Goal: Task Accomplishment & Management: Use online tool/utility

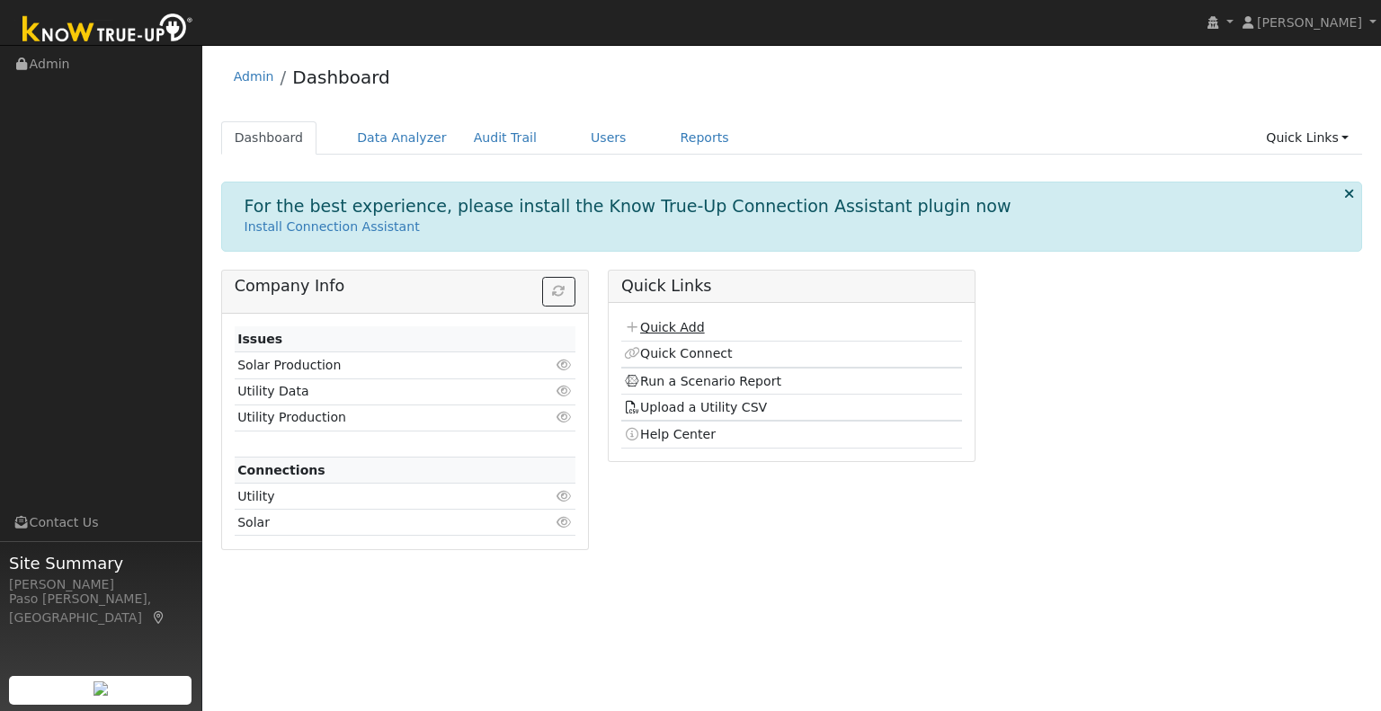
click at [693, 326] on link "Quick Add" at bounding box center [664, 327] width 80 height 14
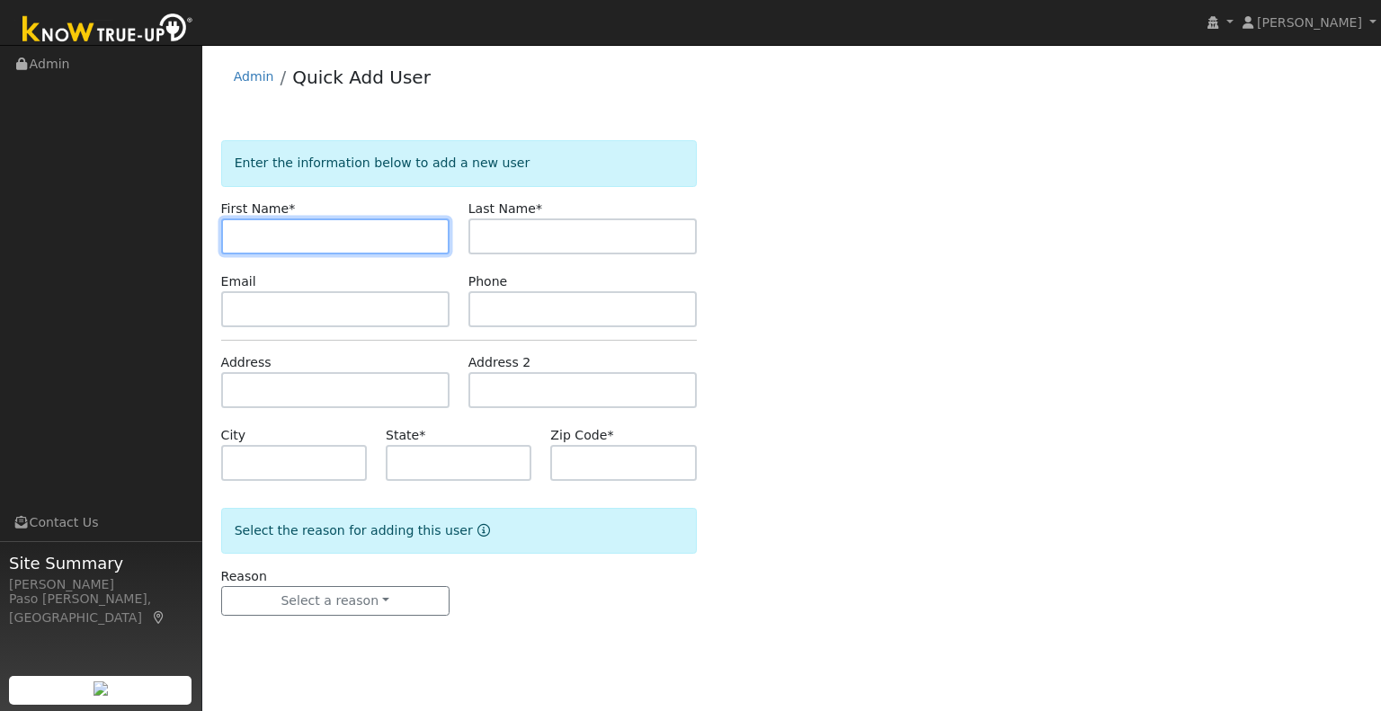
click at [306, 230] on input "text" at bounding box center [335, 236] width 228 height 36
type input "Moira"
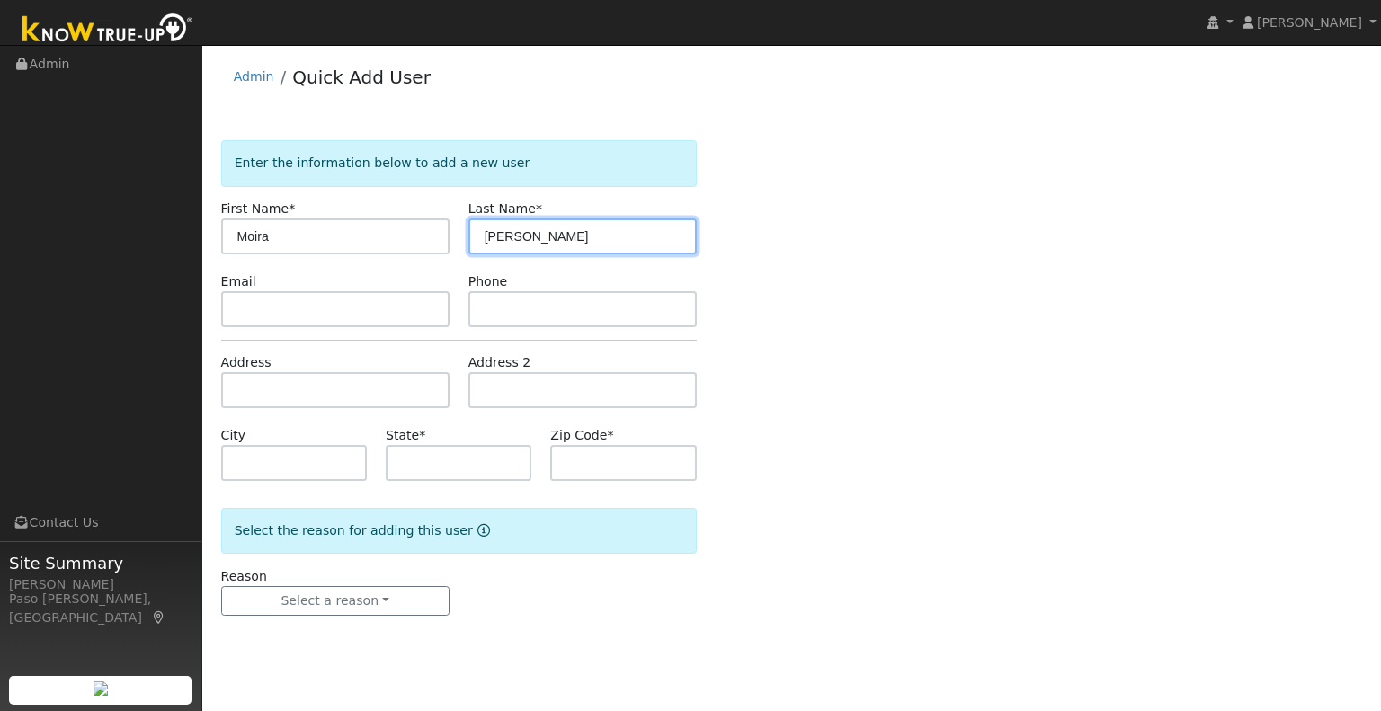
type input "[PERSON_NAME]"
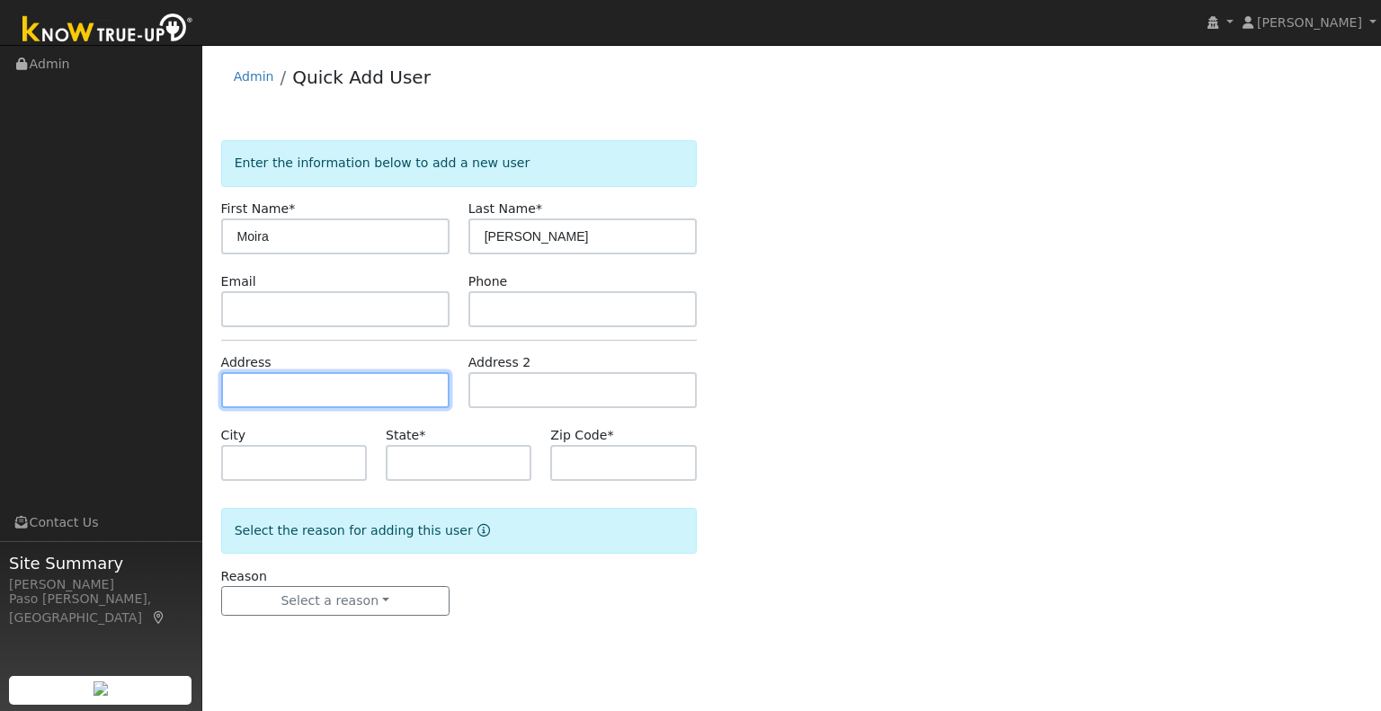
click at [278, 389] on input "text" at bounding box center [335, 390] width 228 height 36
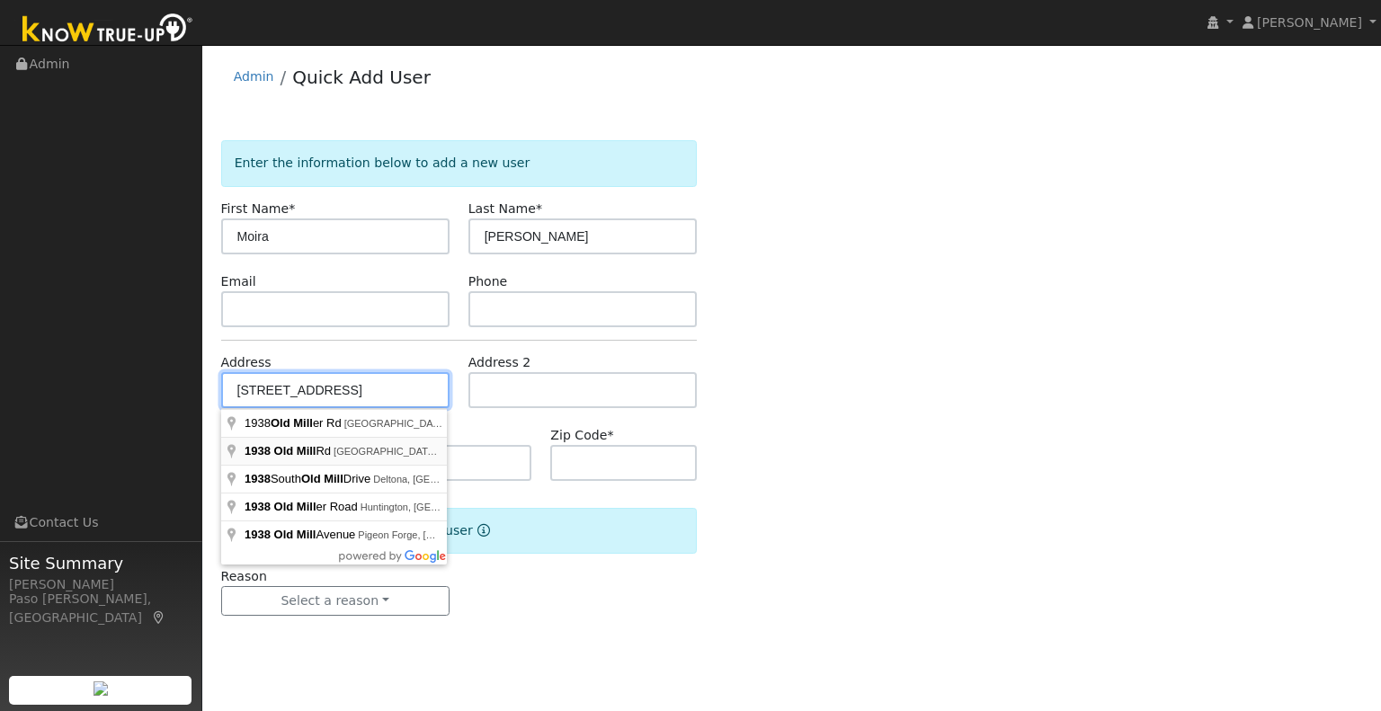
type input "1938 Old Mill Road"
type input "Solvang"
type input "CA"
type input "93463"
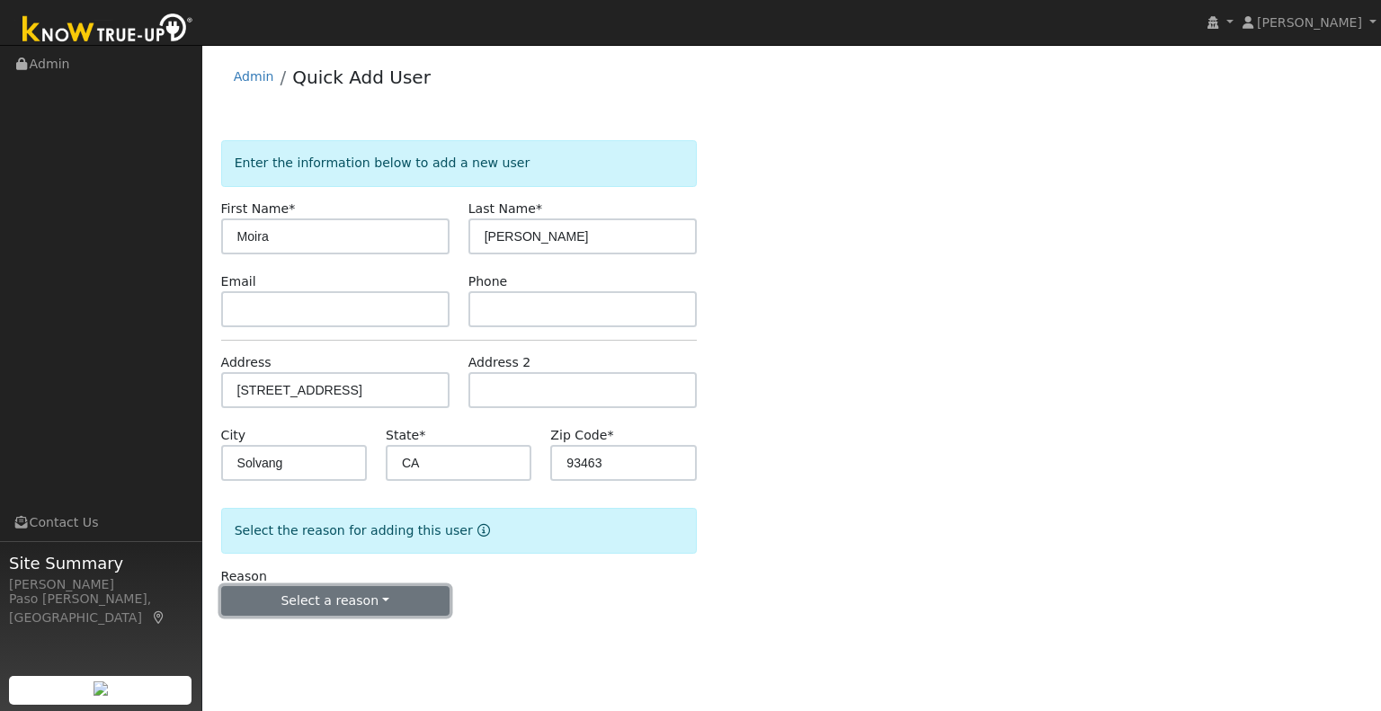
click at [347, 603] on button "Select a reason" at bounding box center [335, 601] width 228 height 31
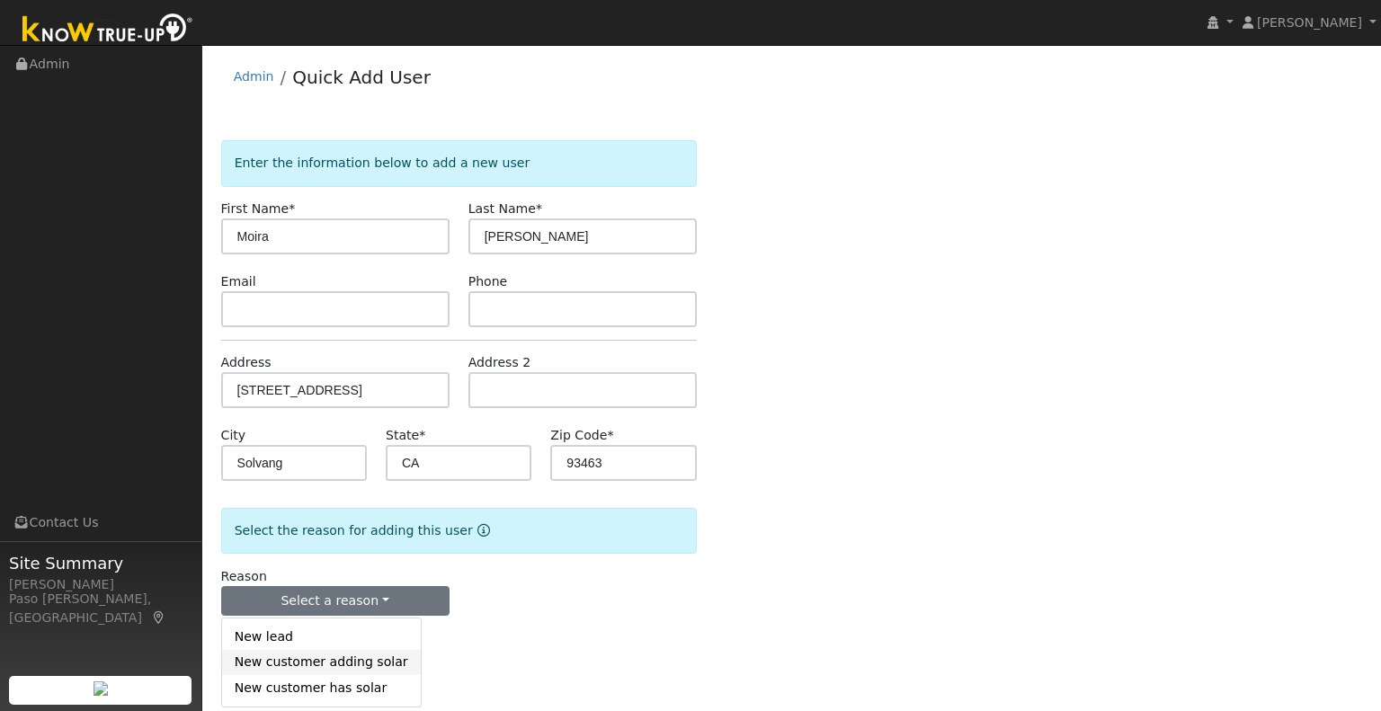
click at [351, 663] on link "New customer adding solar" at bounding box center [321, 662] width 199 height 25
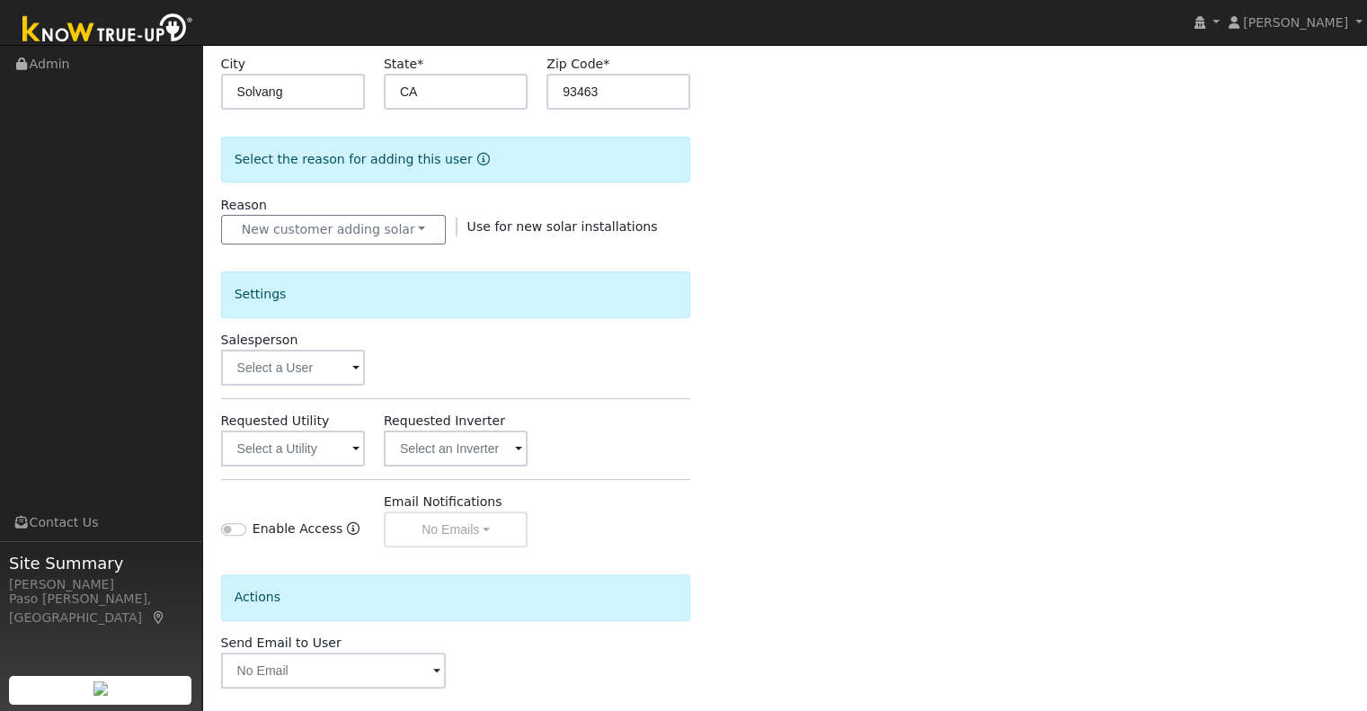
scroll to position [449, 0]
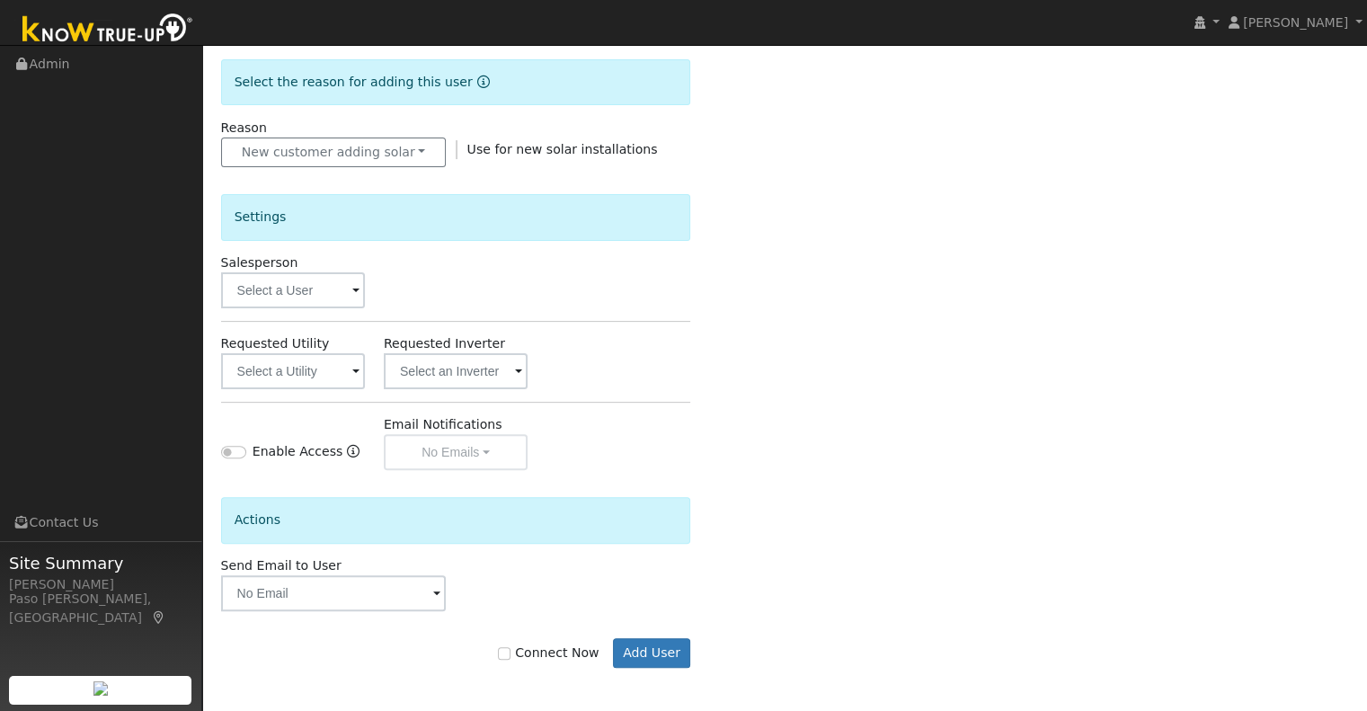
click at [352, 290] on span at bounding box center [355, 291] width 7 height 21
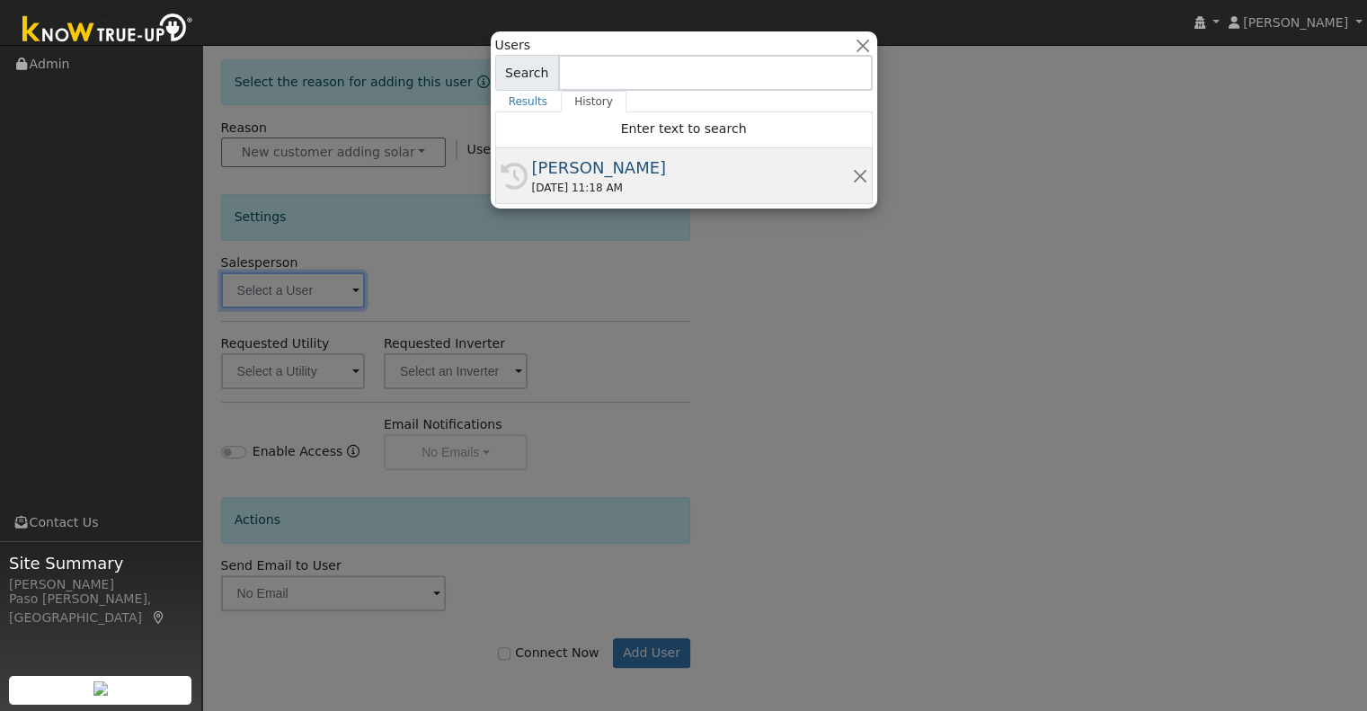
click at [535, 164] on div "[PERSON_NAME]" at bounding box center [692, 168] width 320 height 24
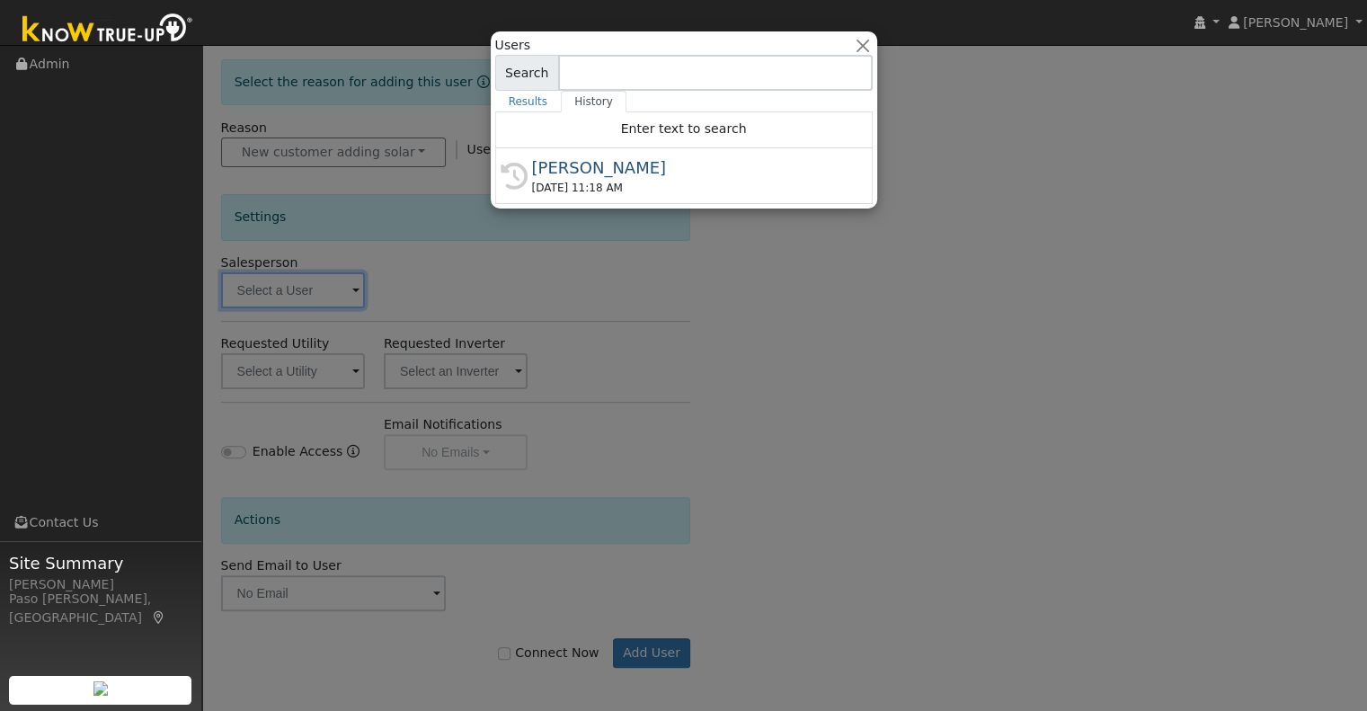
type input "[PERSON_NAME]"
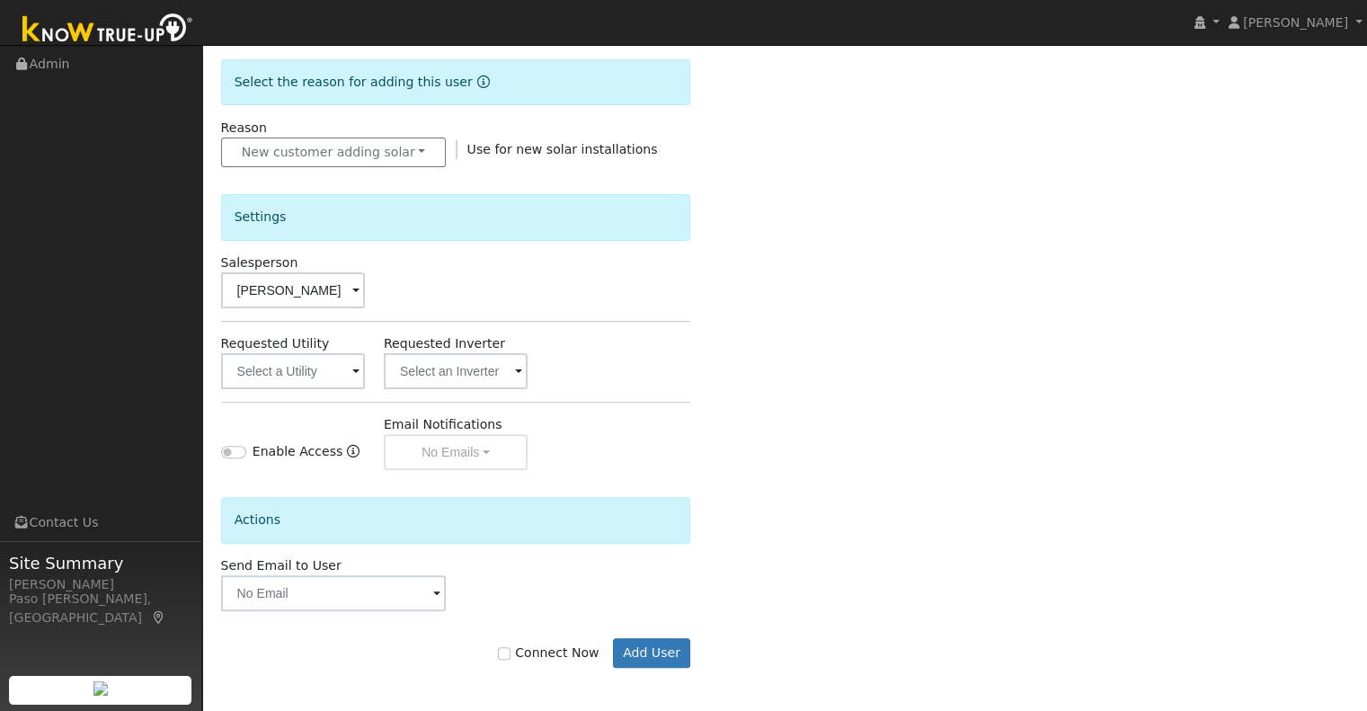
click at [355, 363] on span at bounding box center [355, 372] width 7 height 21
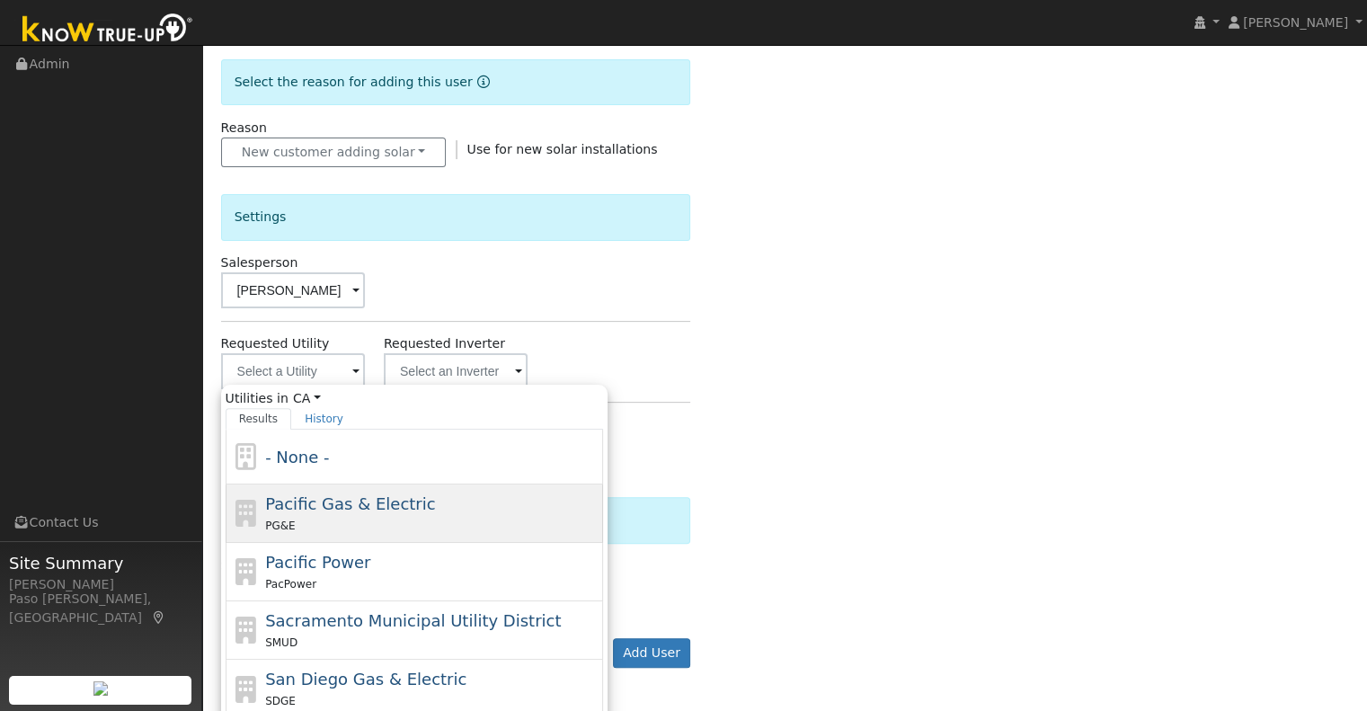
click at [330, 501] on span "Pacific Gas & Electric" at bounding box center [350, 503] width 170 height 19
type input "Pacific Gas & Electric"
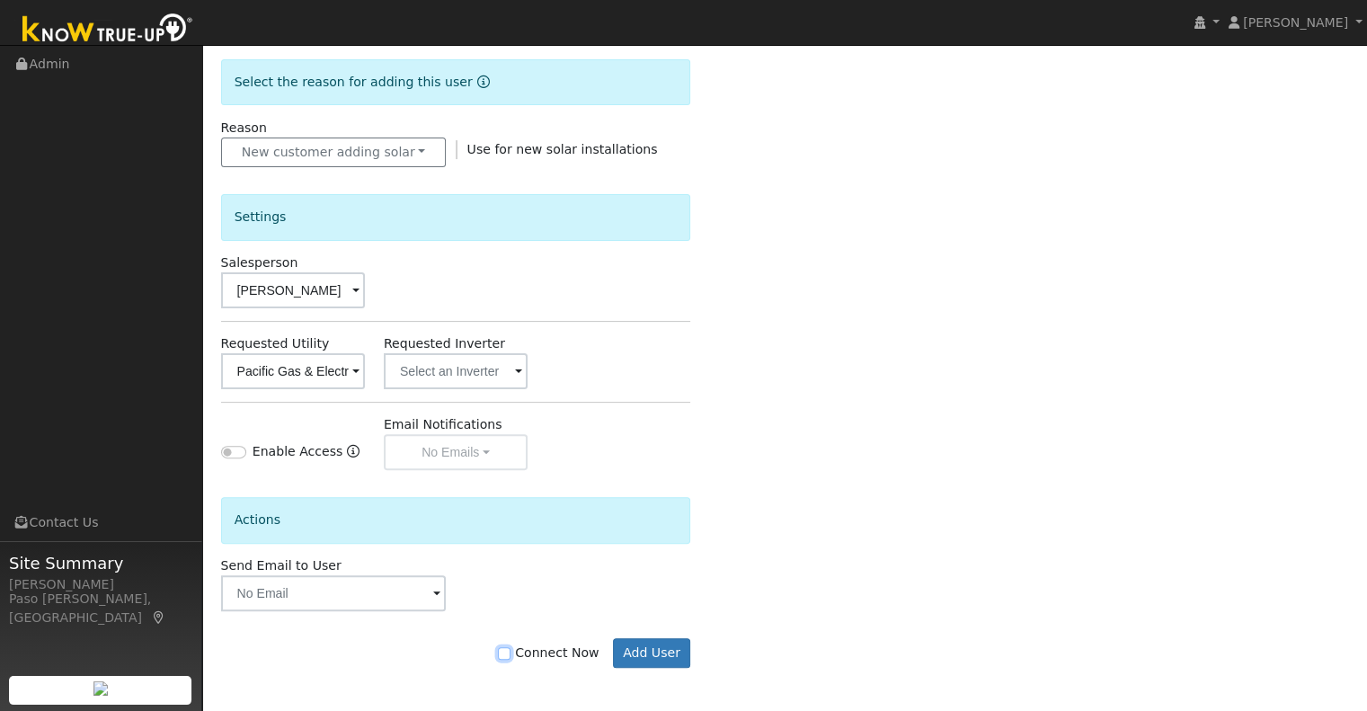
click at [511, 655] on input "Connect Now" at bounding box center [504, 653] width 13 height 13
checkbox input "true"
click at [640, 653] on button "Add User" at bounding box center [652, 653] width 78 height 31
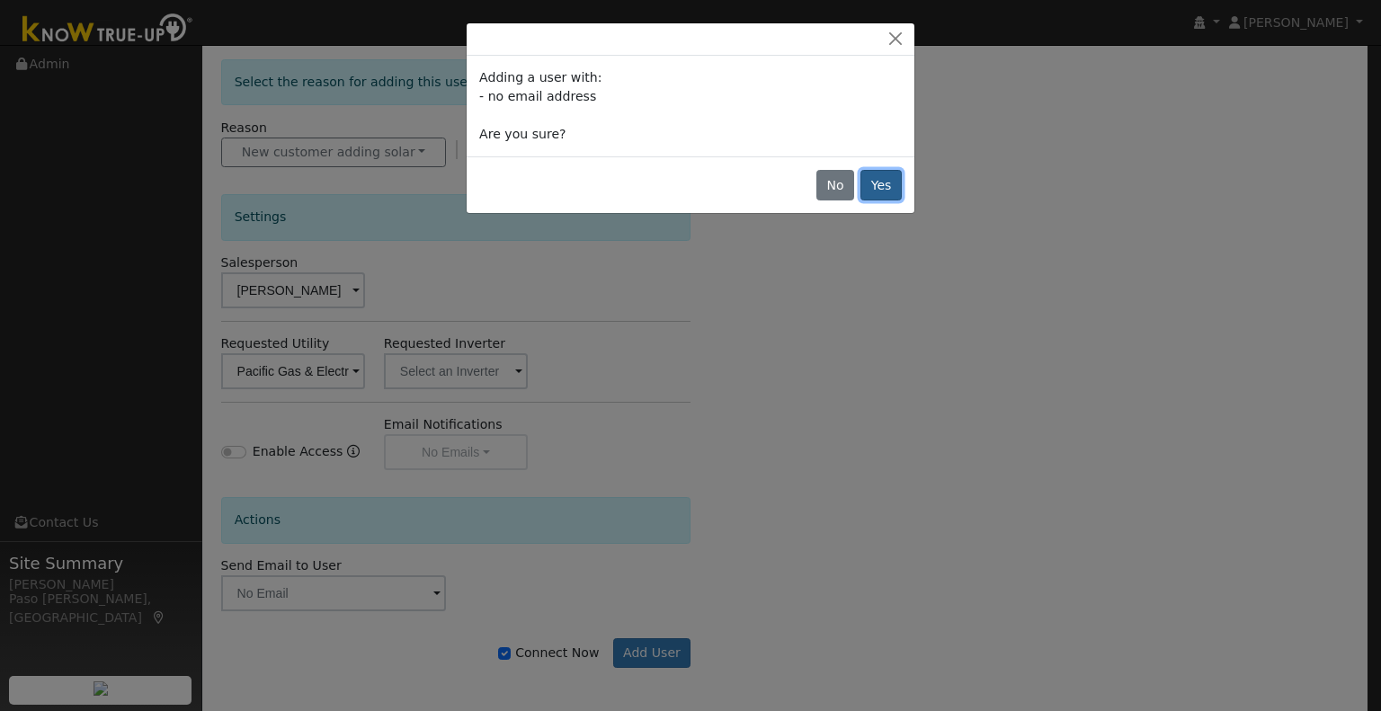
click at [892, 190] on button "Yes" at bounding box center [880, 185] width 41 height 31
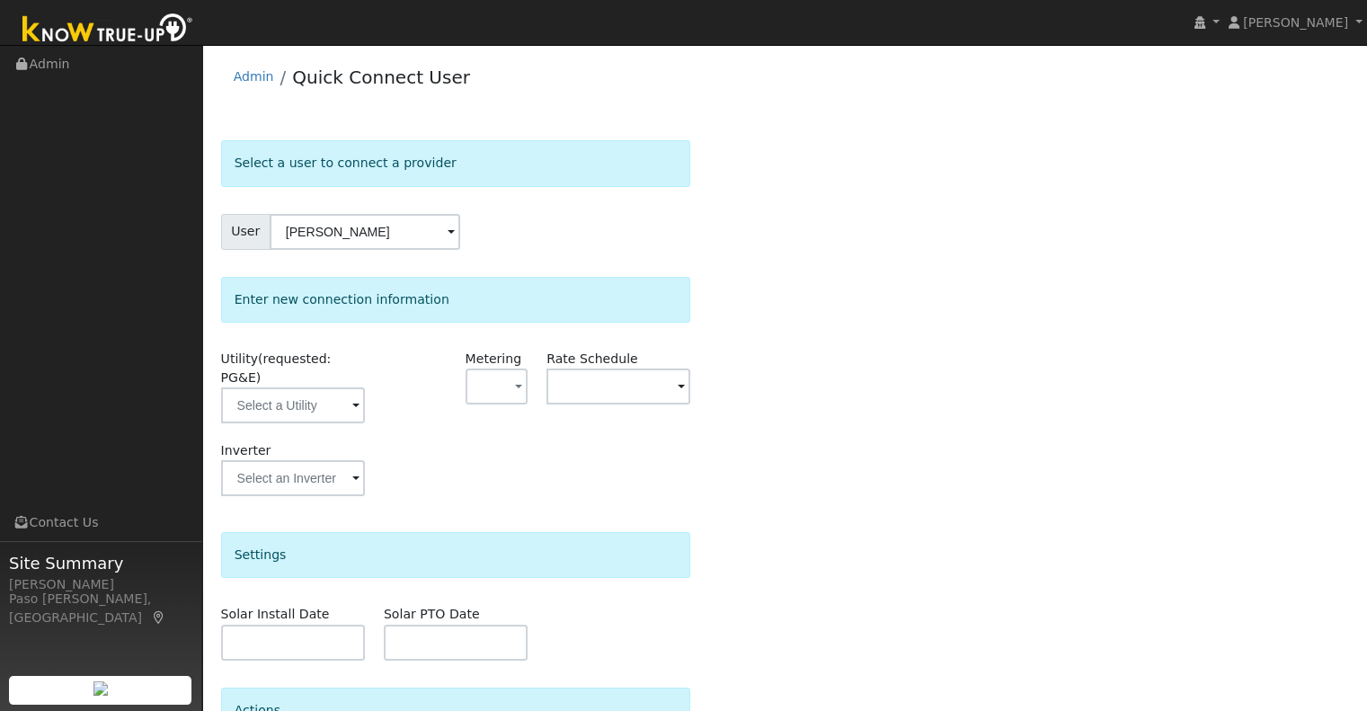
click at [353, 396] on span at bounding box center [355, 406] width 7 height 21
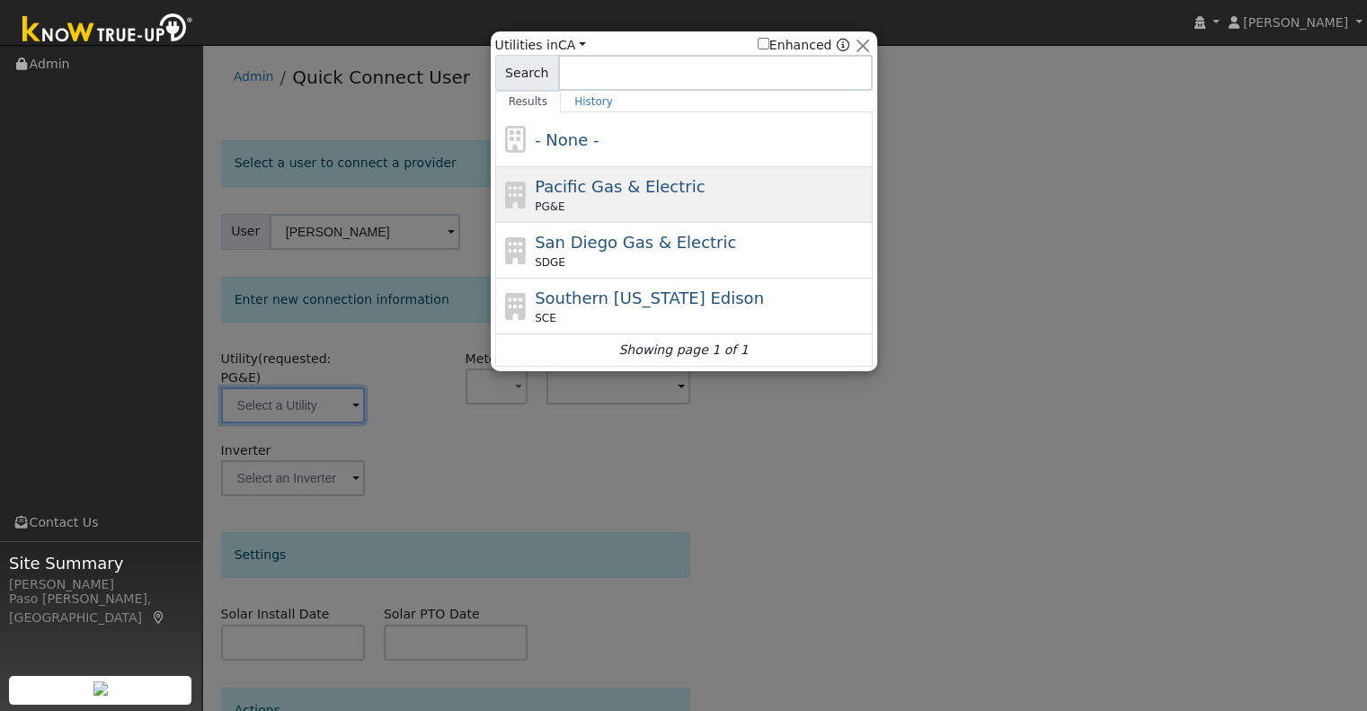
click at [645, 200] on div "PG&E" at bounding box center [701, 207] width 333 height 16
type input "PG&E"
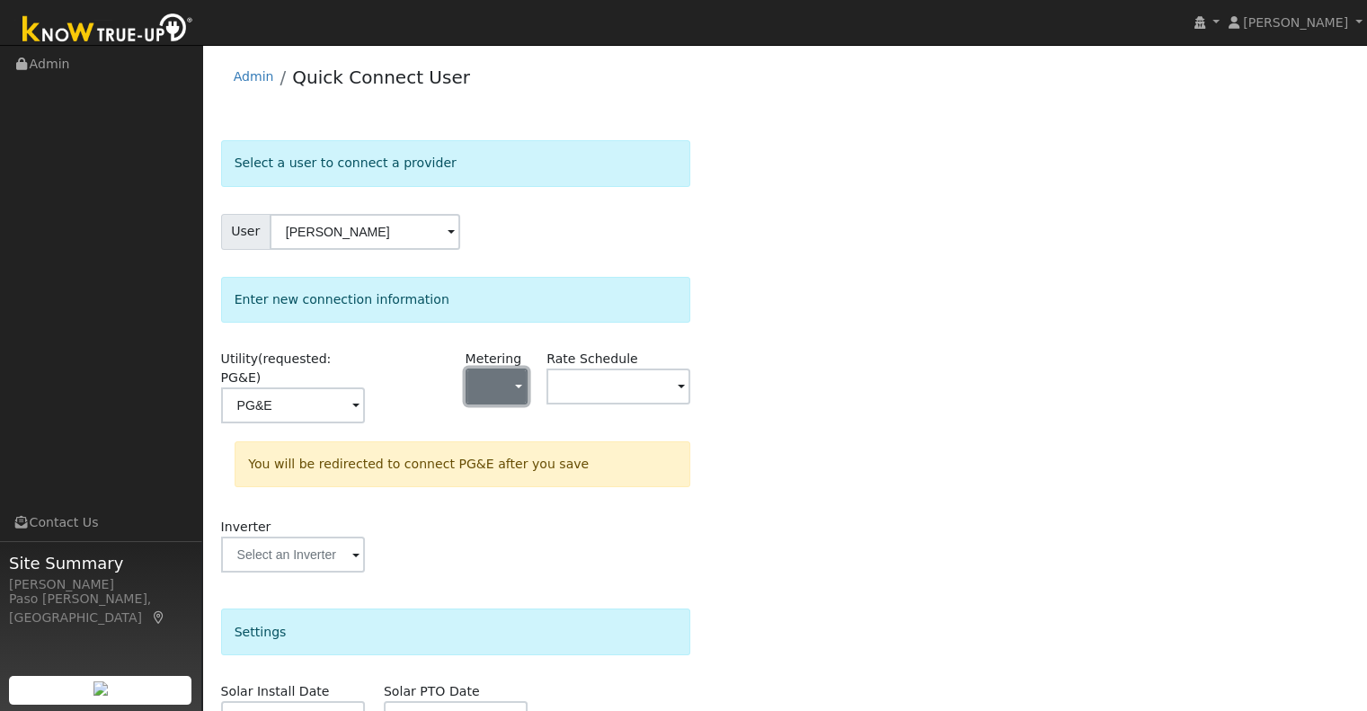
click at [518, 378] on span "button" at bounding box center [518, 387] width 7 height 19
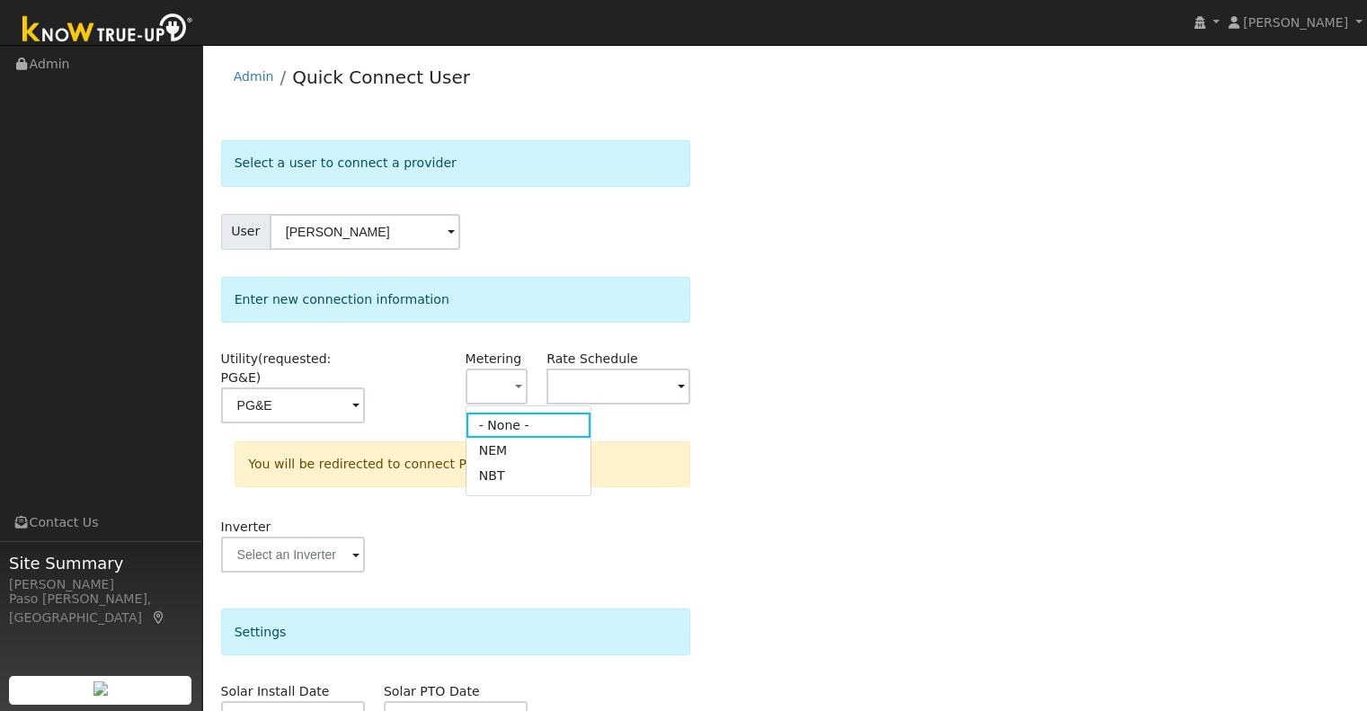
click at [949, 455] on div "Select a user to connect a provider User Moira Gill Account Default Account Def…" at bounding box center [785, 549] width 1128 height 818
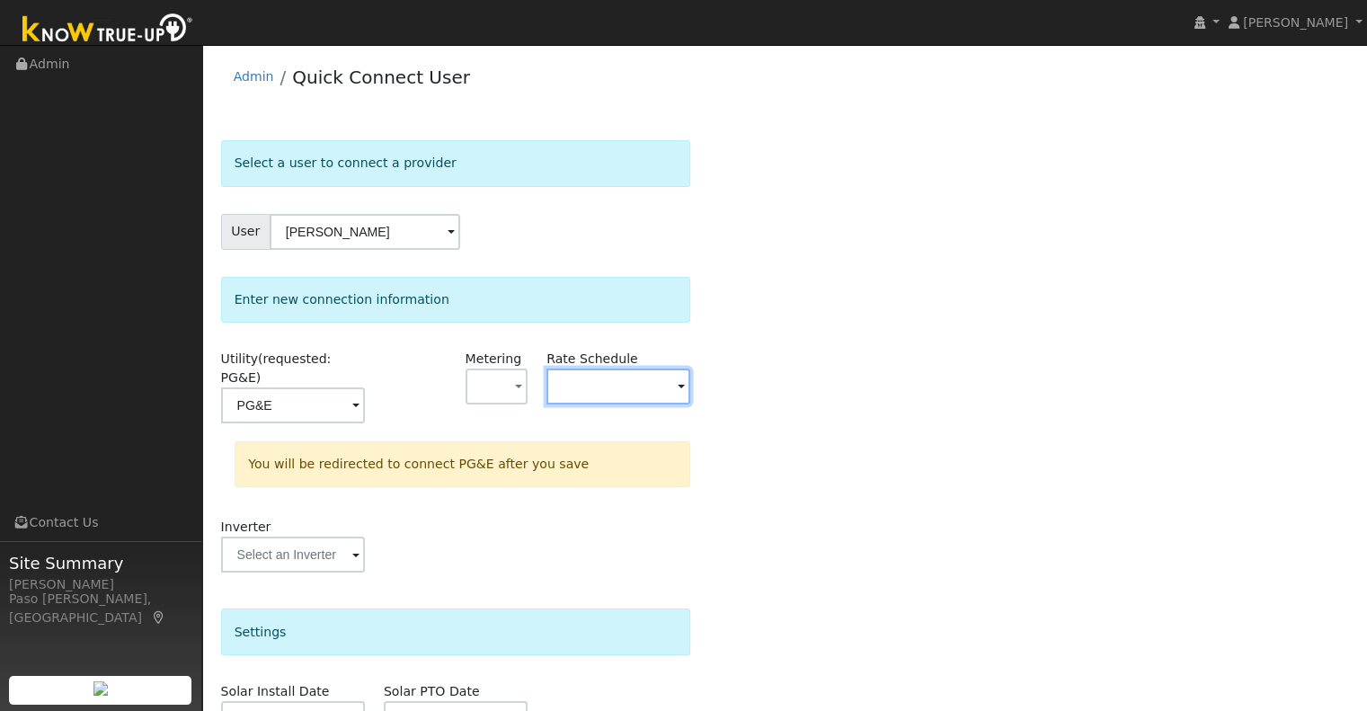
click at [590, 390] on input "text" at bounding box center [619, 387] width 144 height 36
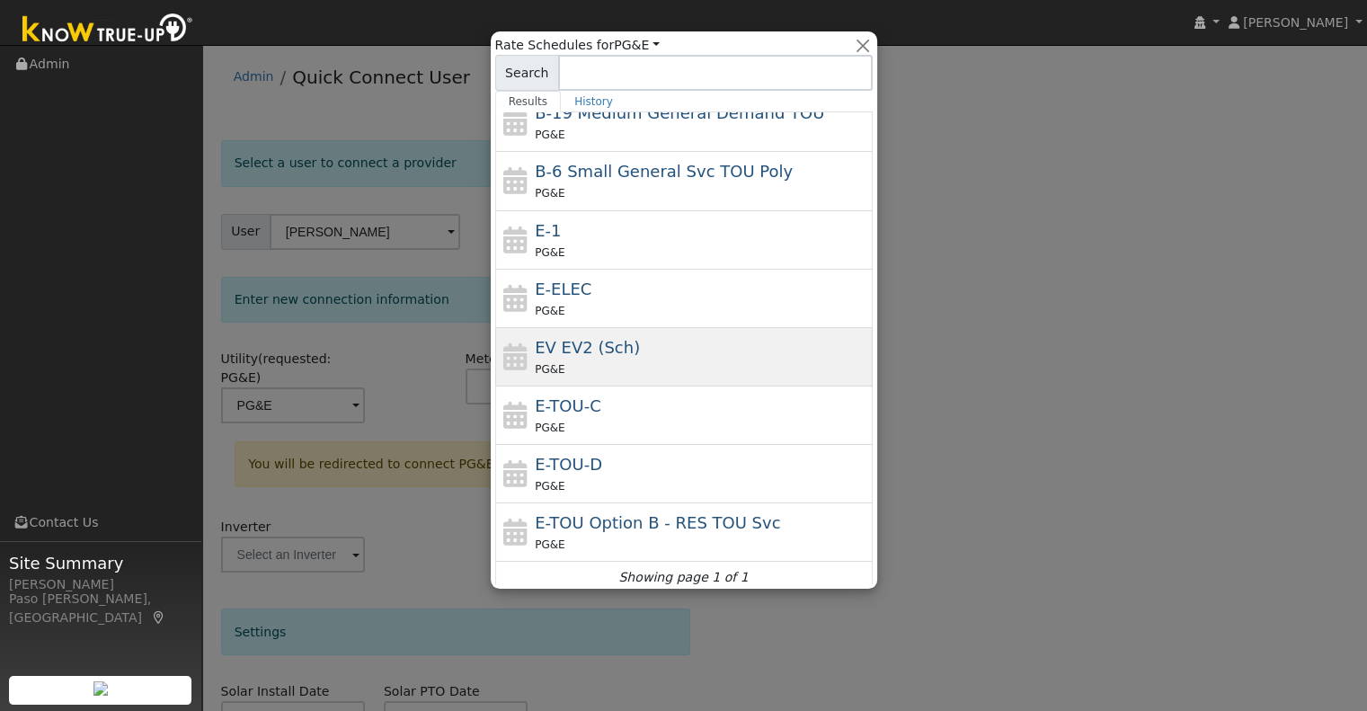
scroll to position [198, 0]
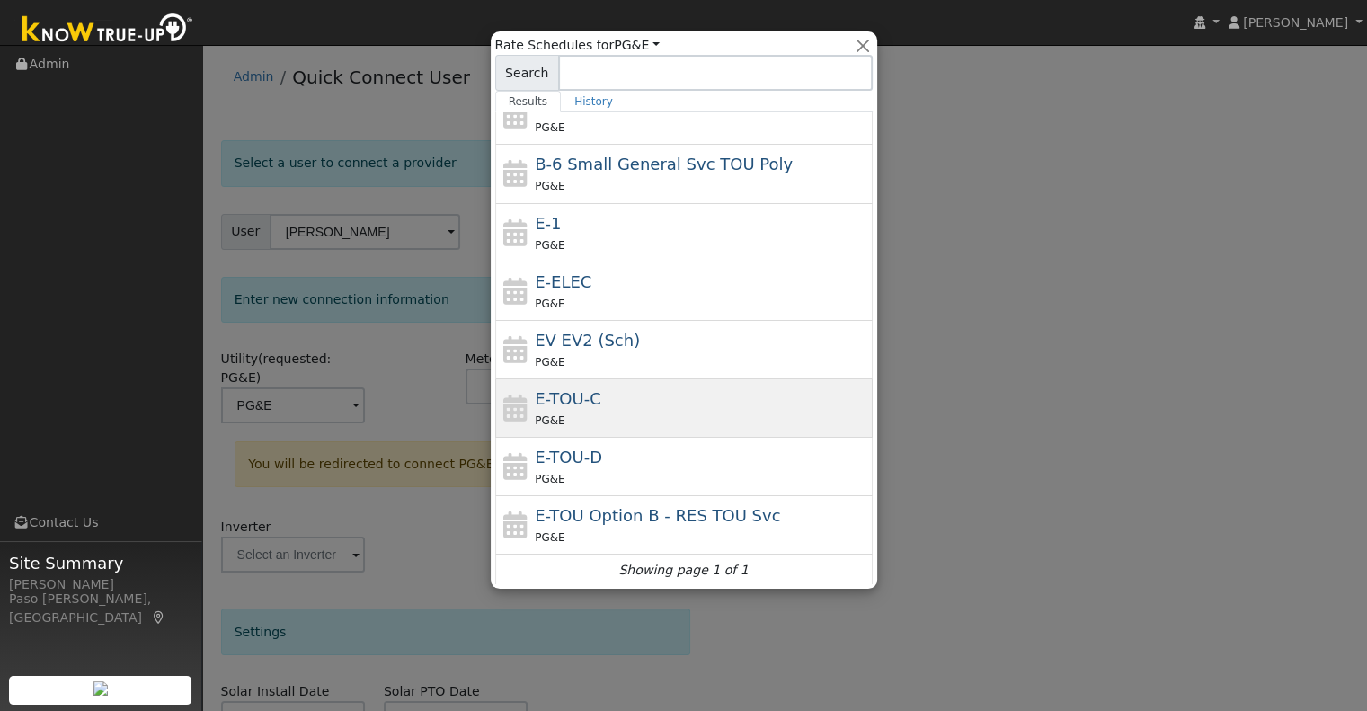
click at [646, 416] on div "PG&E" at bounding box center [701, 420] width 333 height 19
type input "E-TOU-C"
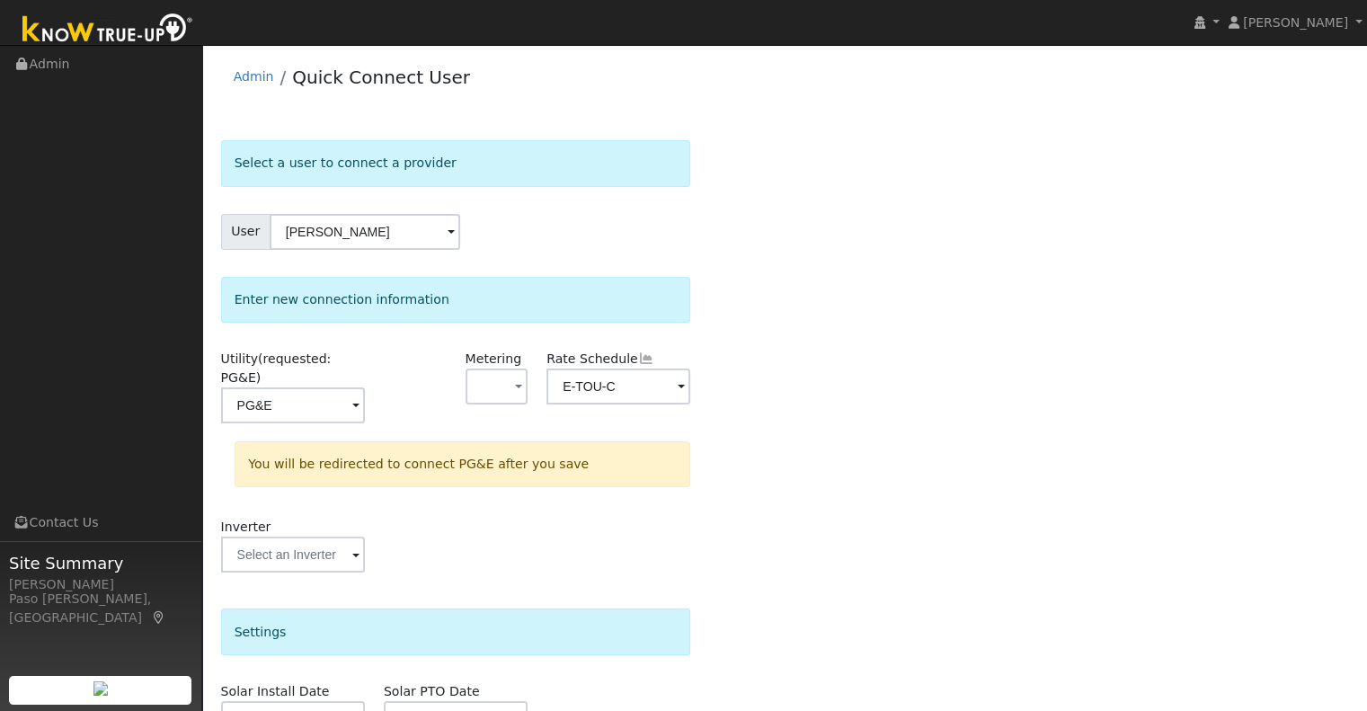
click at [939, 431] on div "Select a user to connect a provider User Moira Gill Account Default Account Def…" at bounding box center [785, 549] width 1128 height 818
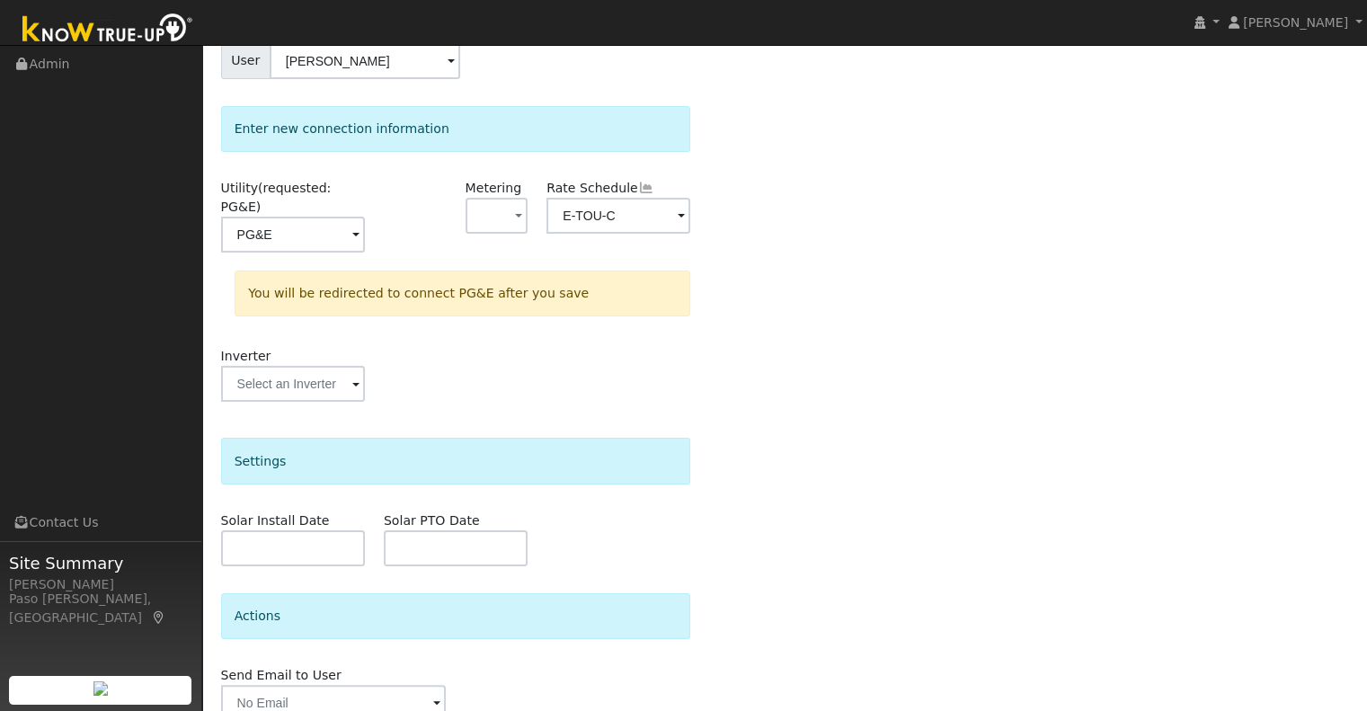
scroll to position [234, 0]
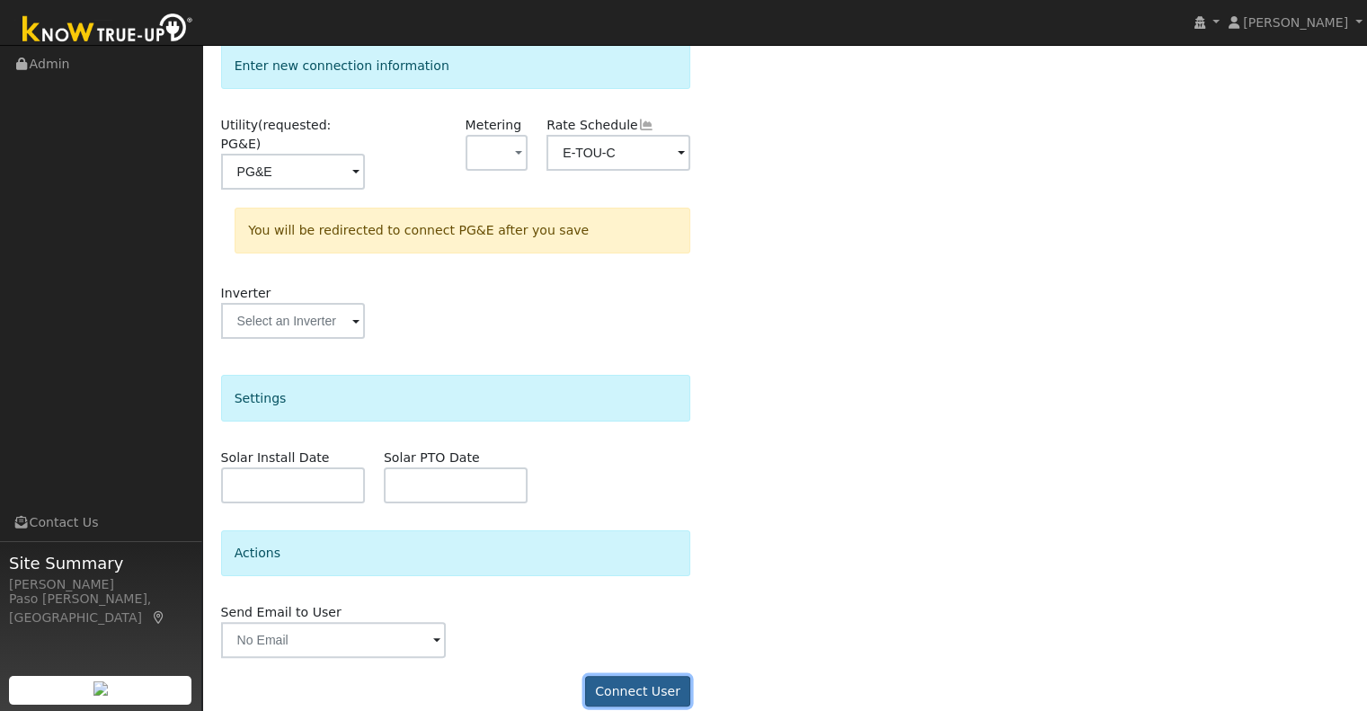
click at [643, 676] on button "Connect User" at bounding box center [638, 691] width 106 height 31
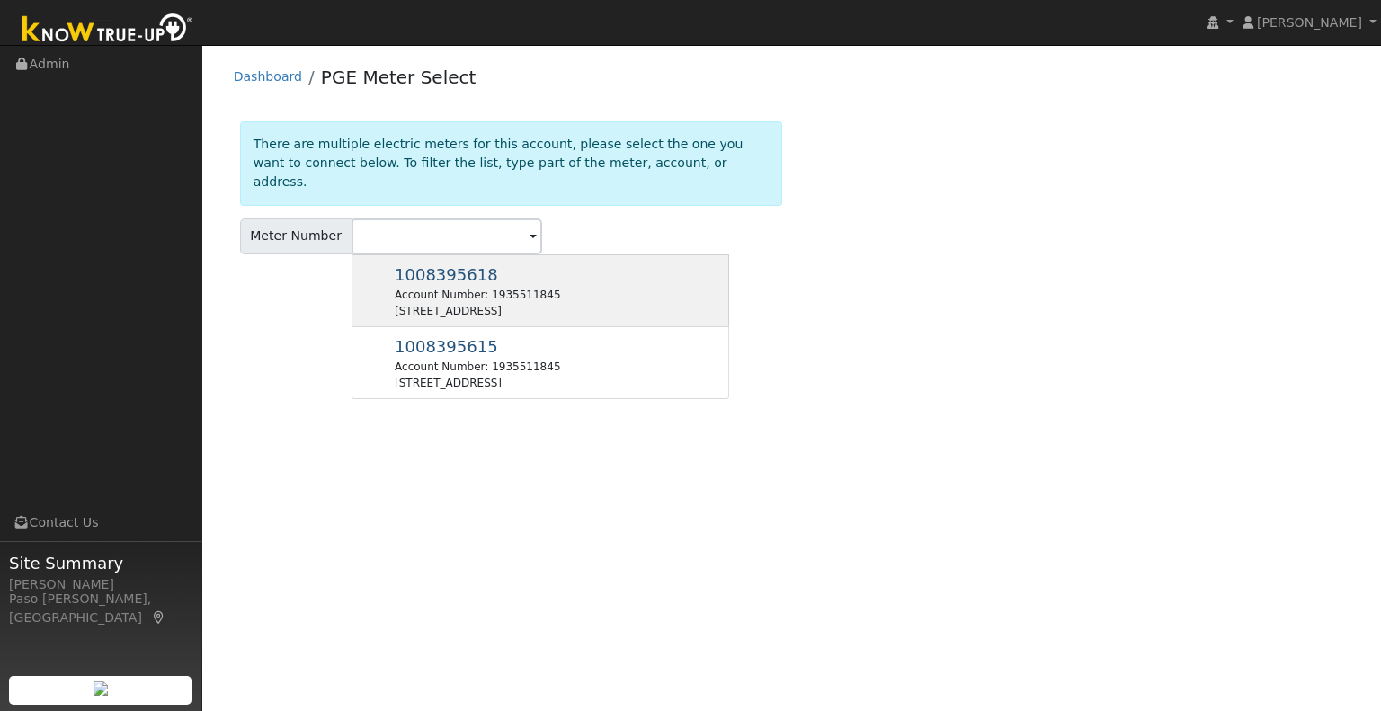
click at [469, 265] on span "1008395618" at bounding box center [446, 274] width 103 height 19
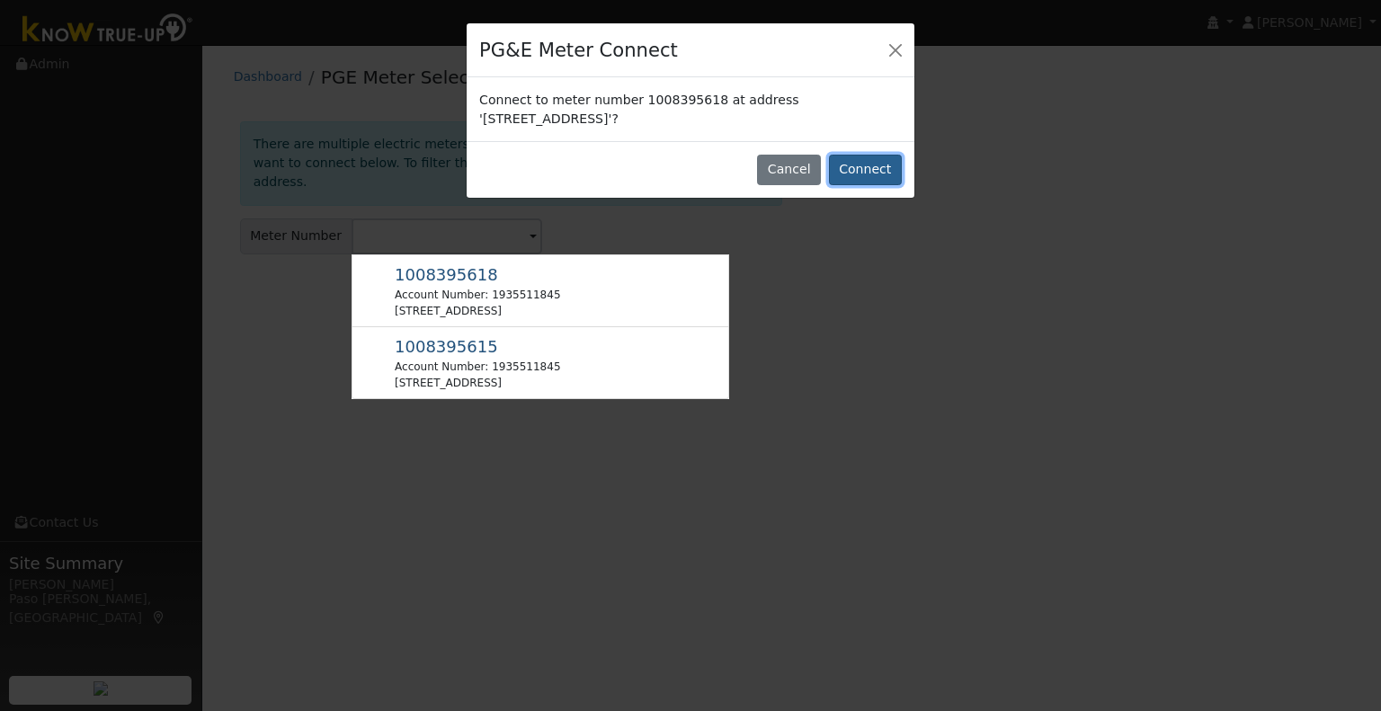
click at [876, 166] on button "Connect" at bounding box center [865, 170] width 73 height 31
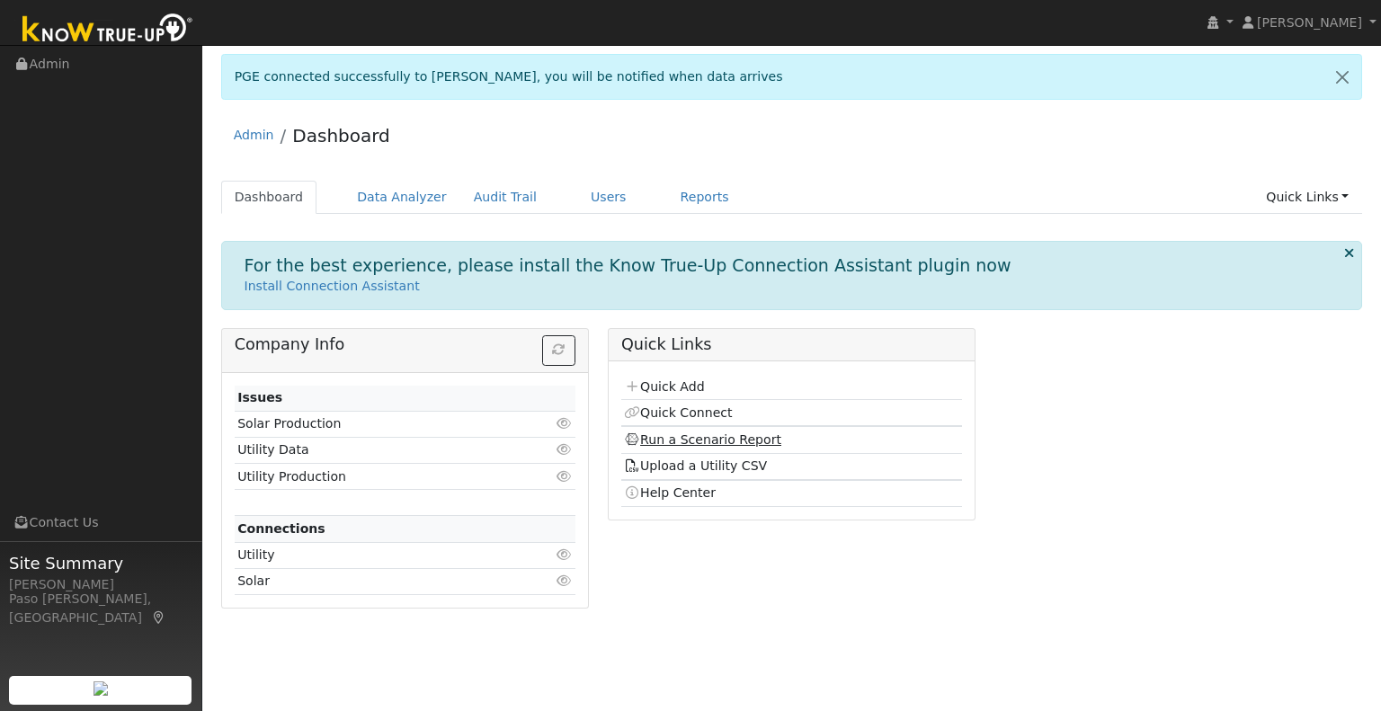
click at [649, 437] on link "Run a Scenario Report" at bounding box center [702, 439] width 157 height 14
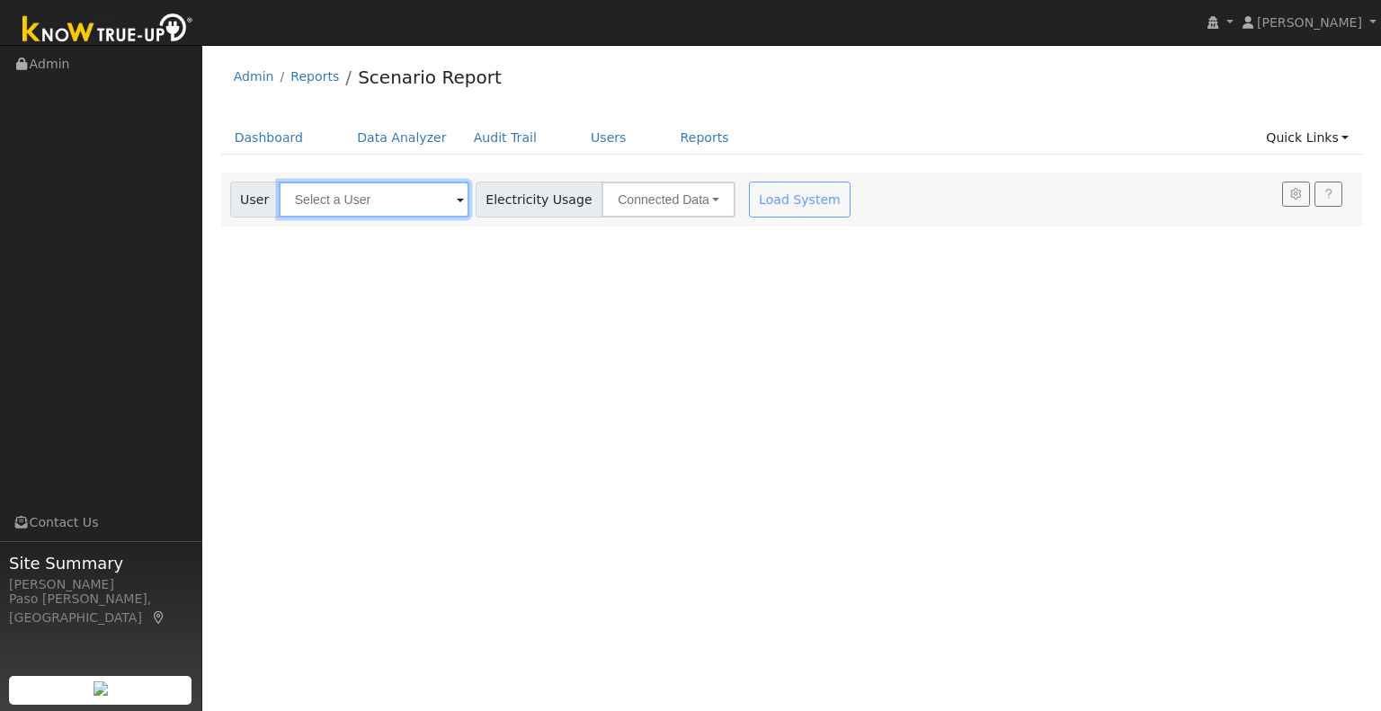
click at [327, 197] on input "text" at bounding box center [374, 200] width 191 height 36
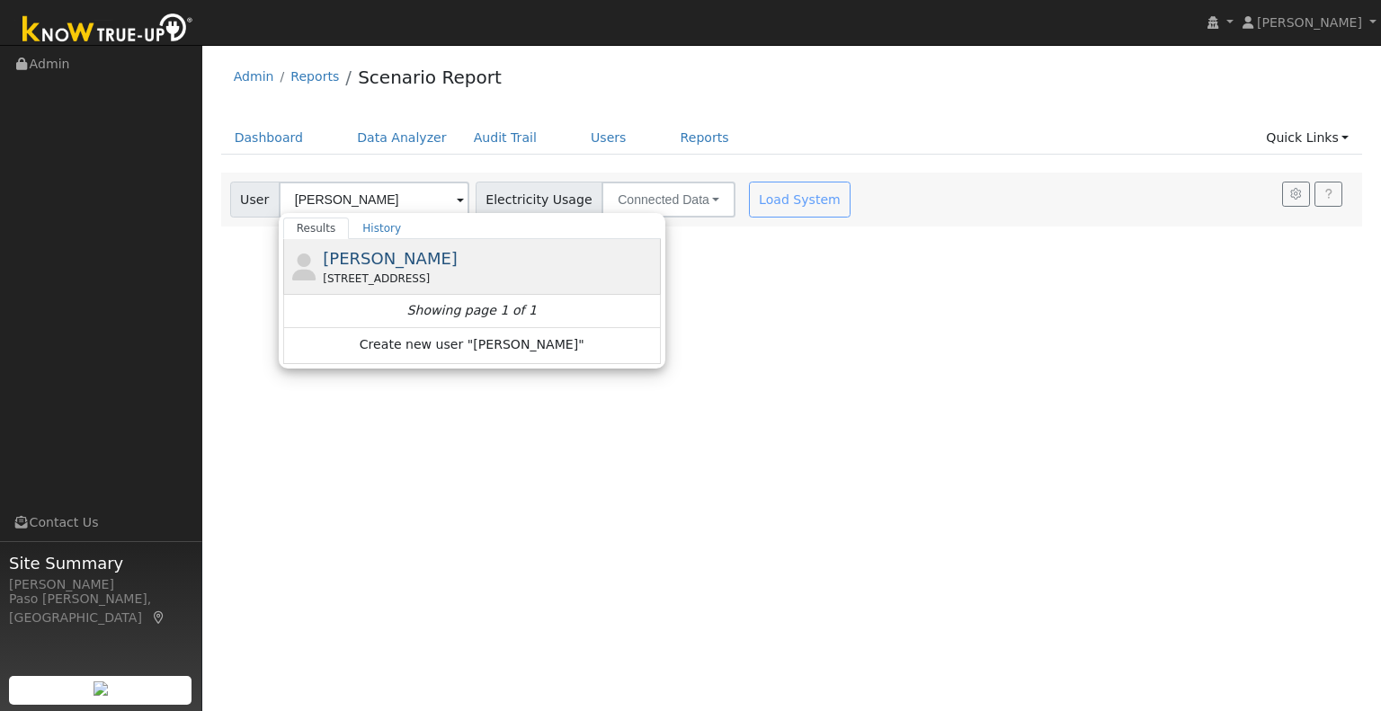
click at [327, 259] on span "Moira Gill" at bounding box center [390, 258] width 135 height 19
type input "Moira Gill"
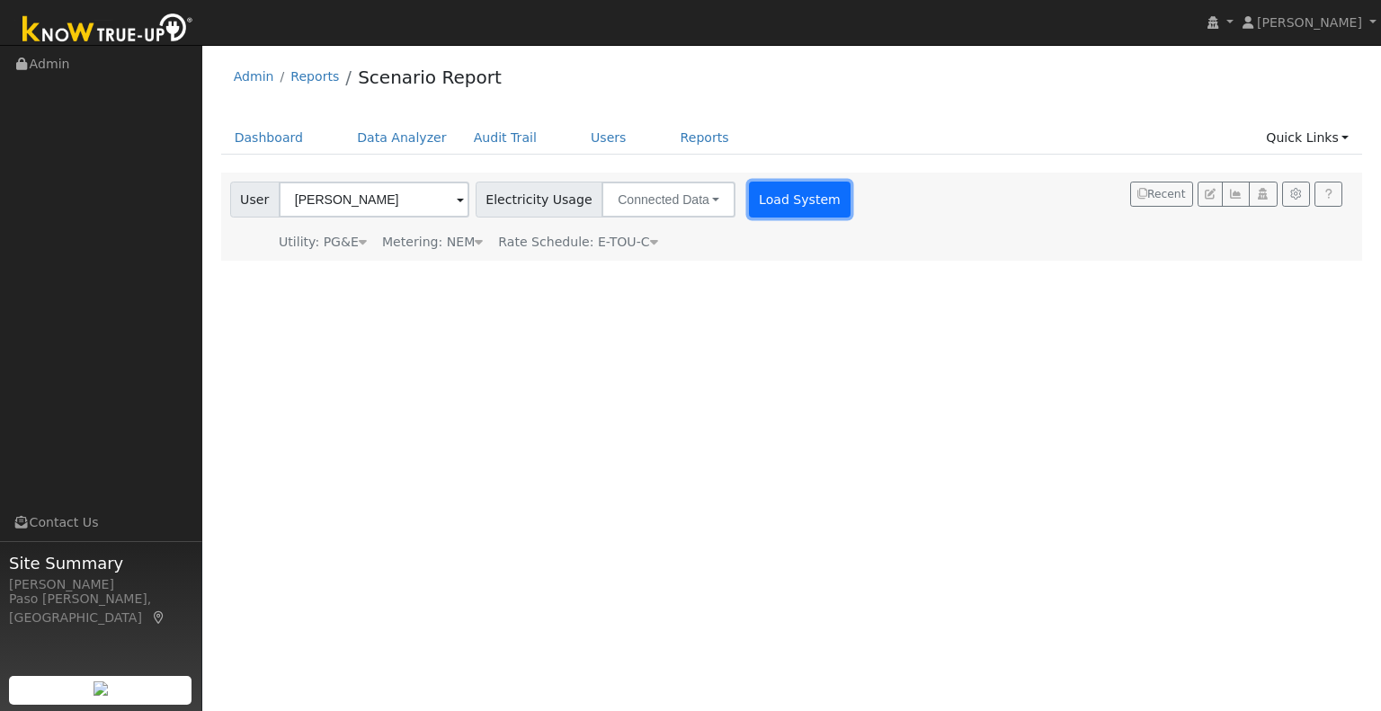
click at [755, 206] on button "Load System" at bounding box center [800, 200] width 102 height 36
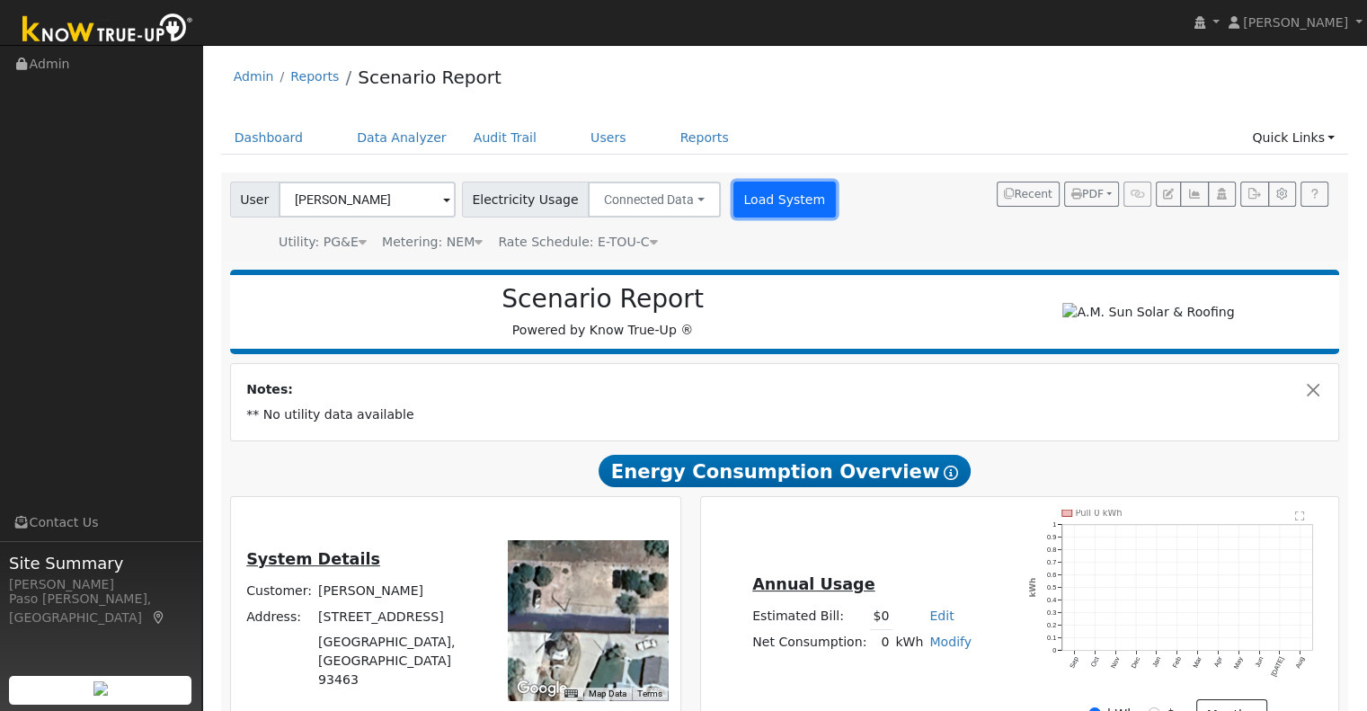
click at [768, 196] on button "Load System" at bounding box center [784, 200] width 102 height 36
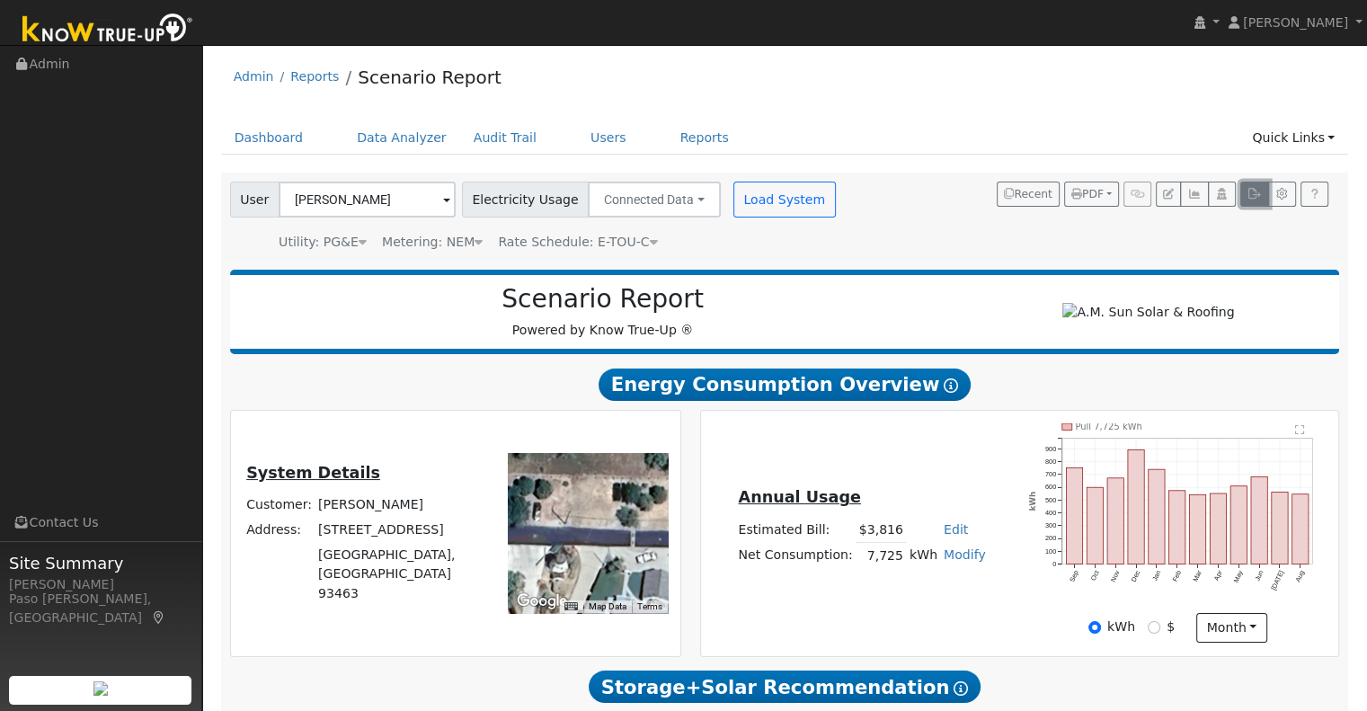
click at [1255, 196] on icon "button" at bounding box center [1254, 194] width 13 height 11
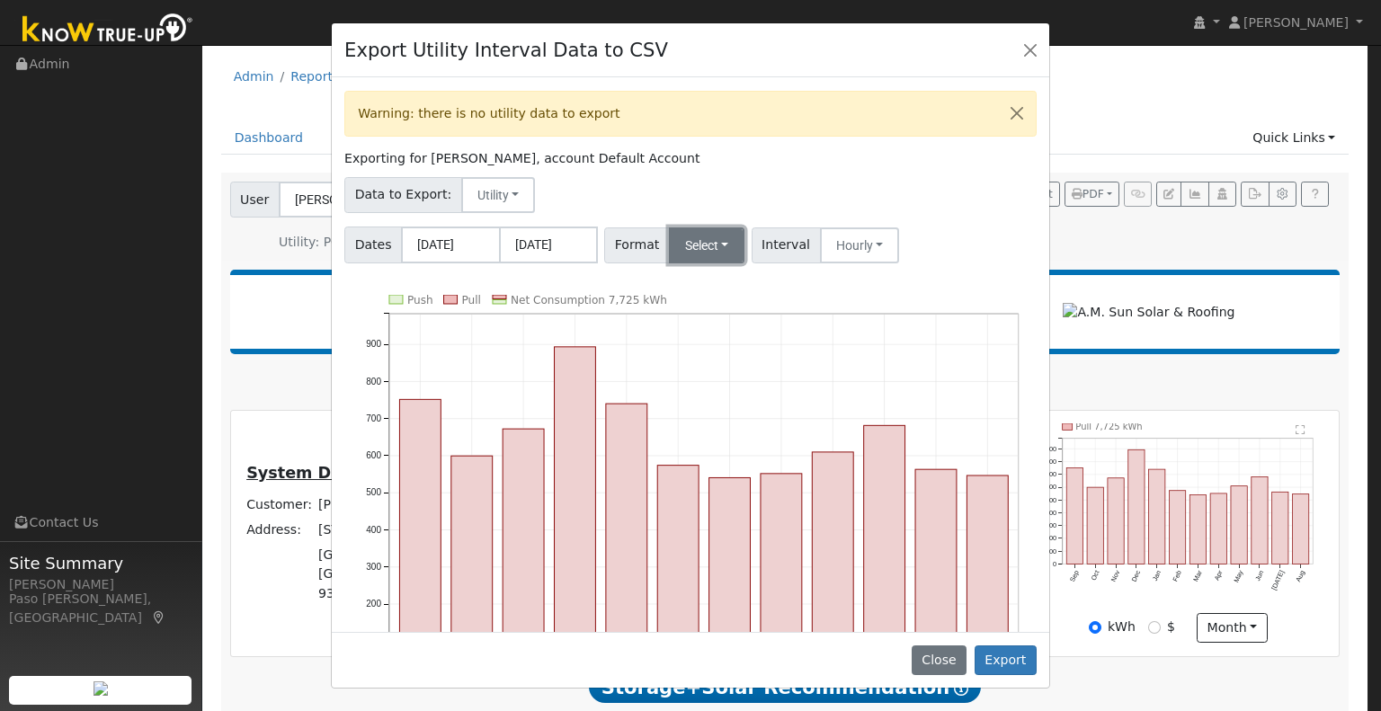
click at [701, 240] on button "Select" at bounding box center [707, 245] width 76 height 36
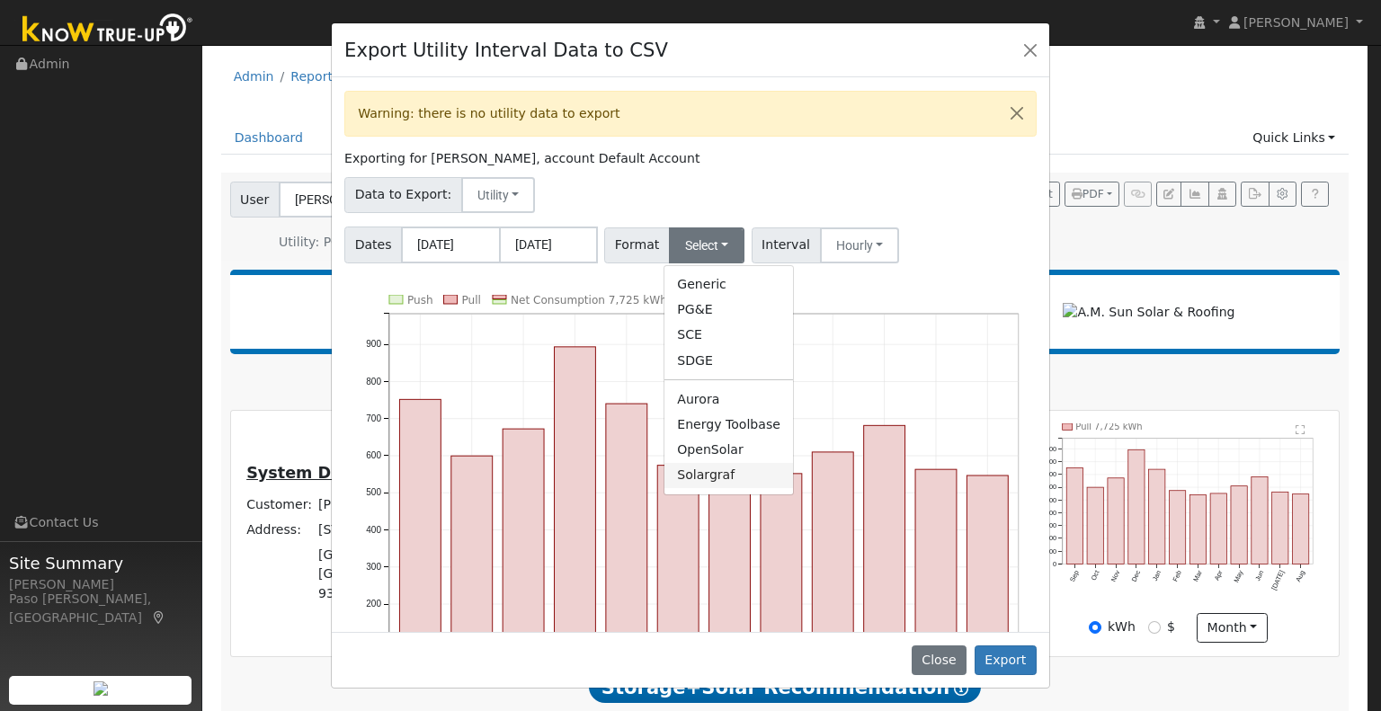
click at [698, 479] on link "Solargraf" at bounding box center [728, 475] width 129 height 25
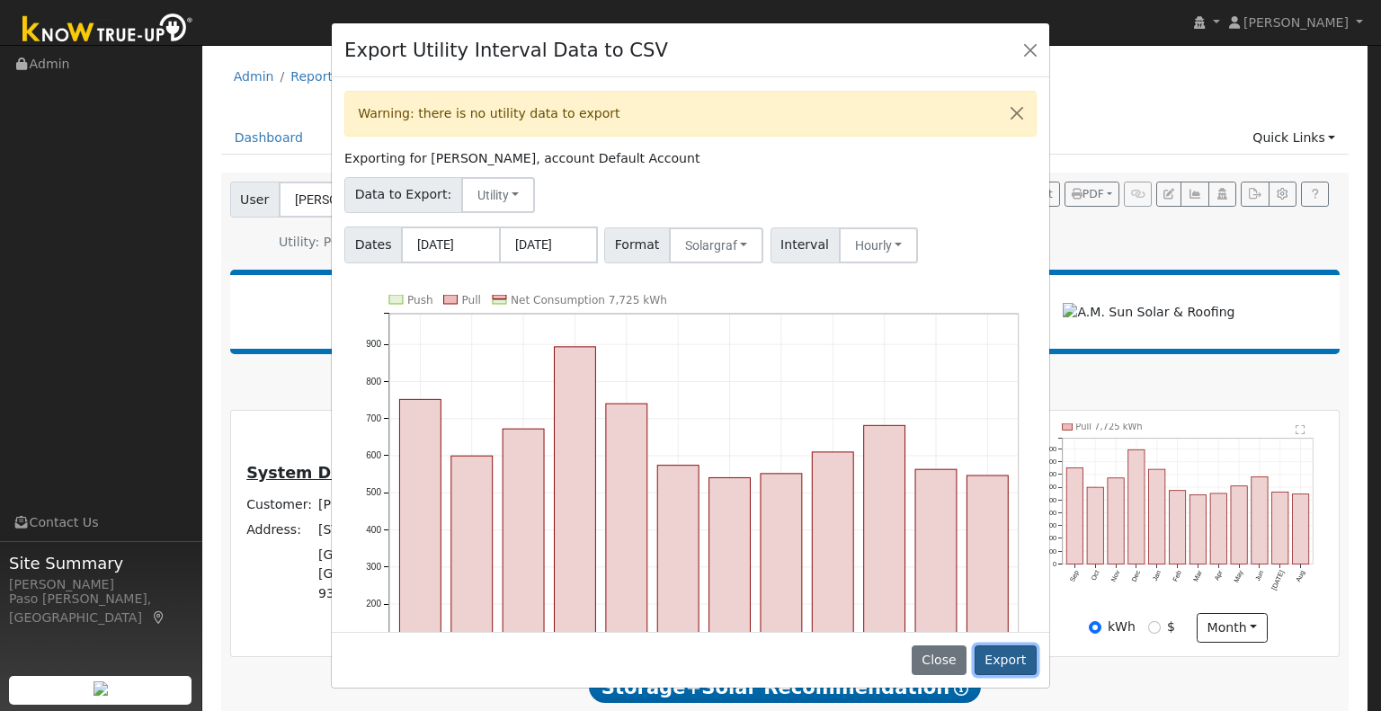
click at [1002, 661] on button "Export" at bounding box center [1005, 660] width 62 height 31
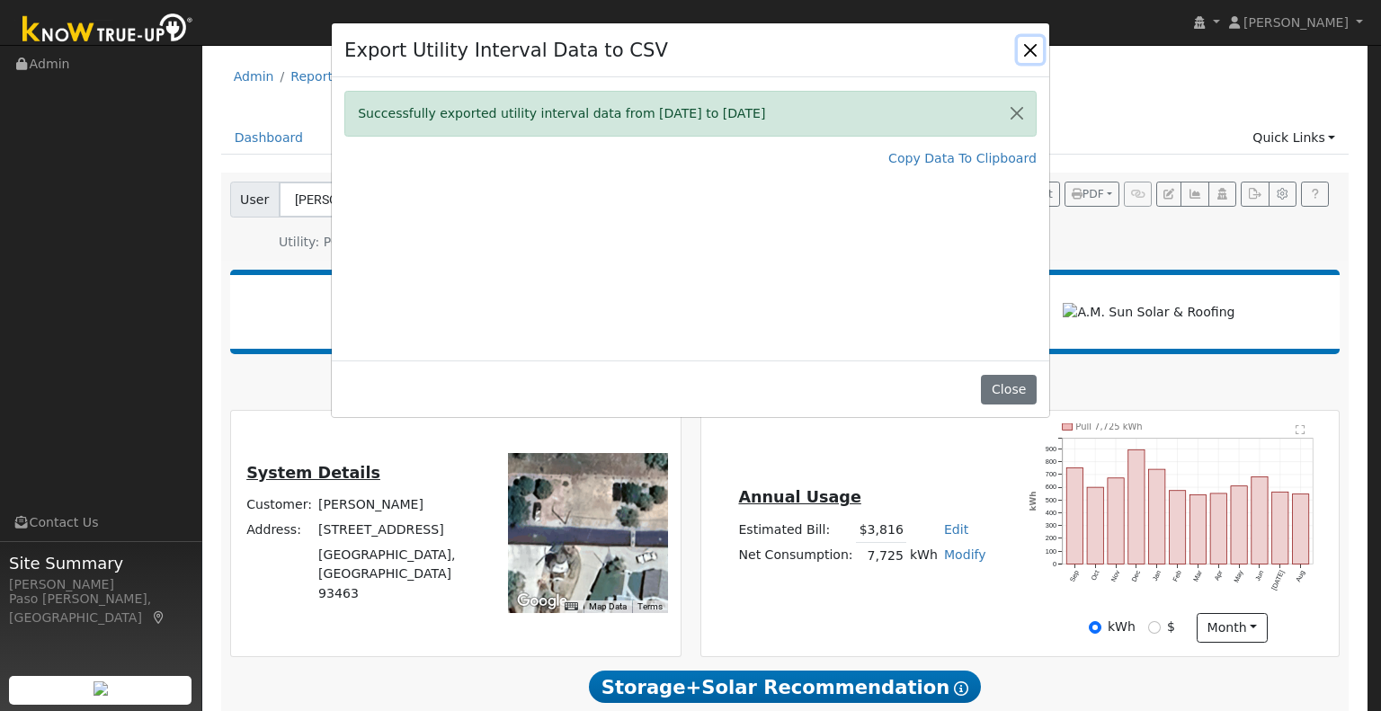
click at [1032, 57] on button "Close" at bounding box center [1030, 49] width 25 height 25
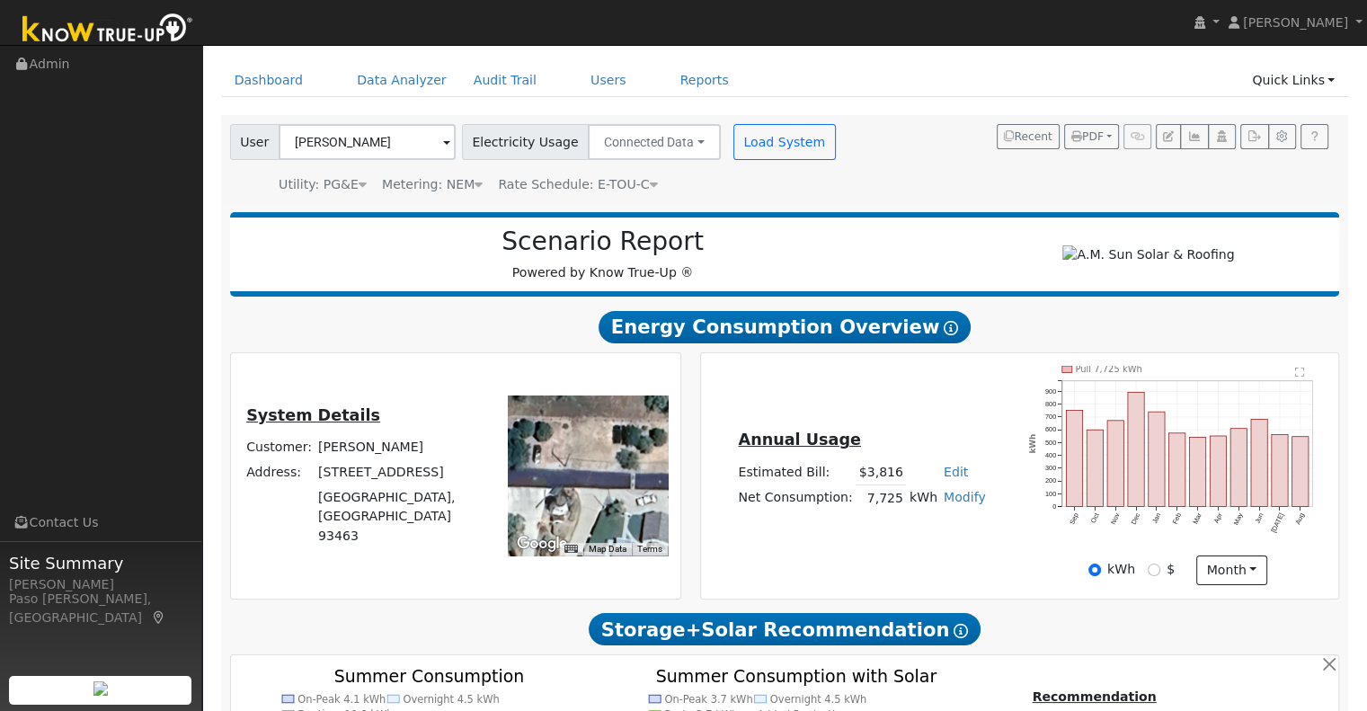
scroll to position [90, 0]
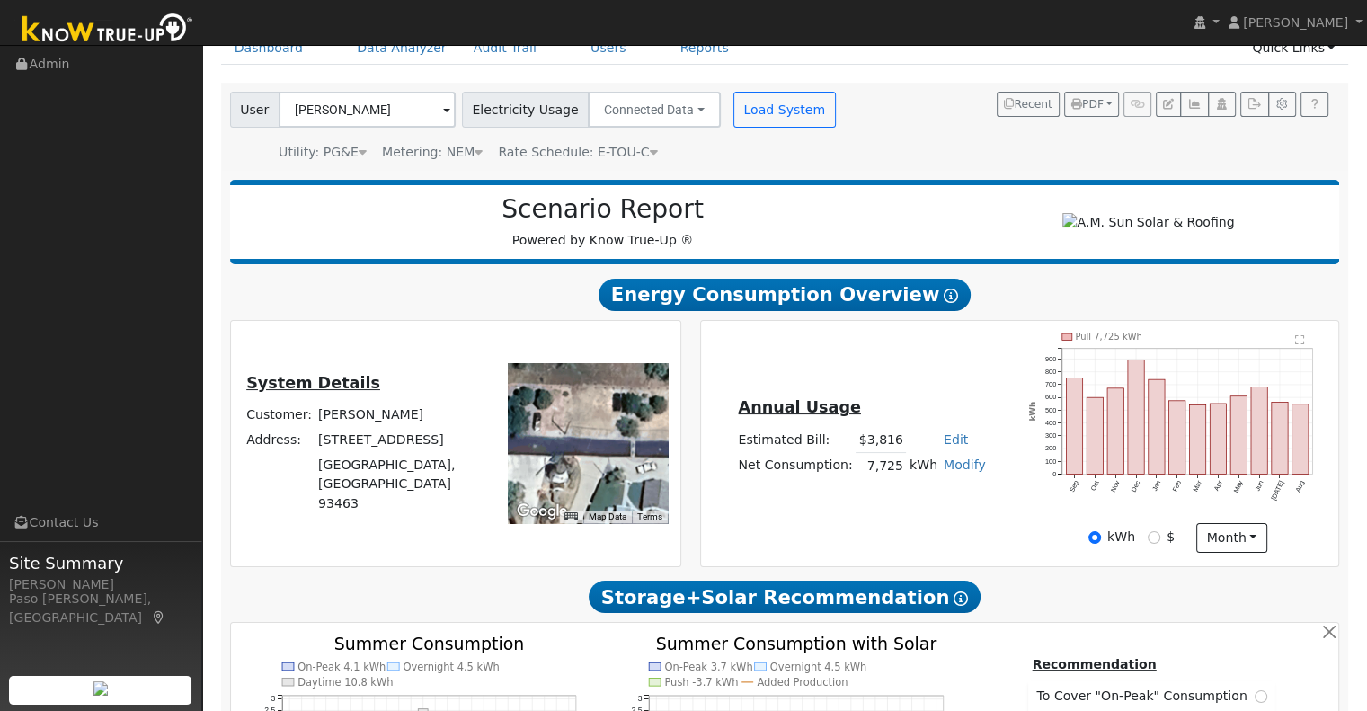
click at [944, 445] on link "Edit" at bounding box center [956, 439] width 24 height 14
click at [905, 416] on h5 "Annual Usage" at bounding box center [861, 407] width 247 height 19
click at [952, 470] on link "Modify" at bounding box center [965, 465] width 42 height 14
click at [989, 463] on div "Annual Usage Estimated Bill: $3,816 Edit Estimated Bill $ Annual Net Consumptio…" at bounding box center [862, 444] width 316 height 96
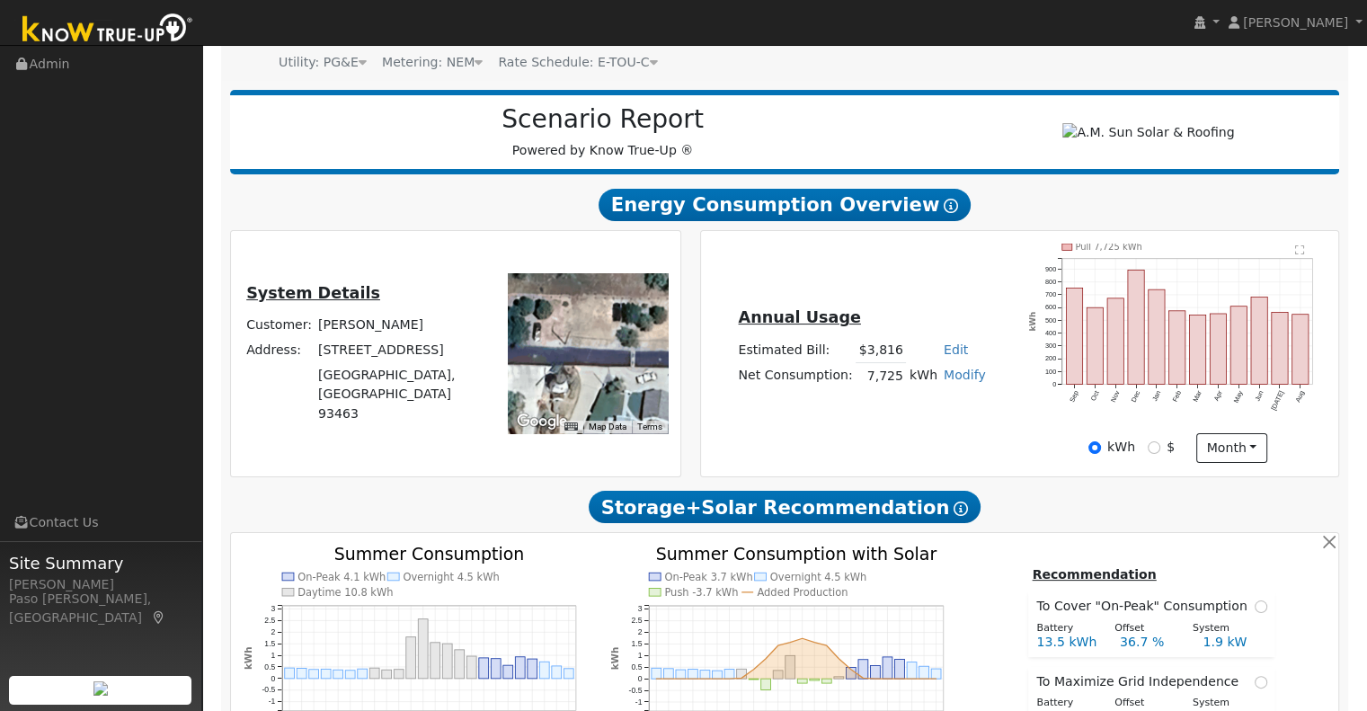
scroll to position [0, 0]
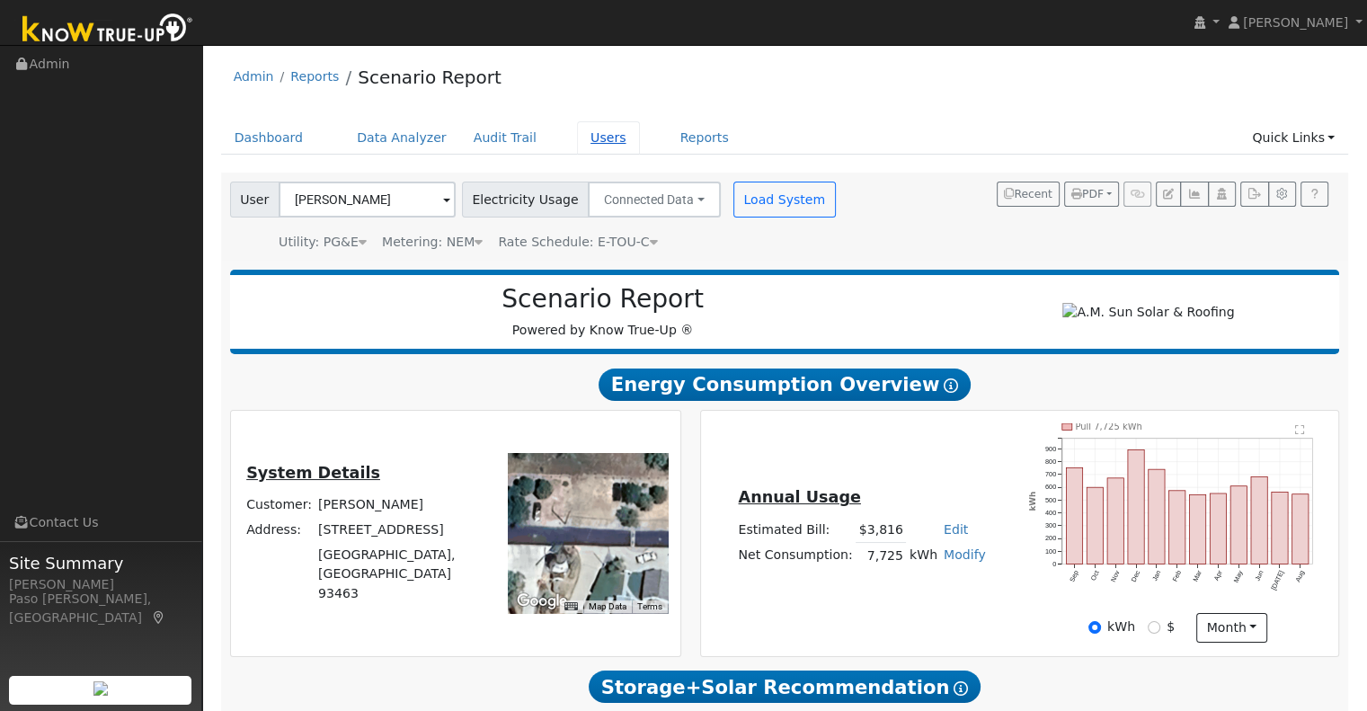
click at [577, 132] on link "Users" at bounding box center [608, 137] width 63 height 33
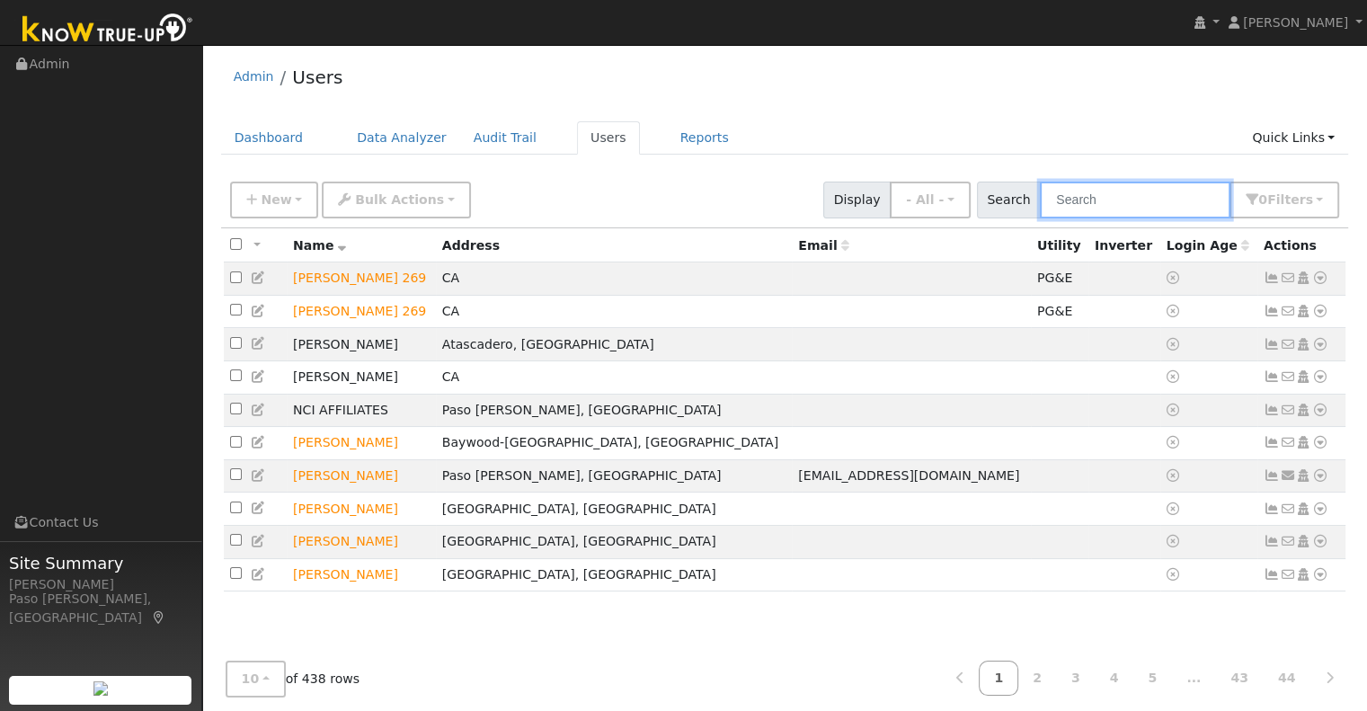
click at [1075, 200] on input "text" at bounding box center [1135, 200] width 191 height 37
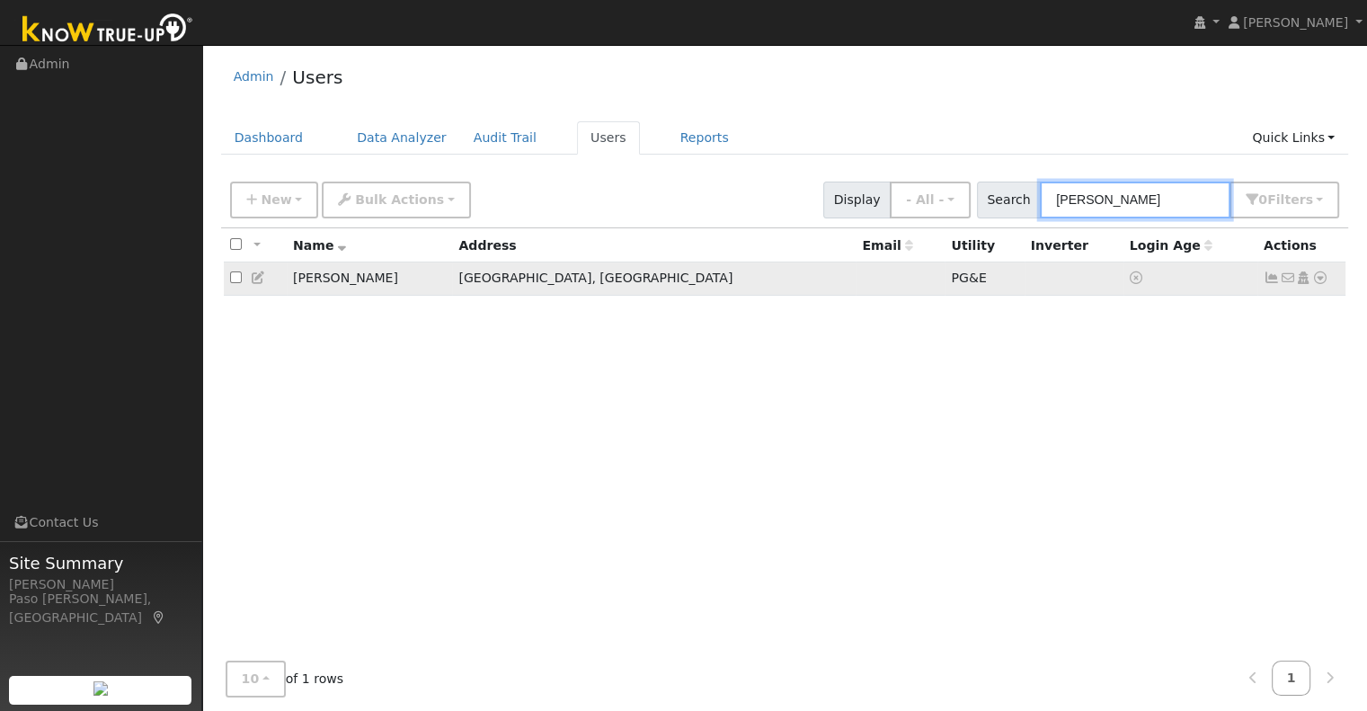
type input "gill"
click at [1319, 281] on icon at bounding box center [1320, 277] width 16 height 13
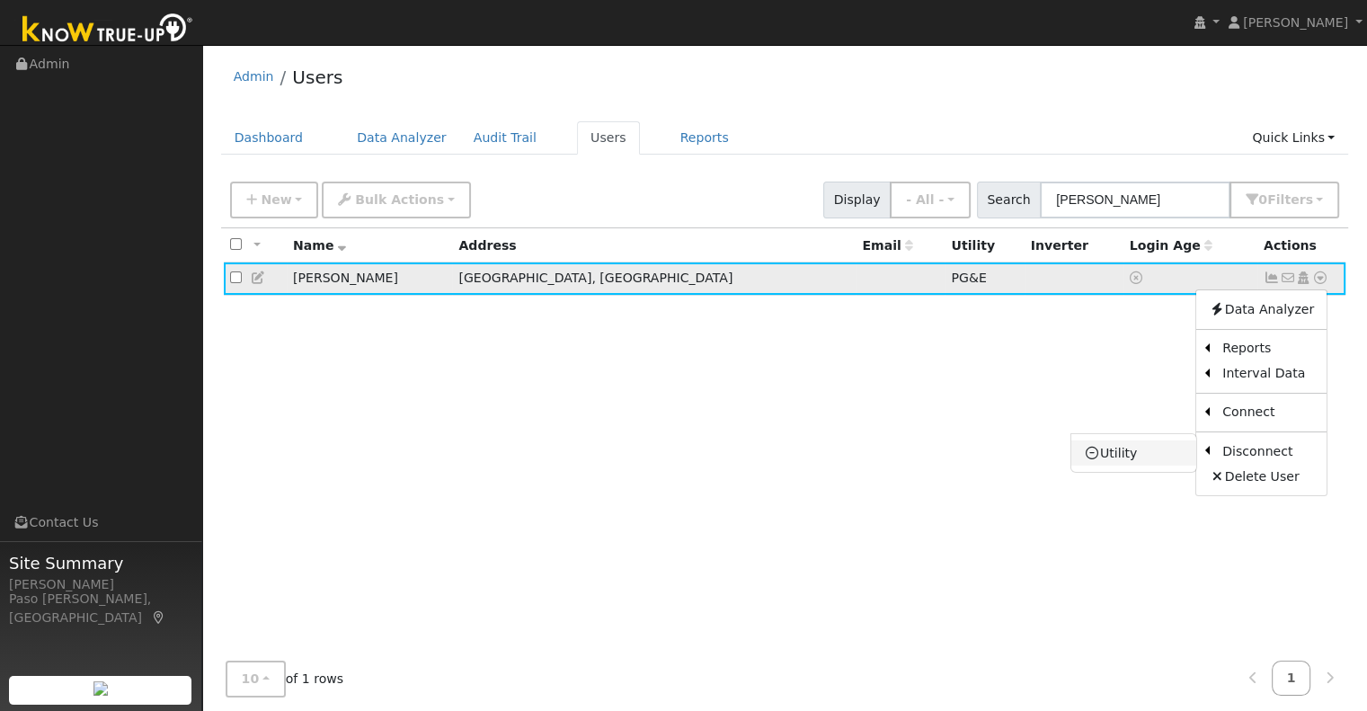
click at [1125, 452] on link "Utility" at bounding box center [1133, 452] width 125 height 25
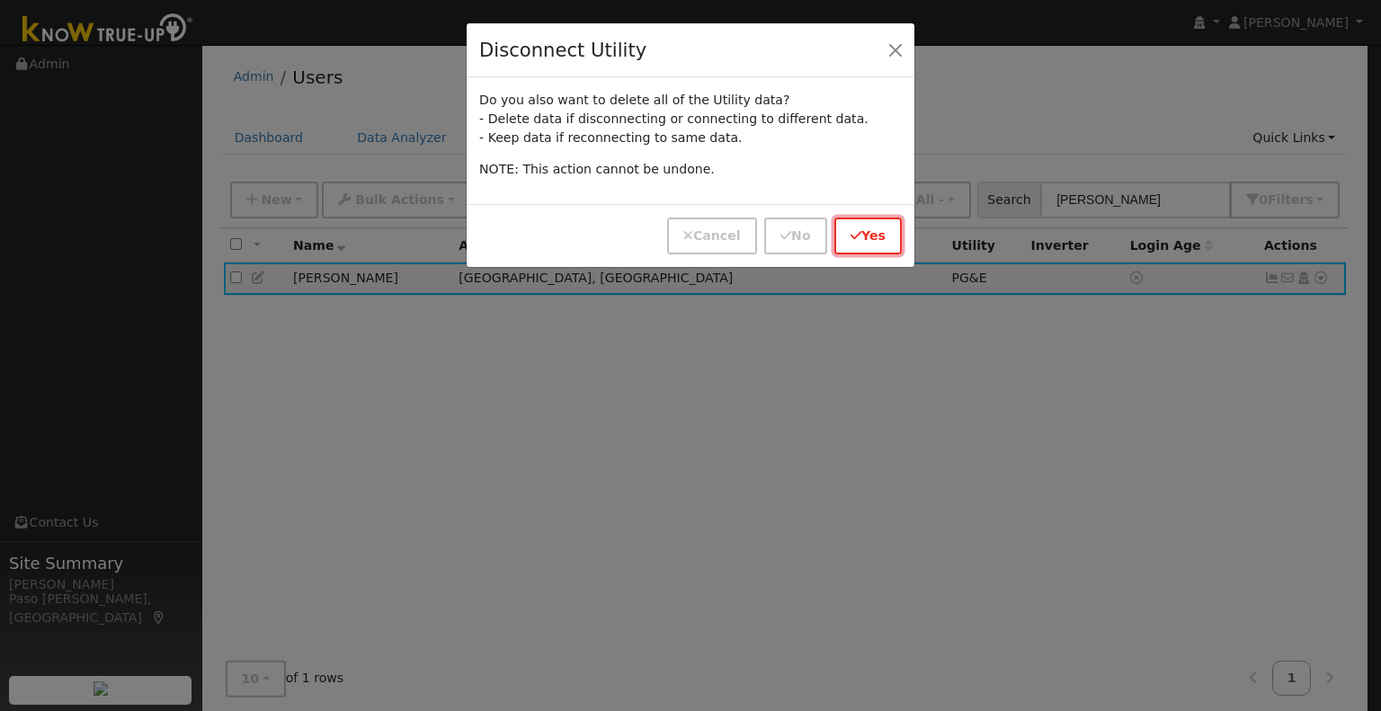
click at [869, 232] on button "Yes" at bounding box center [867, 236] width 67 height 37
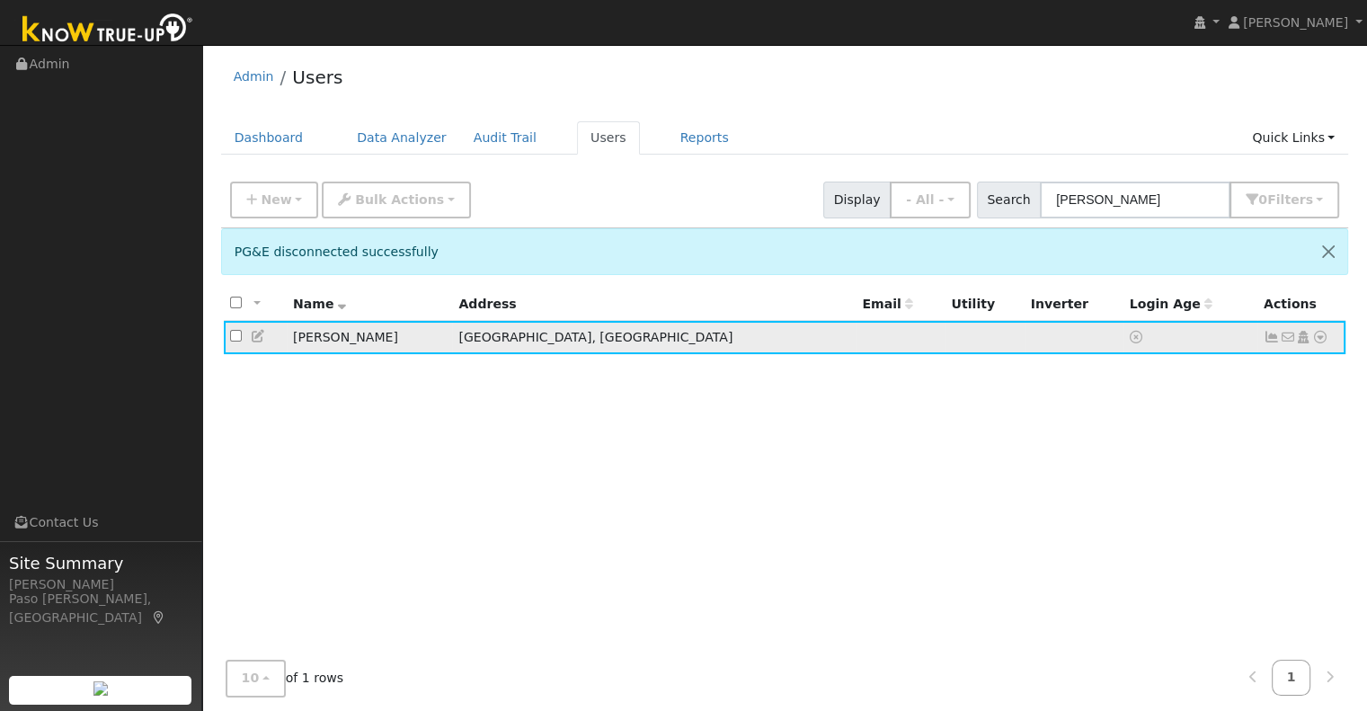
click at [1320, 340] on icon at bounding box center [1320, 337] width 16 height 13
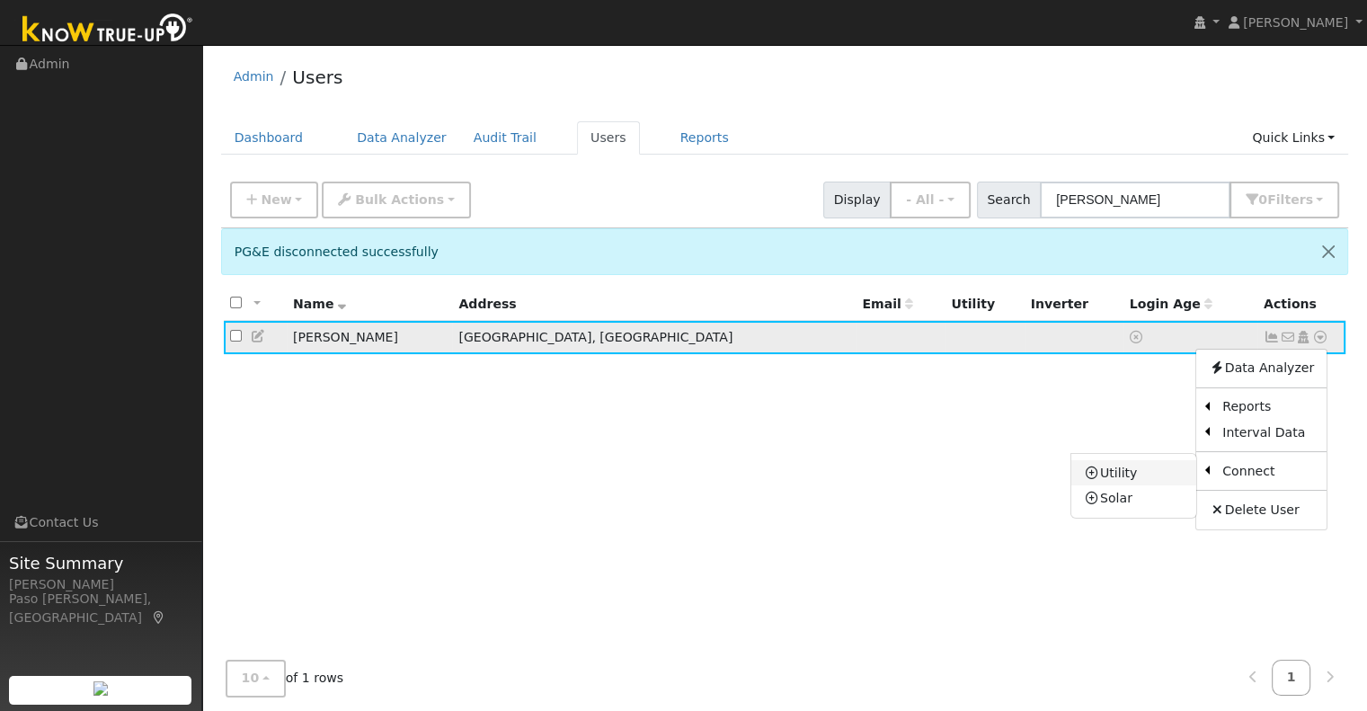
click at [1161, 466] on link "Utility" at bounding box center [1133, 472] width 125 height 25
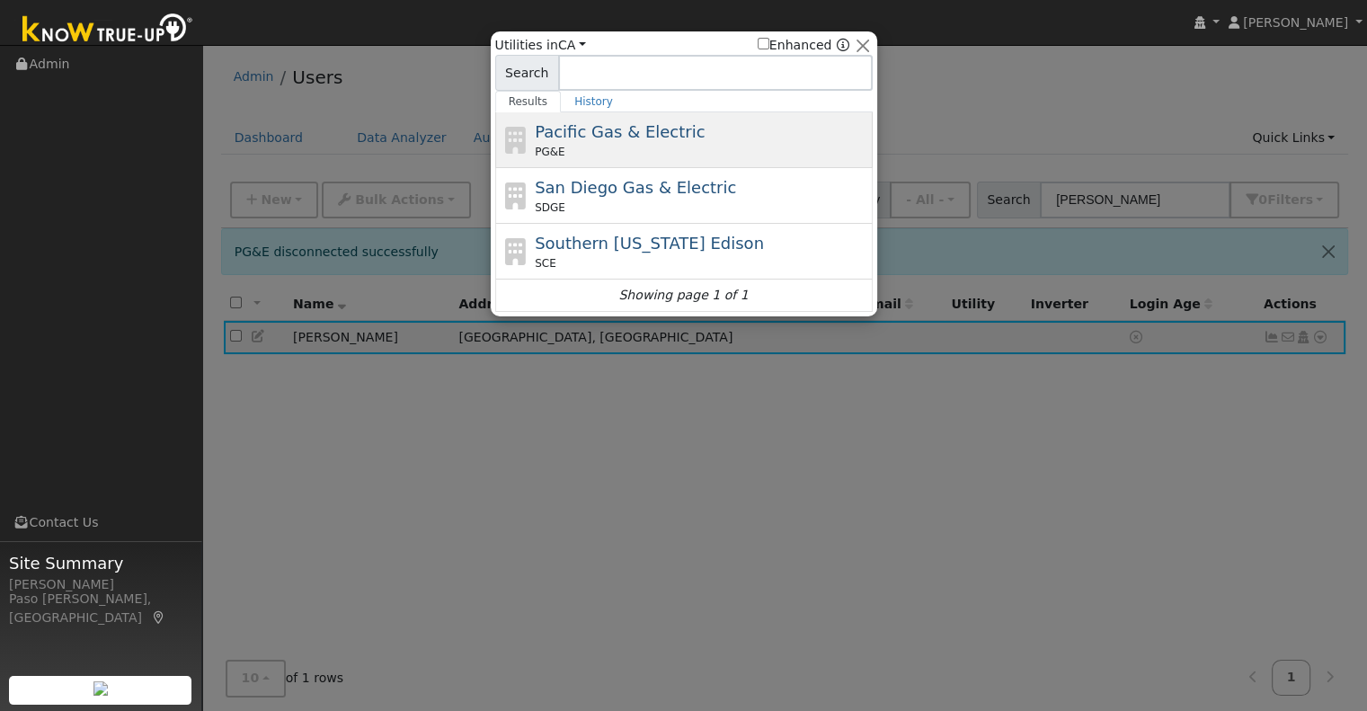
click at [718, 138] on div "Pacific Gas & Electric PG&E" at bounding box center [701, 140] width 333 height 40
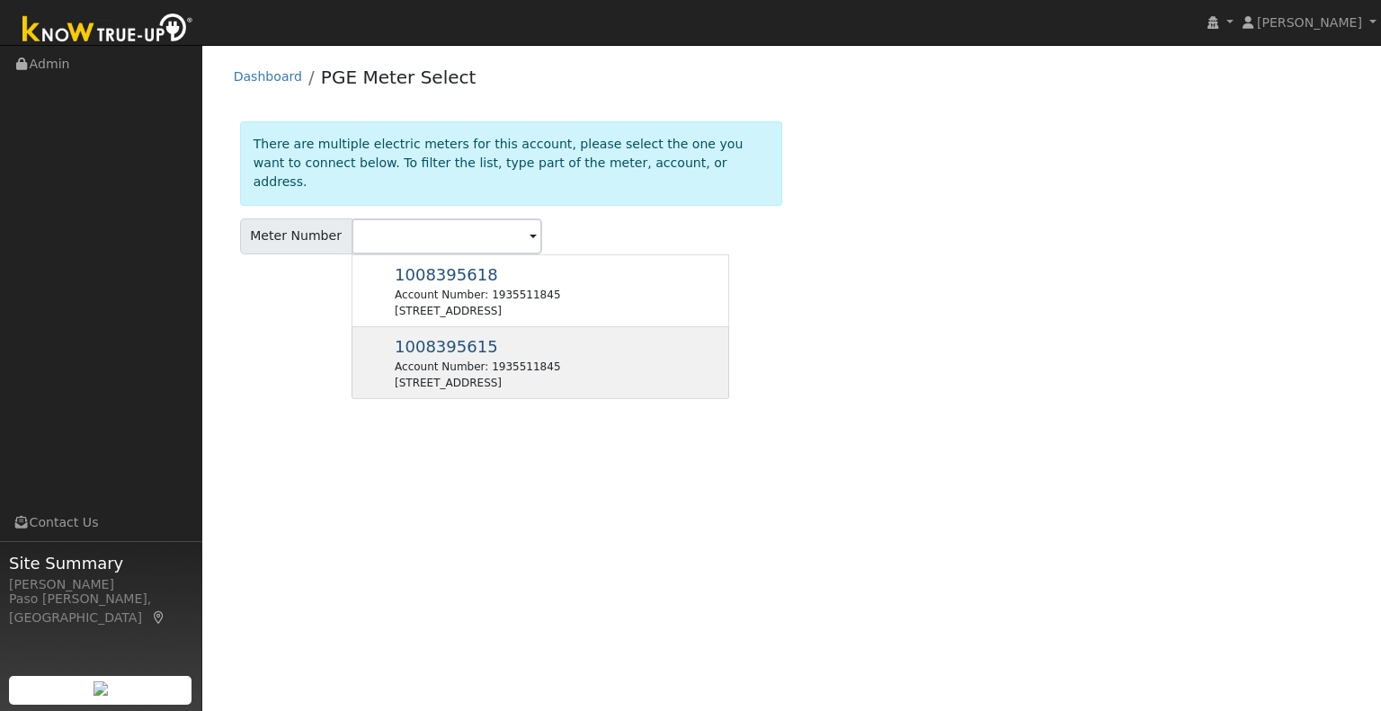
click at [535, 336] on div "1008395615 Account Number: 1935511845 [STREET_ADDRESS]" at bounding box center [477, 362] width 165 height 57
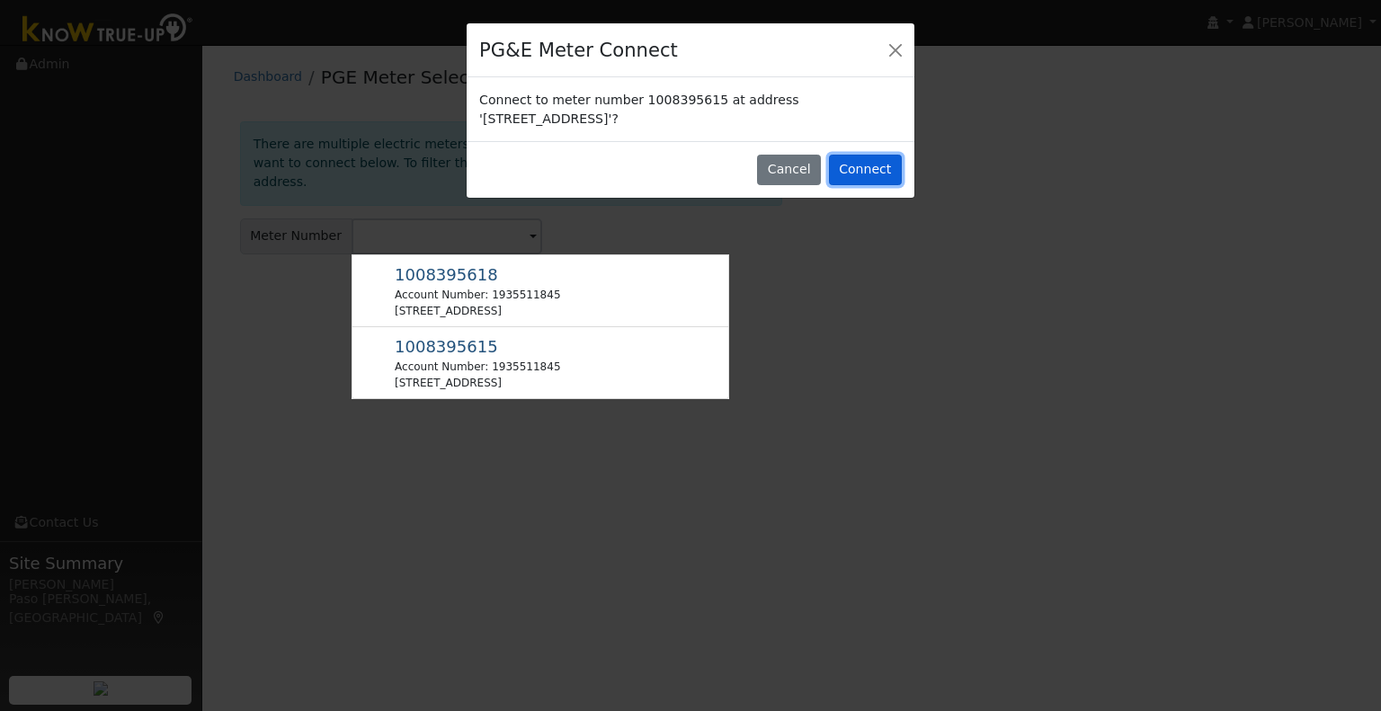
click at [879, 172] on button "Connect" at bounding box center [865, 170] width 73 height 31
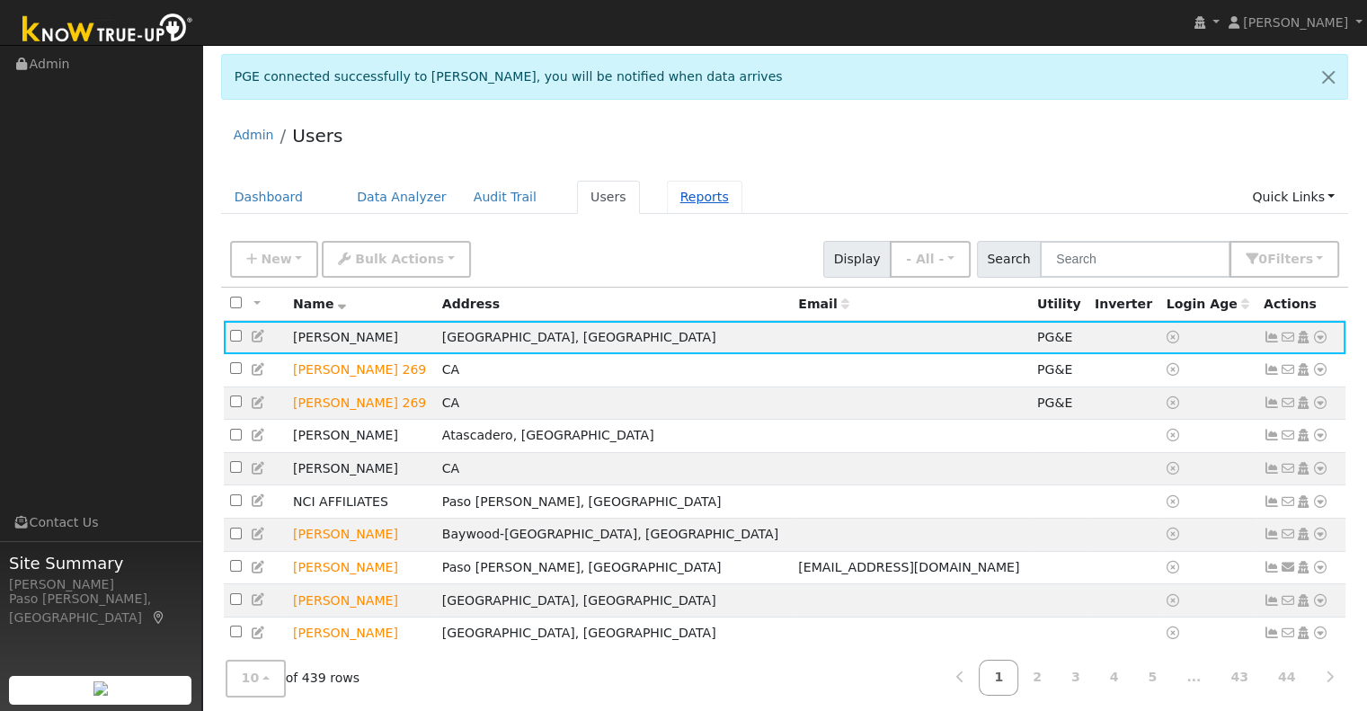
click at [679, 200] on link "Reports" at bounding box center [705, 197] width 76 height 33
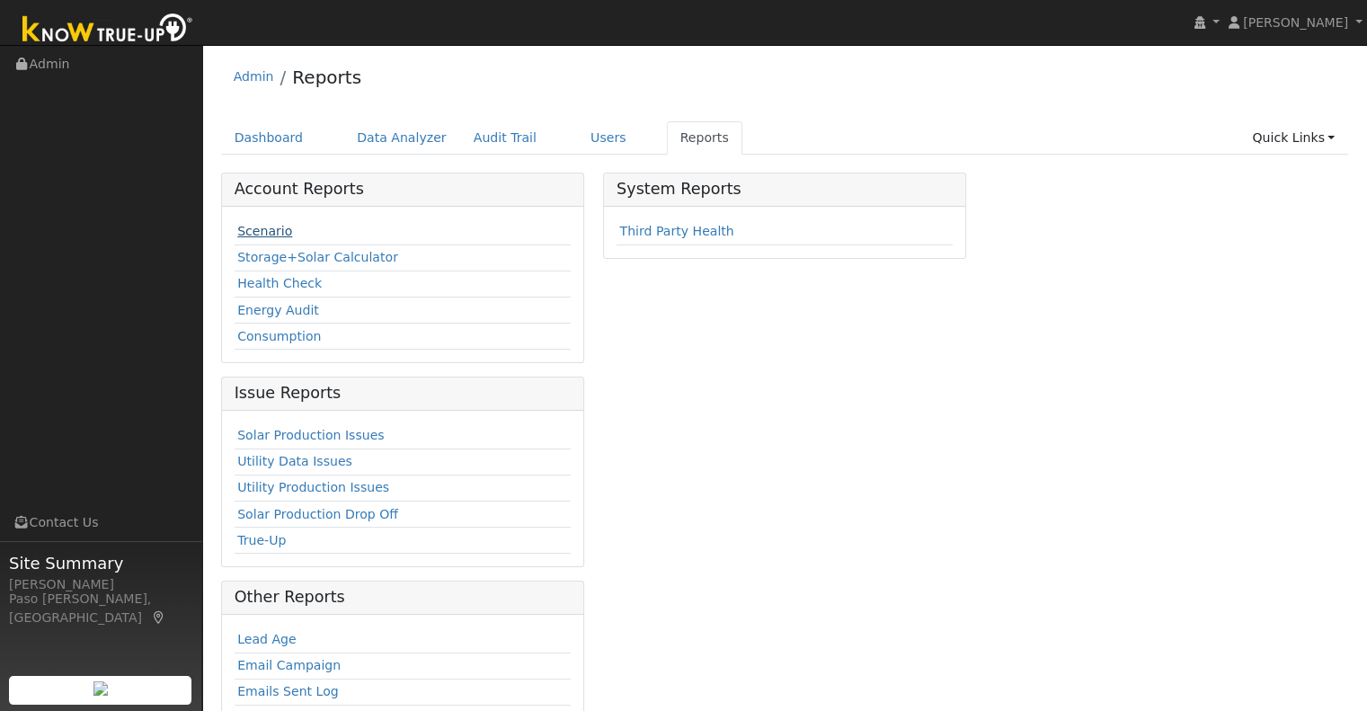
click at [259, 229] on link "Scenario" at bounding box center [264, 231] width 55 height 14
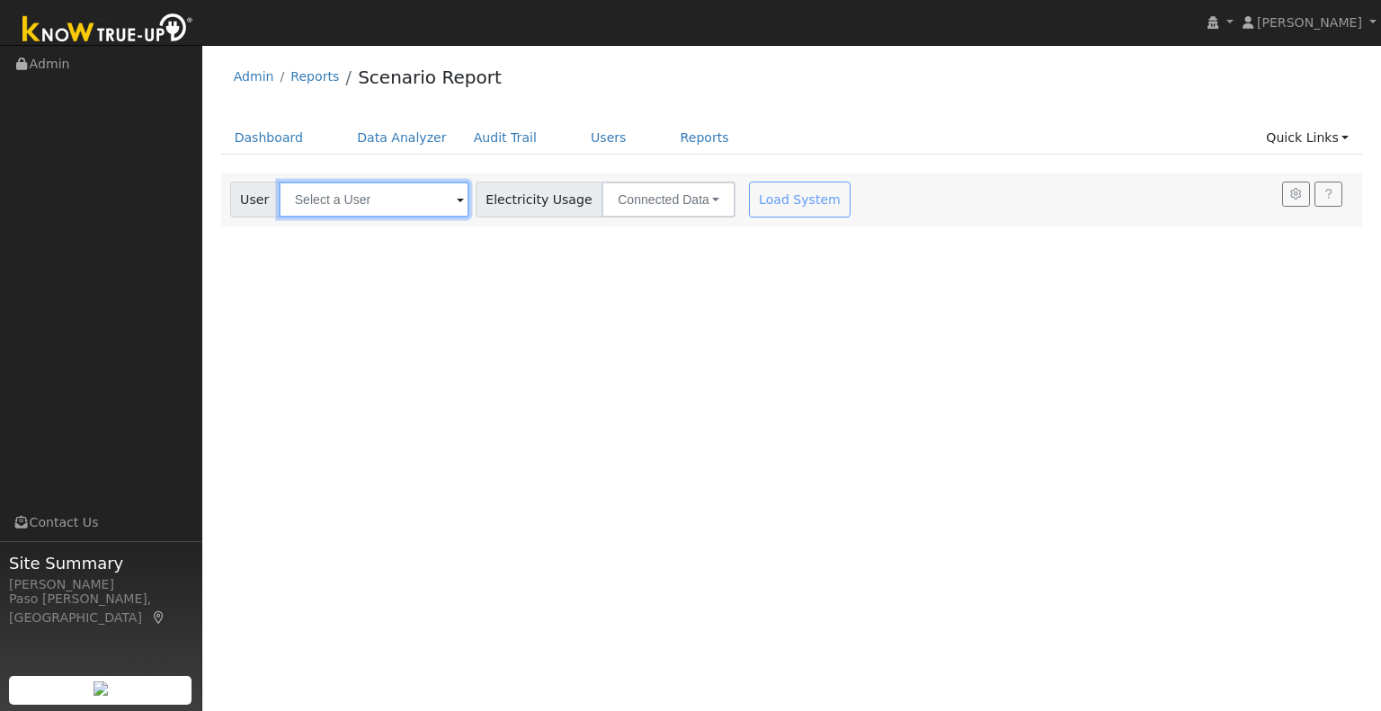
click at [366, 199] on input "text" at bounding box center [374, 200] width 191 height 36
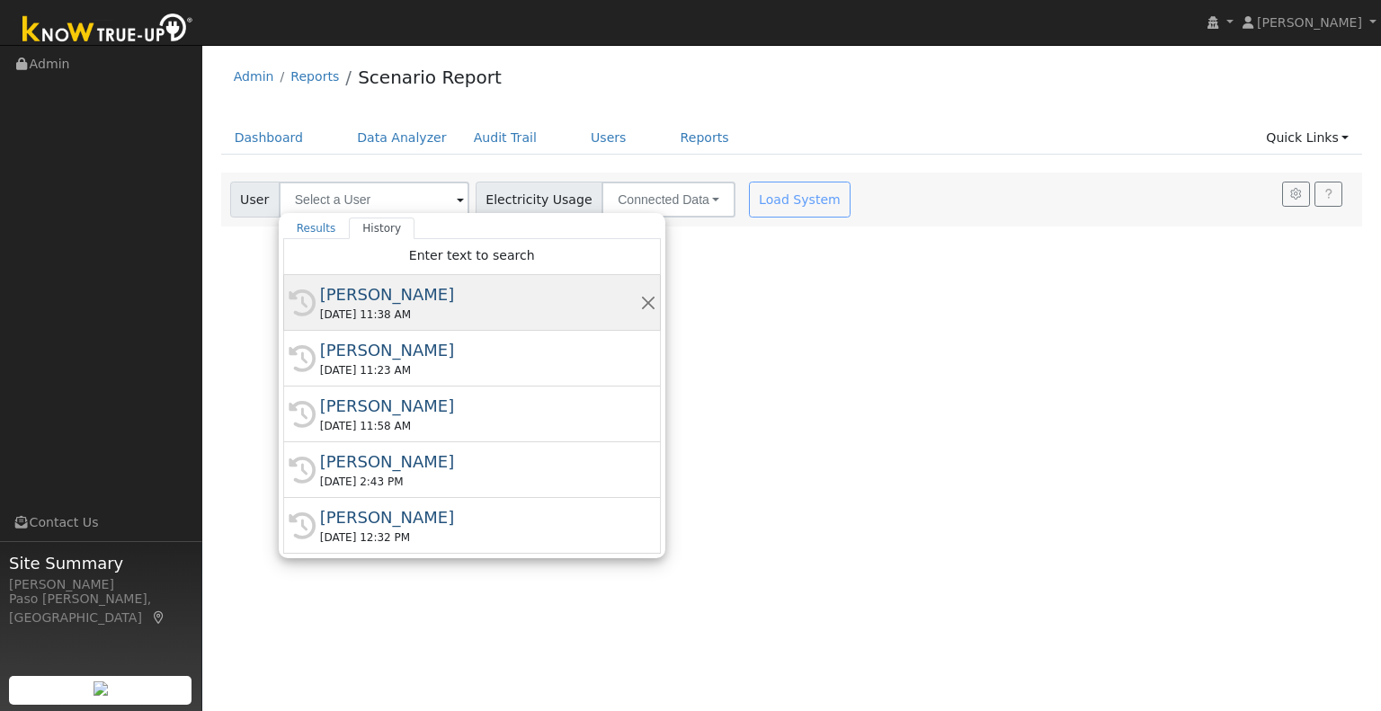
click at [388, 298] on div "[PERSON_NAME]" at bounding box center [480, 294] width 320 height 24
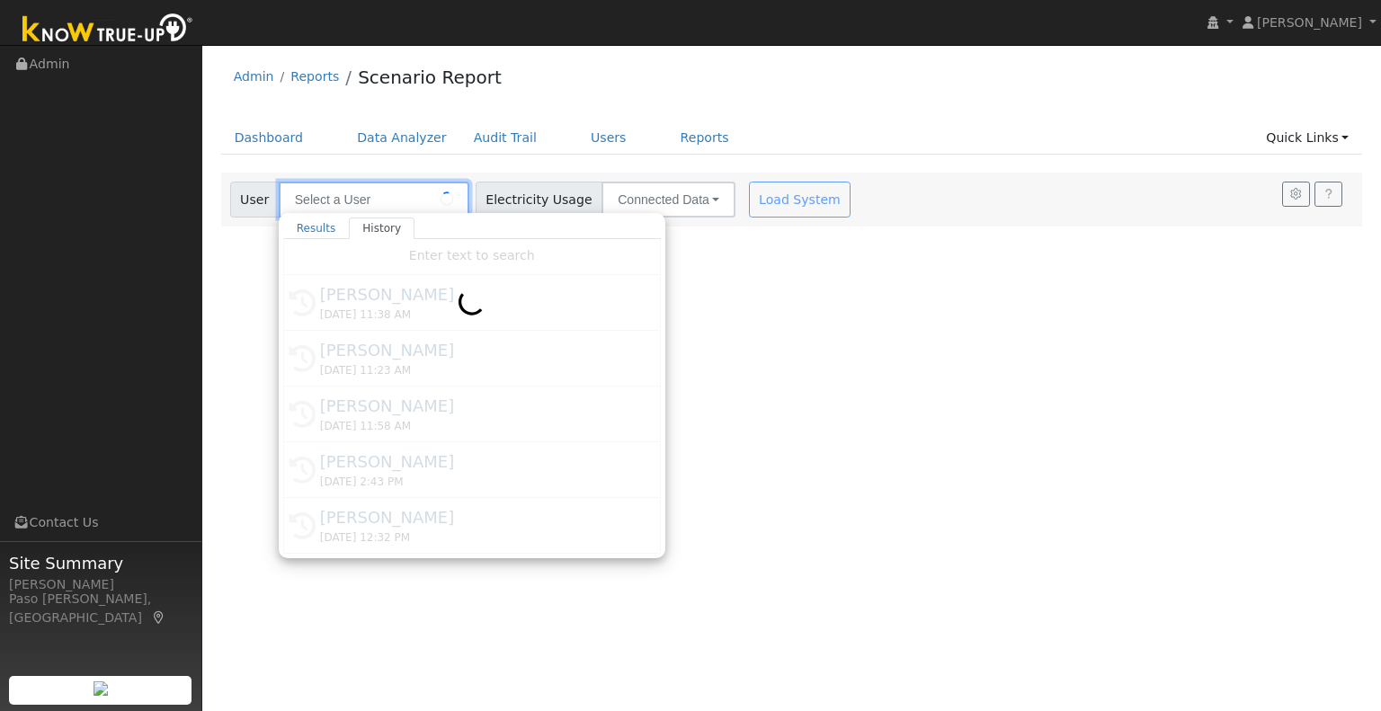
type input "[PERSON_NAME]"
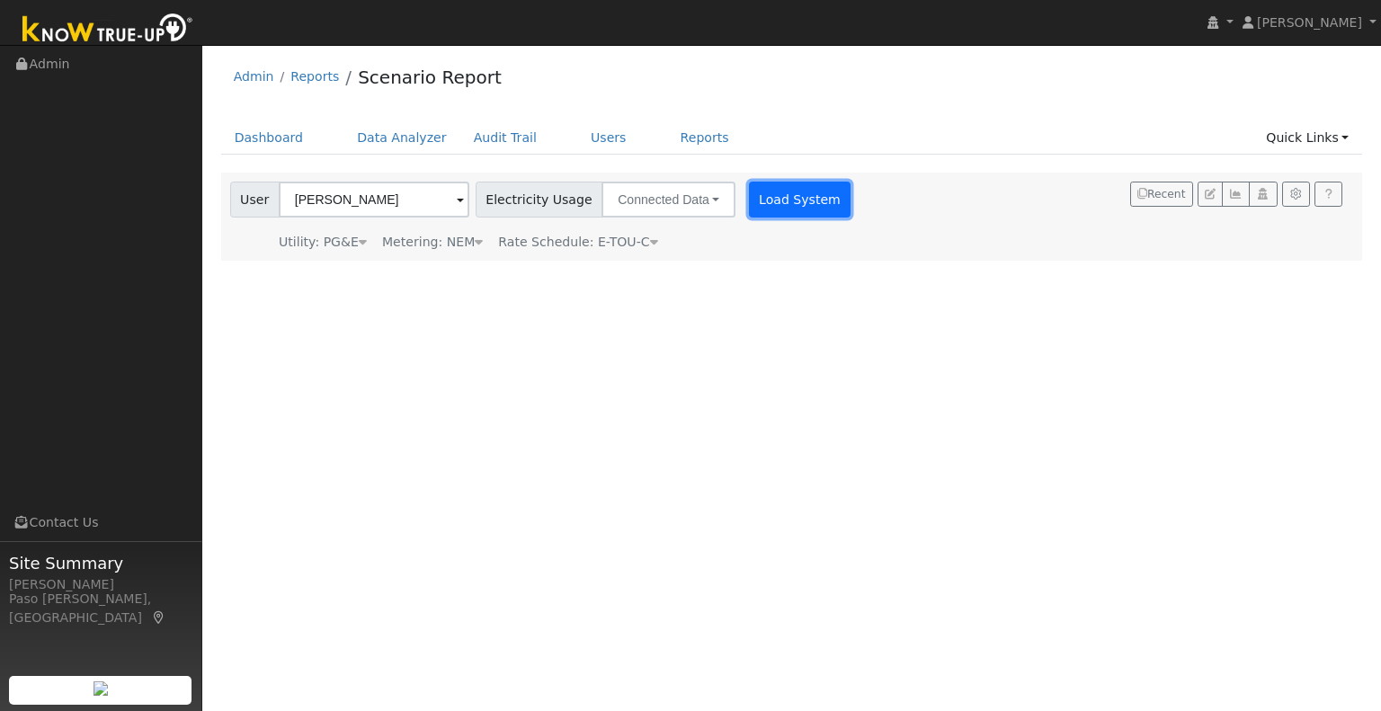
click at [760, 197] on button "Load System" at bounding box center [800, 200] width 102 height 36
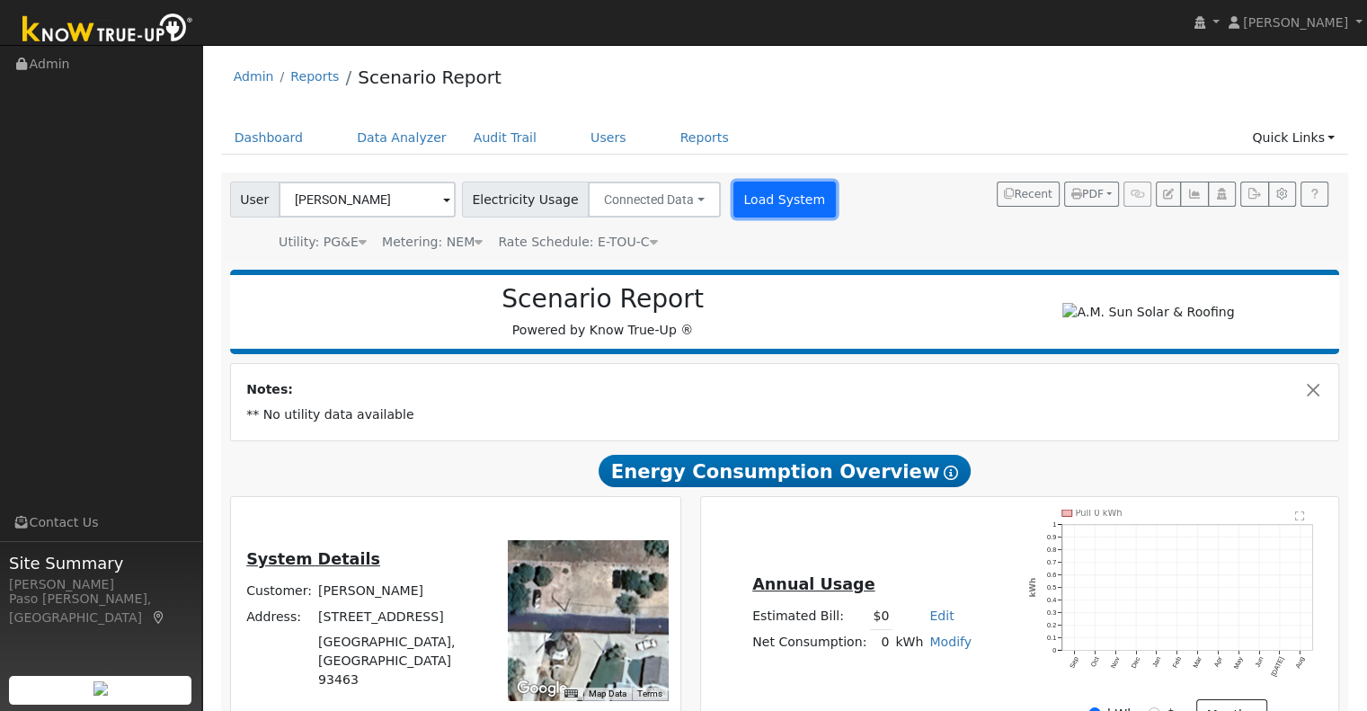
click at [760, 197] on button "Load System" at bounding box center [784, 200] width 102 height 36
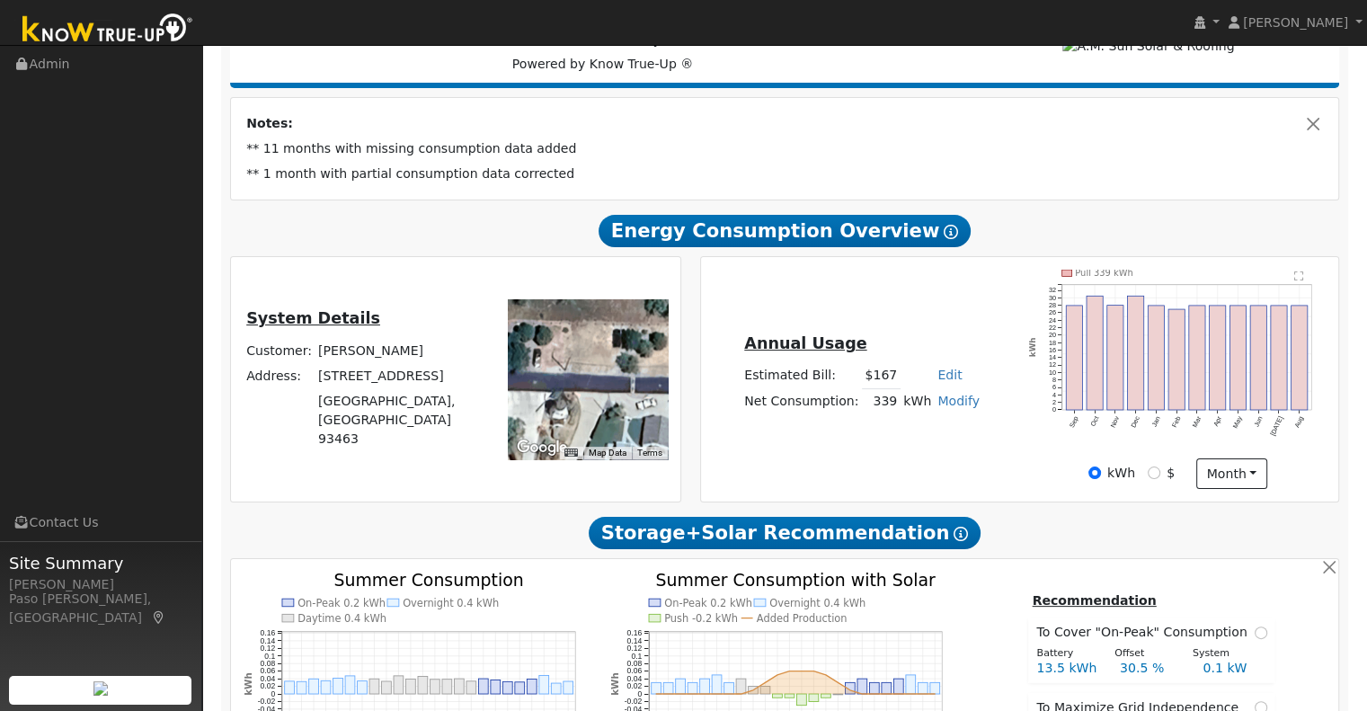
scroll to position [270, 0]
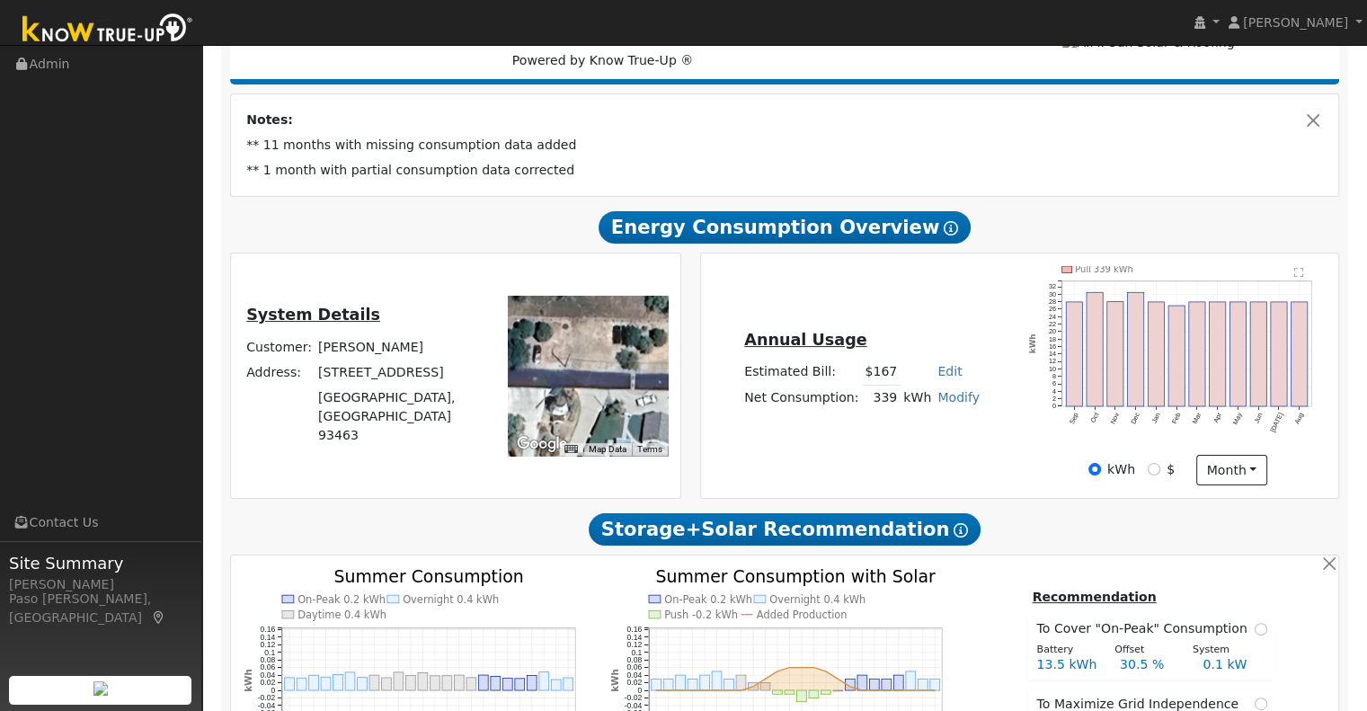
click at [942, 377] on link "Edit" at bounding box center [950, 371] width 24 height 14
click at [934, 113] on td "Notes:" at bounding box center [785, 119] width 1083 height 25
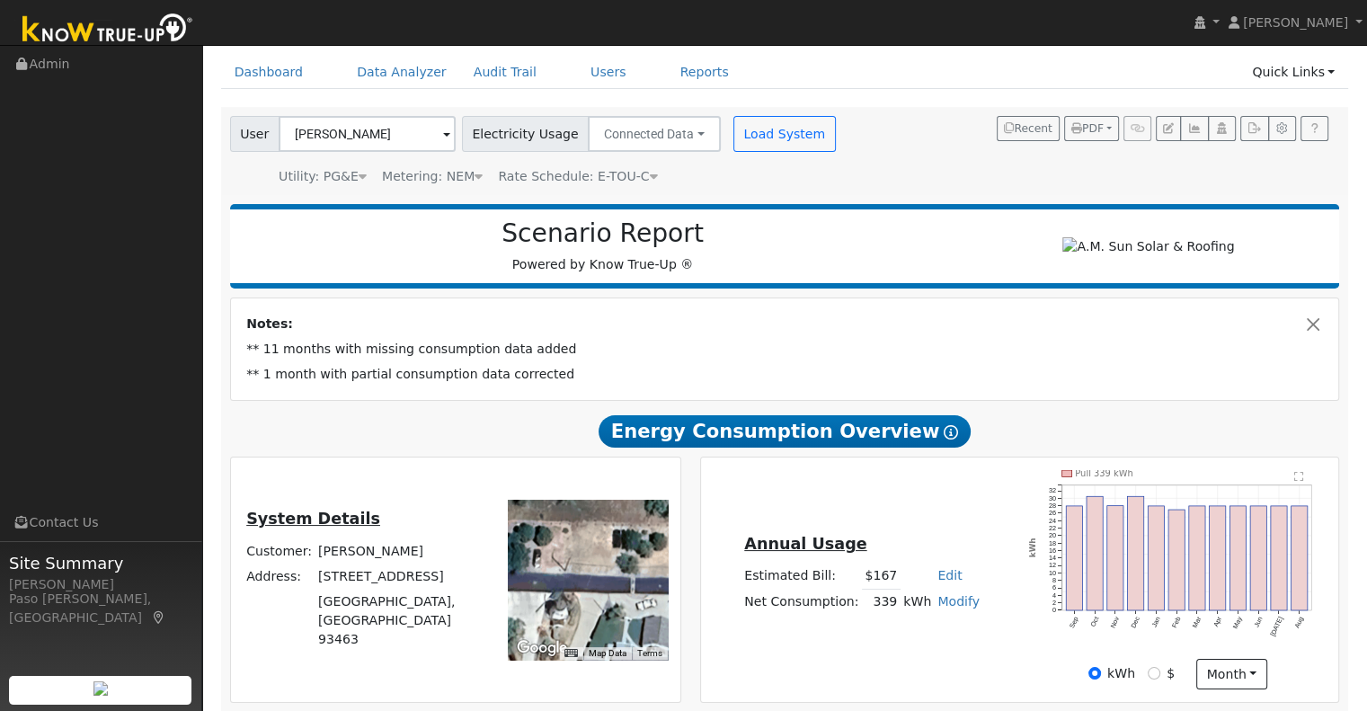
scroll to position [0, 0]
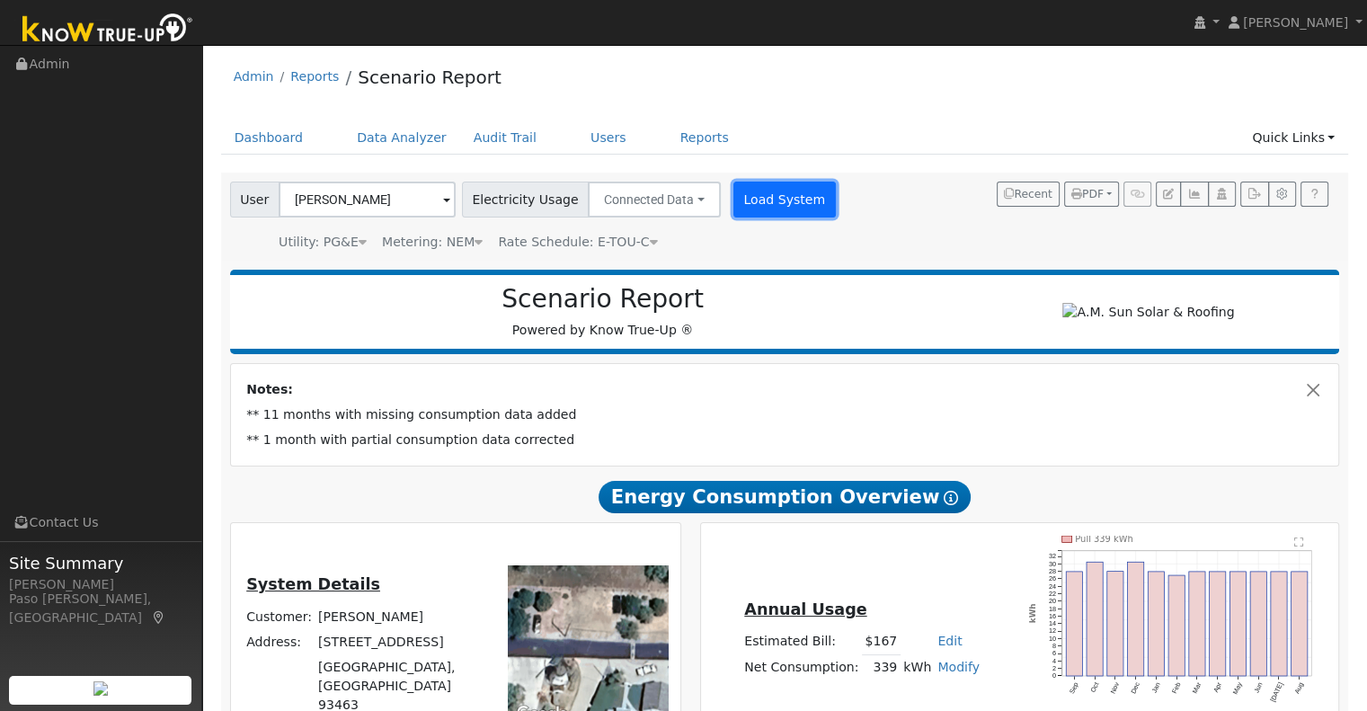
click at [780, 197] on button "Load System" at bounding box center [784, 200] width 102 height 36
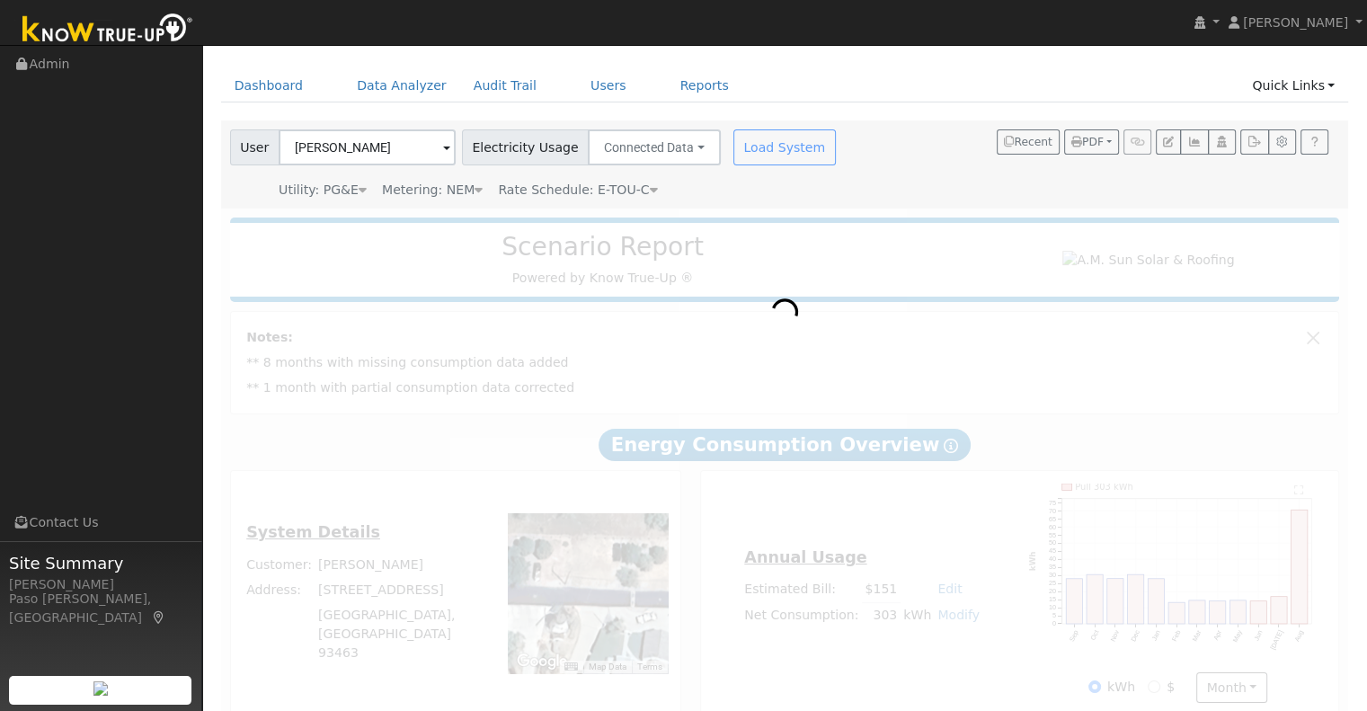
scroll to position [81, 0]
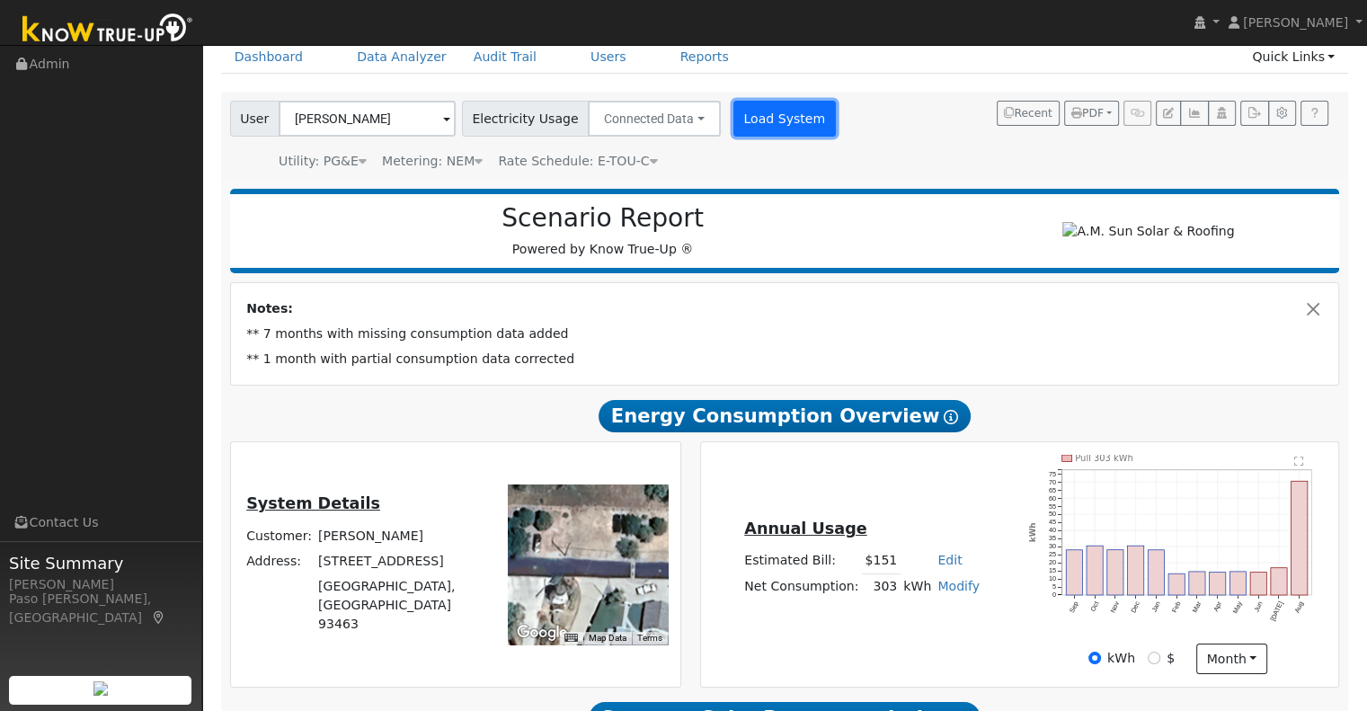
click at [758, 115] on button "Load System" at bounding box center [784, 119] width 102 height 36
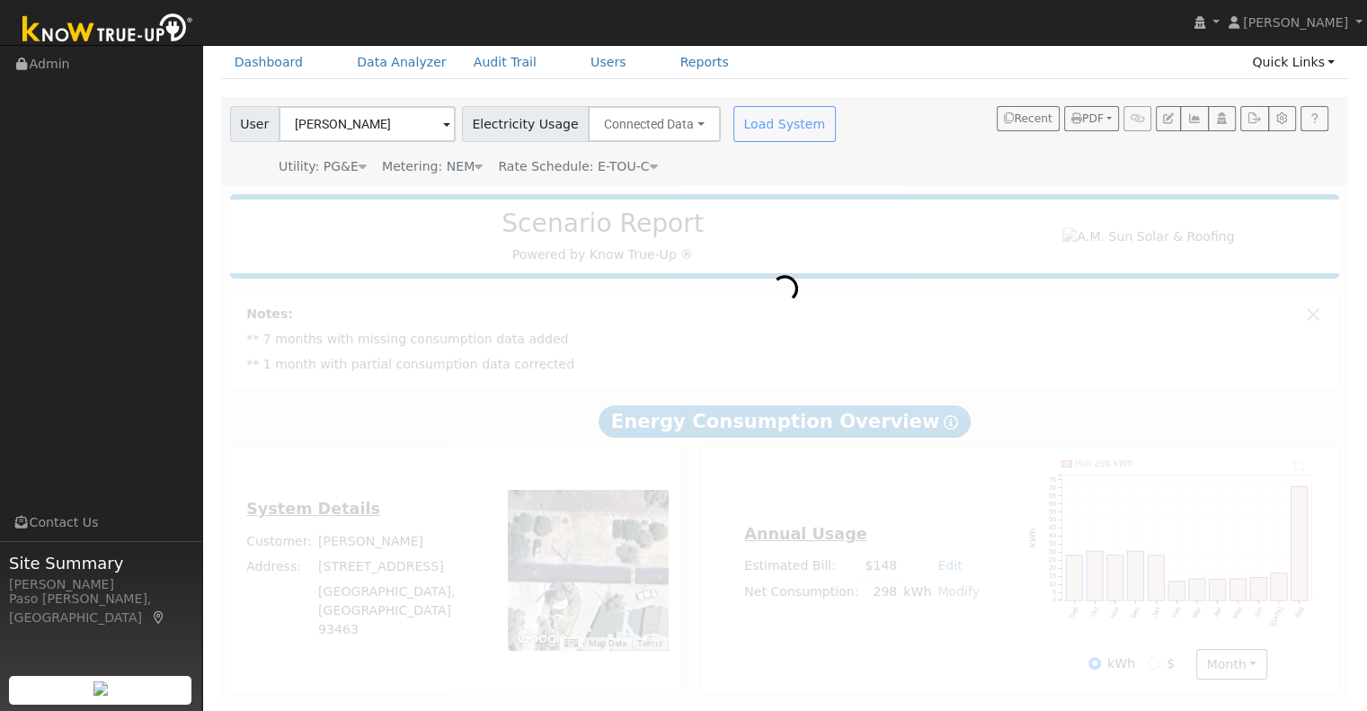
scroll to position [0, 0]
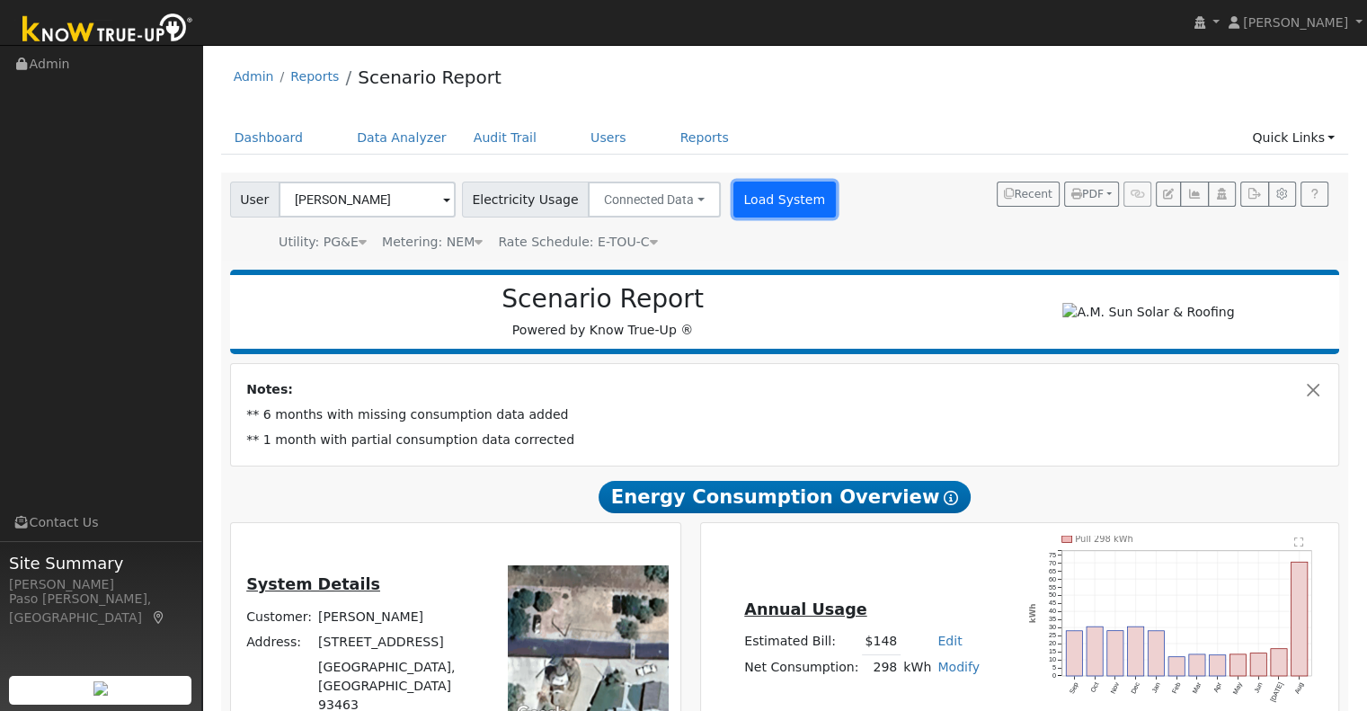
click at [752, 207] on button "Load System" at bounding box center [784, 200] width 102 height 36
click at [785, 197] on button "Load System" at bounding box center [784, 200] width 102 height 36
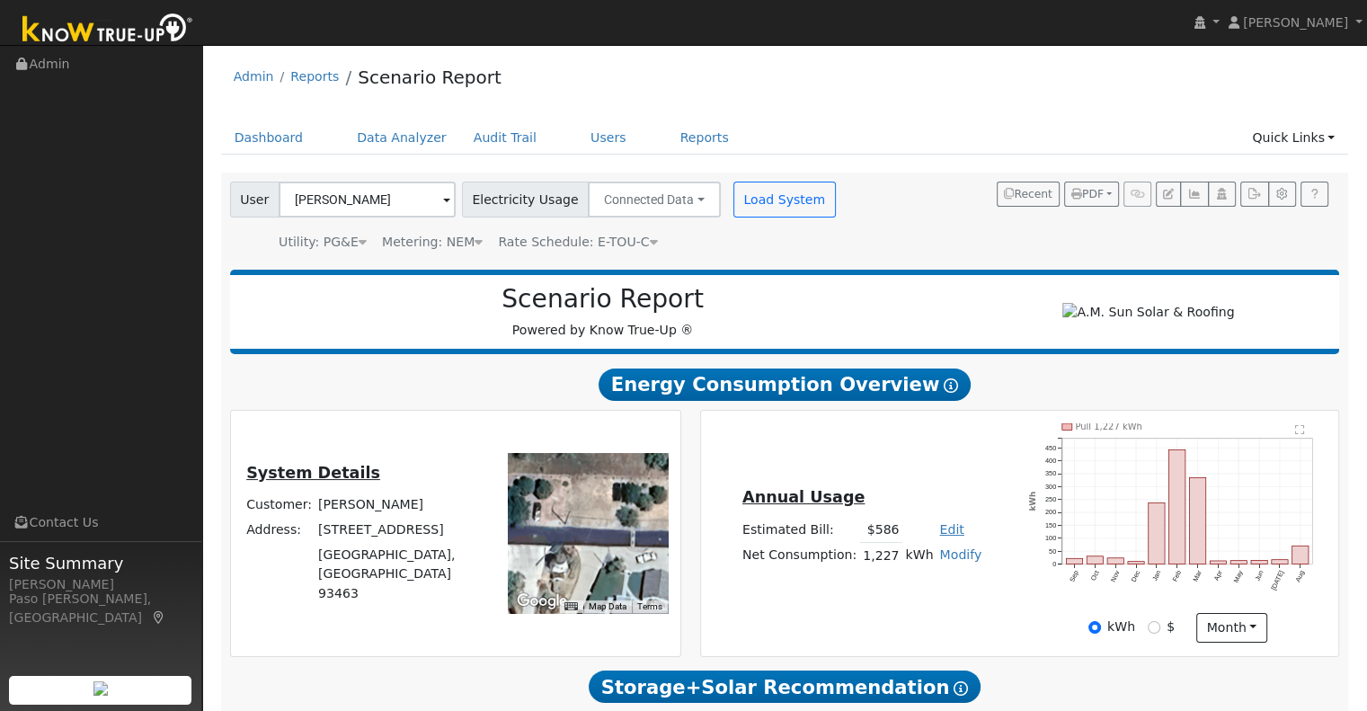
click at [946, 537] on link "Edit" at bounding box center [951, 529] width 24 height 14
type input "1800"
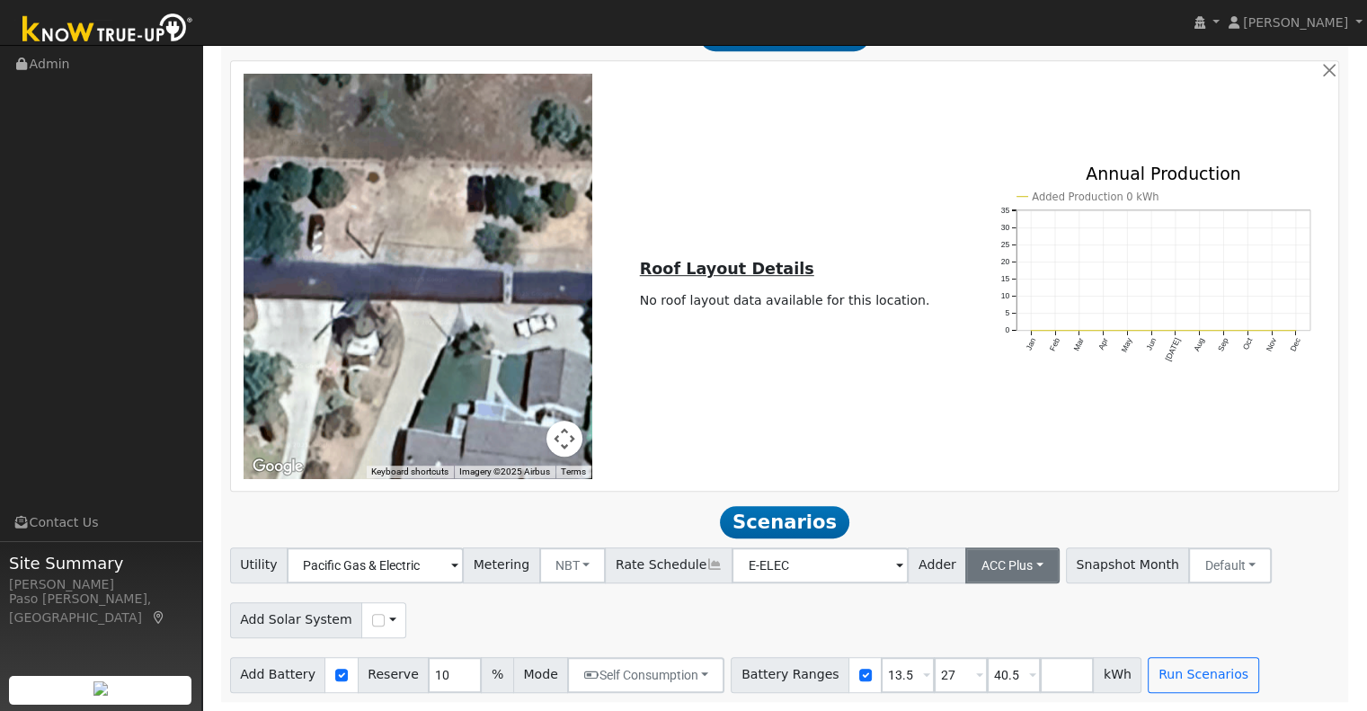
scroll to position [1009, 0]
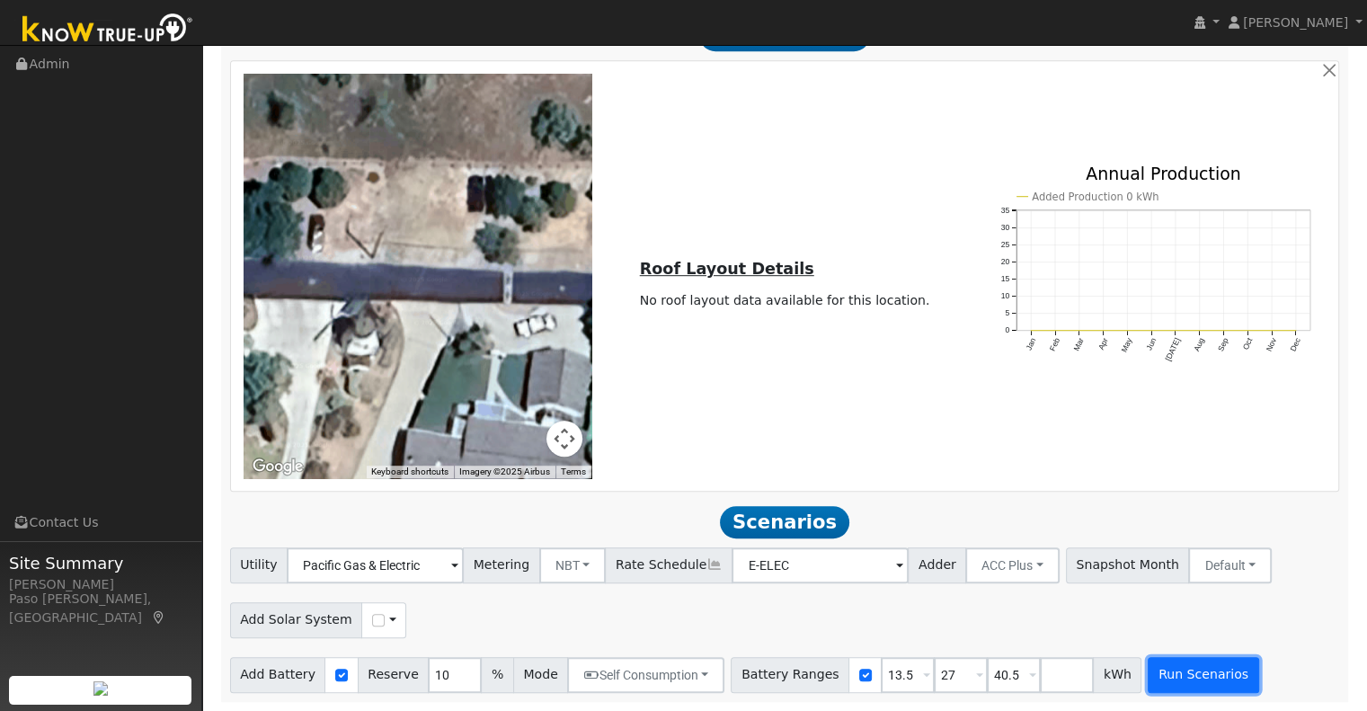
click at [1177, 664] on button "Run Scenarios" at bounding box center [1203, 675] width 111 height 36
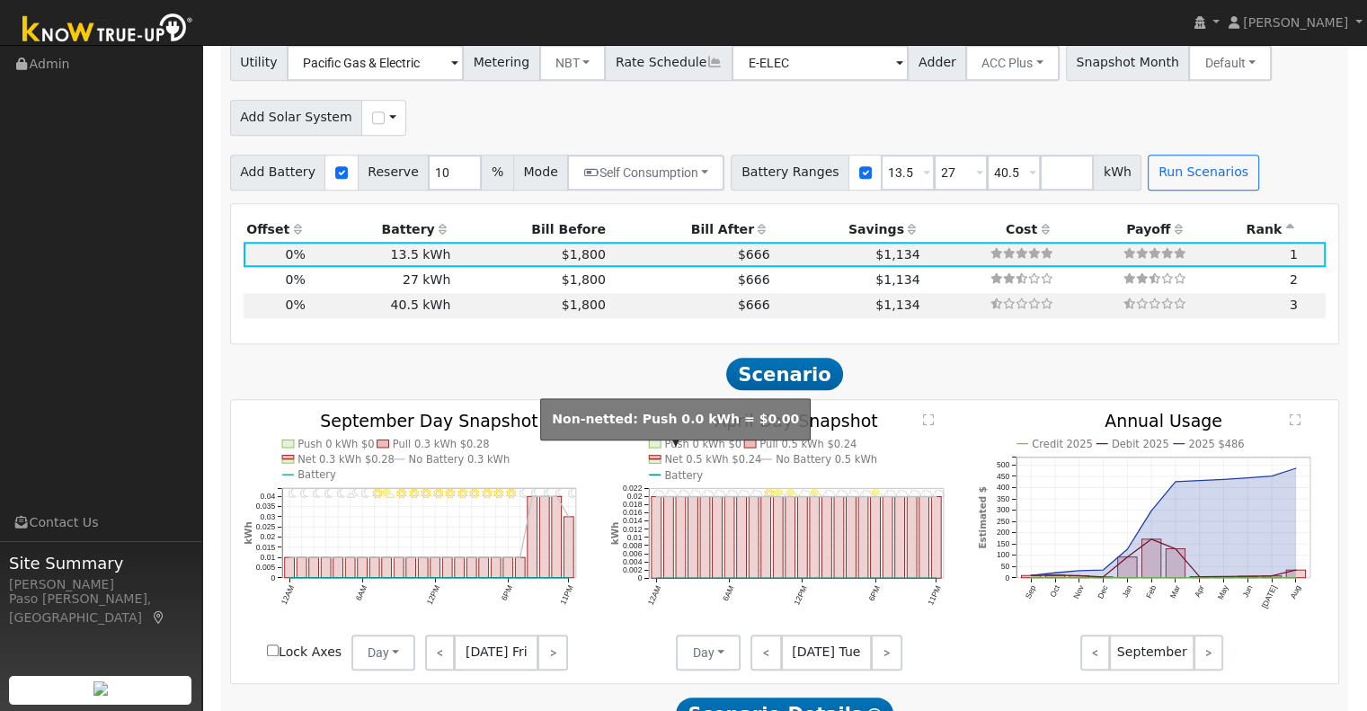
scroll to position [1459, 0]
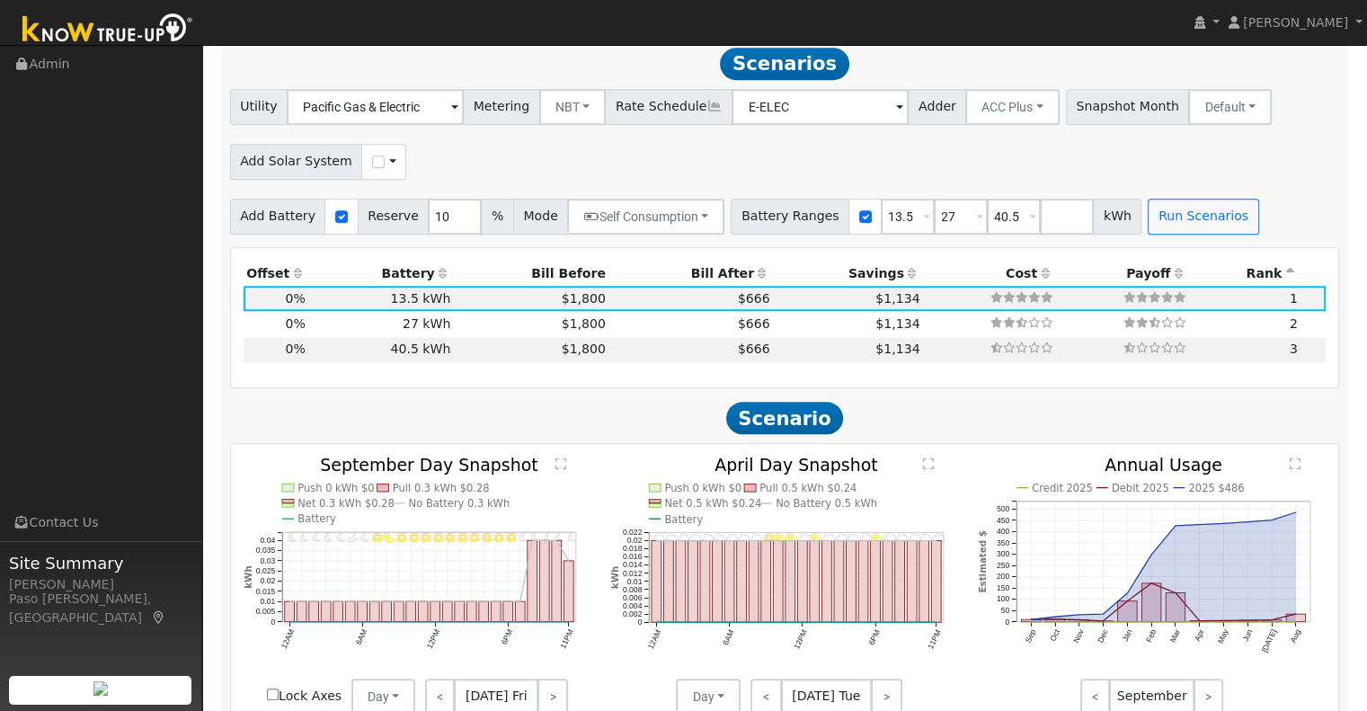
click at [370, 175] on div "Use CSV Data" at bounding box center [383, 162] width 45 height 36
click at [361, 173] on div "Use CSV Data" at bounding box center [383, 162] width 45 height 36
click at [372, 168] on input "checkbox" at bounding box center [378, 162] width 13 height 13
checkbox input "true"
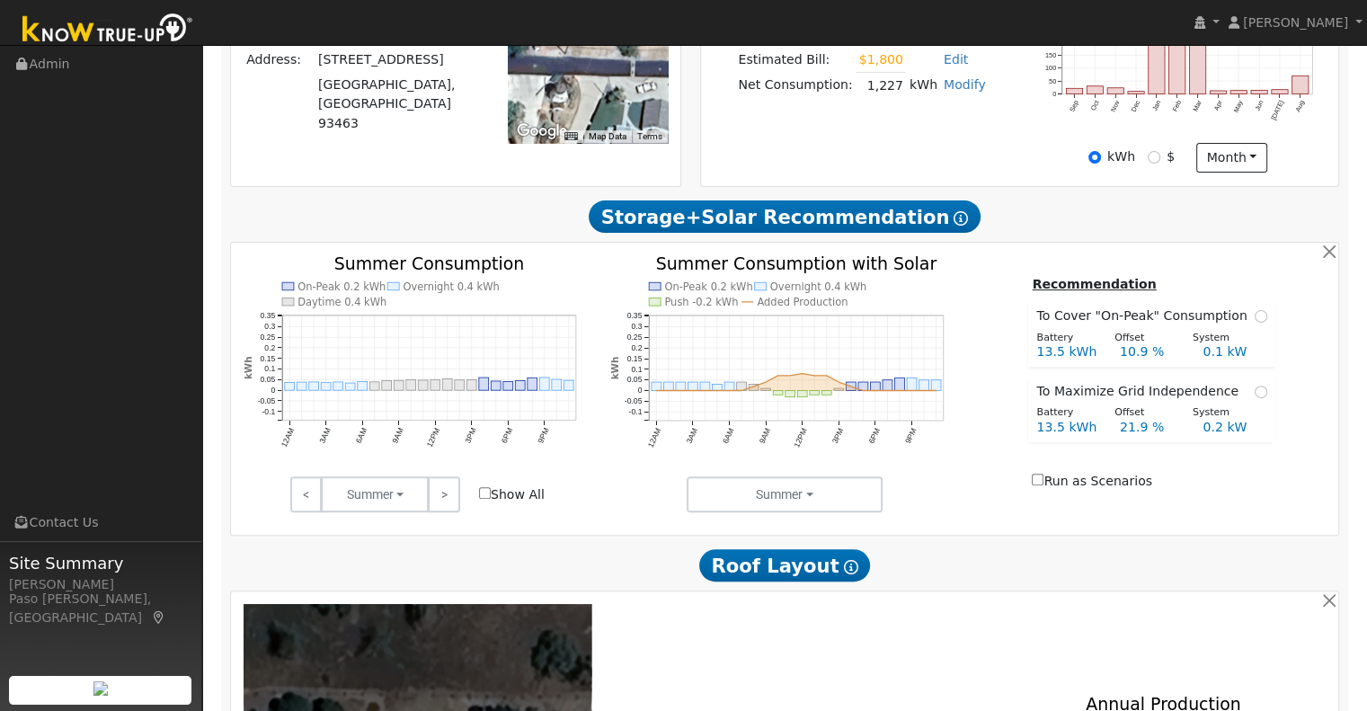
scroll to position [111, 0]
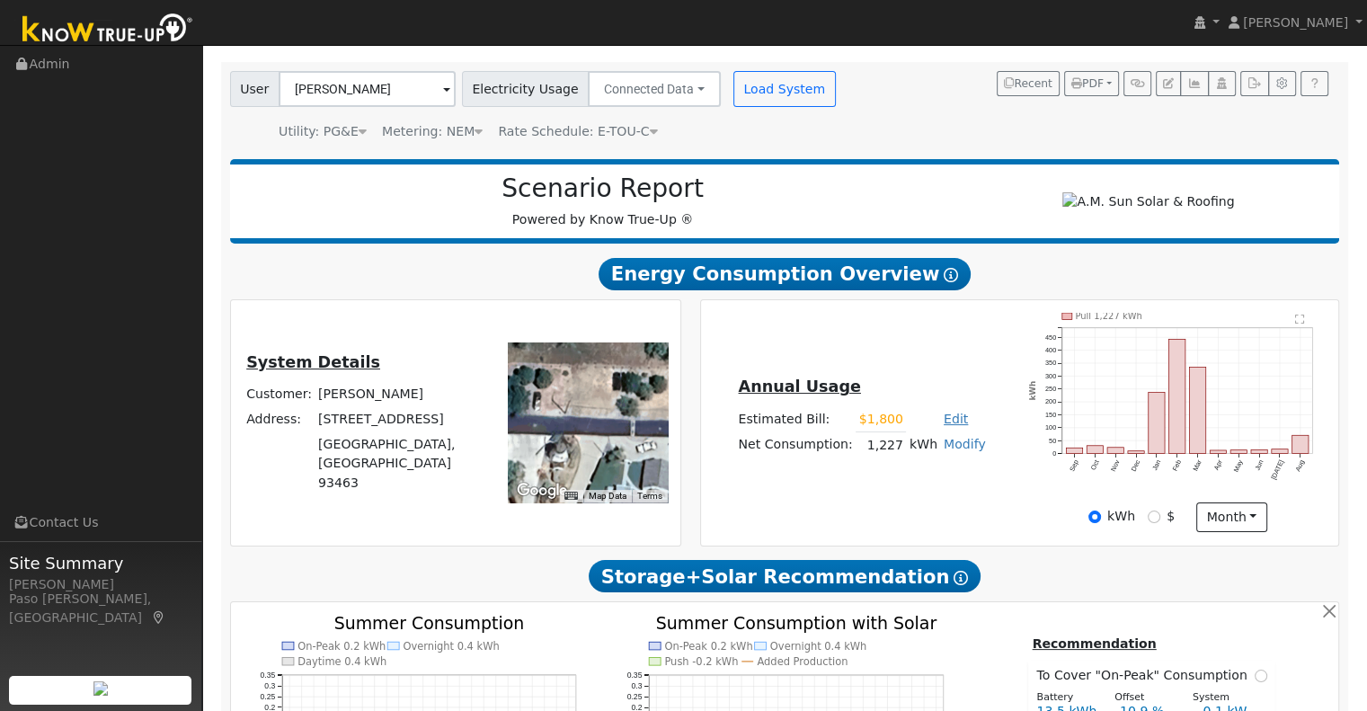
click at [944, 423] on link "Edit" at bounding box center [956, 419] width 24 height 14
click at [733, 95] on button "Load System" at bounding box center [784, 89] width 102 height 36
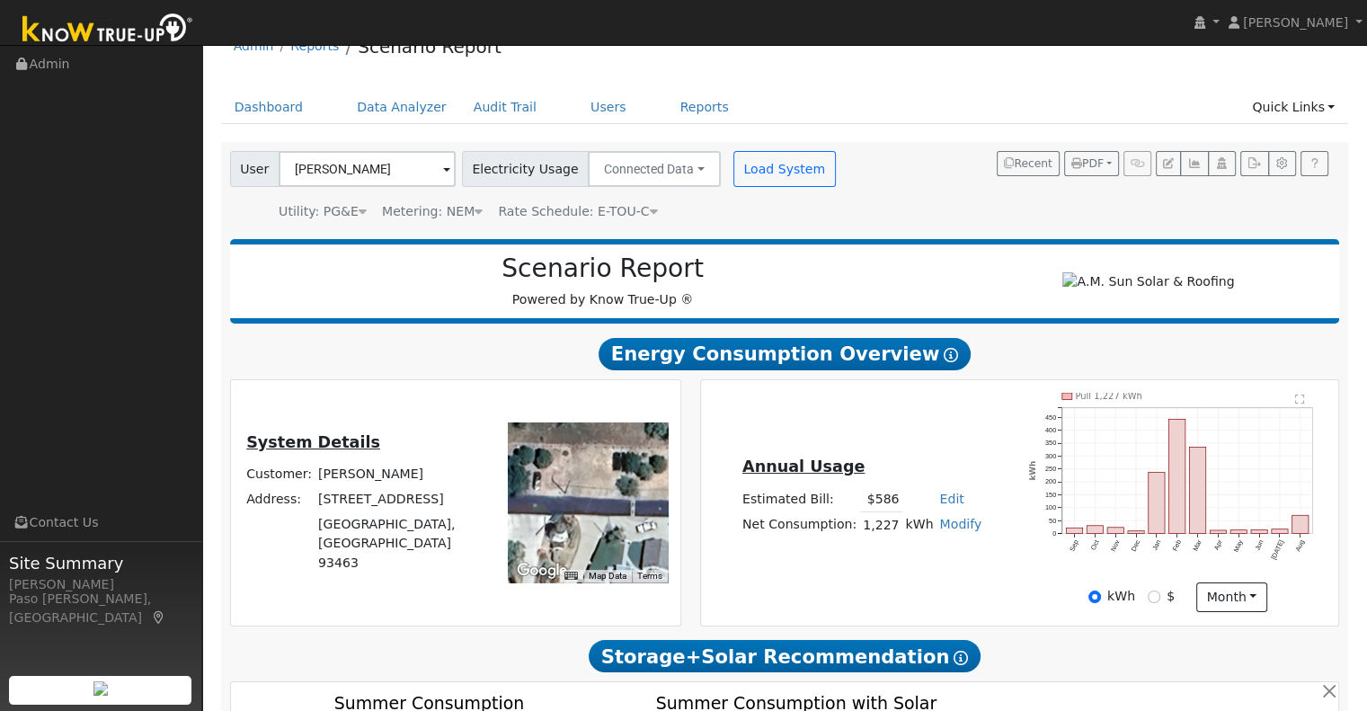
scroll to position [0, 0]
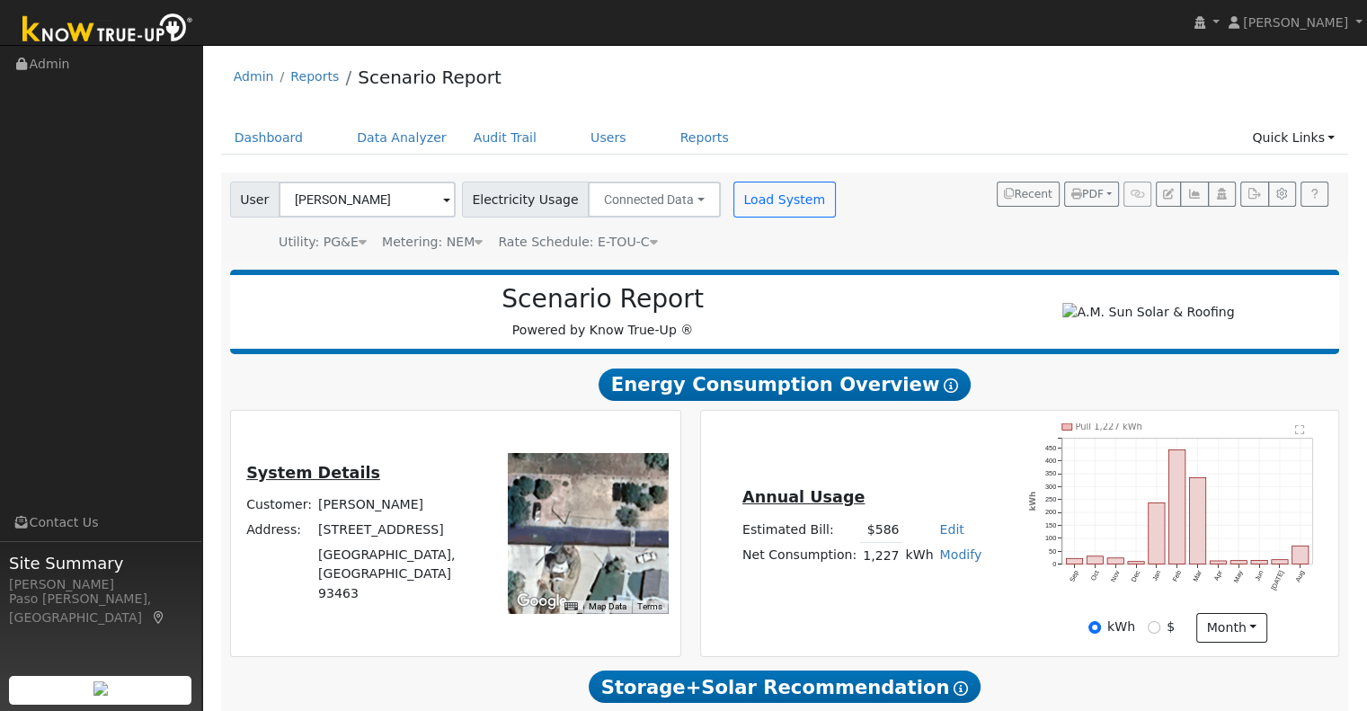
click at [939, 562] on link "Modify" at bounding box center [960, 554] width 42 height 14
click at [930, 596] on link "Add Consumption" at bounding box center [894, 583] width 150 height 25
type input "1227"
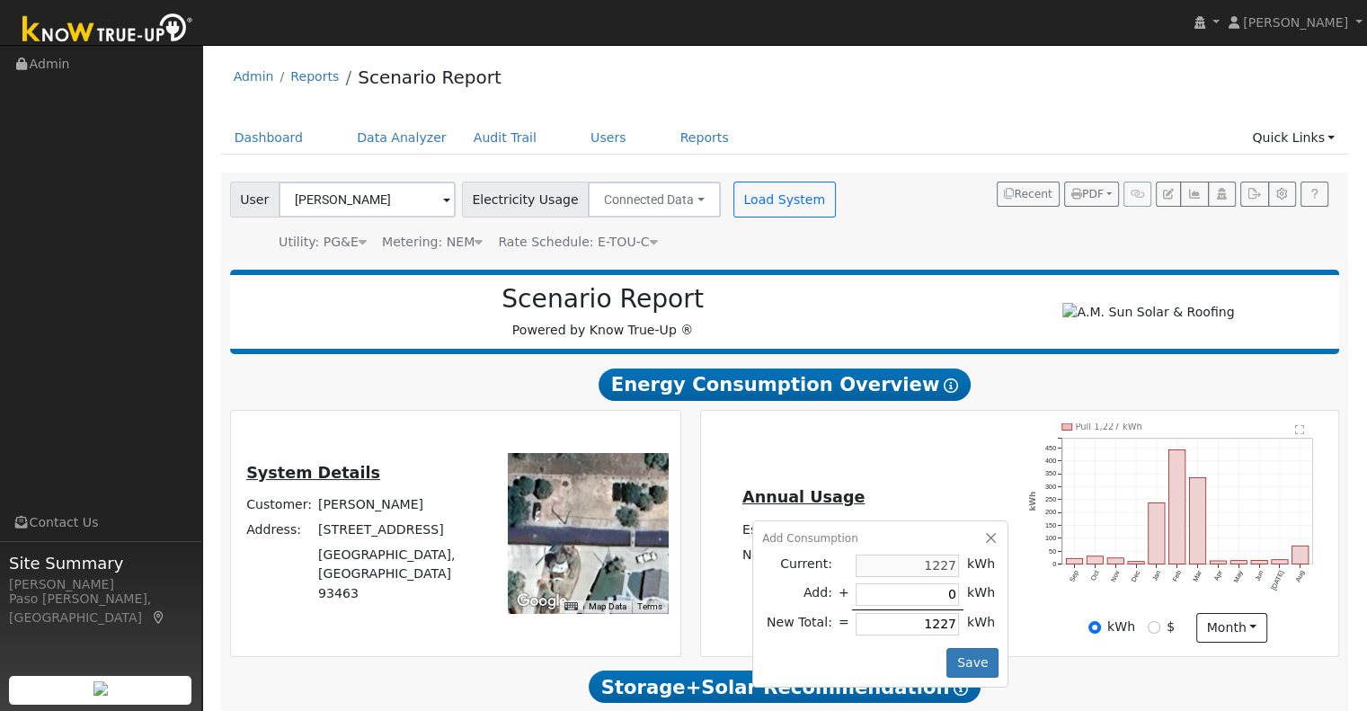
drag, startPoint x: 904, startPoint y: 628, endPoint x: 984, endPoint y: 646, distance: 82.0
click at [984, 646] on div "Add Consumption Current: 1227 kWh Add: + 0 kWh New Total: = 1227 kWh Save" at bounding box center [880, 603] width 256 height 167
type input "-1224"
type input "3"
type input "-1190"
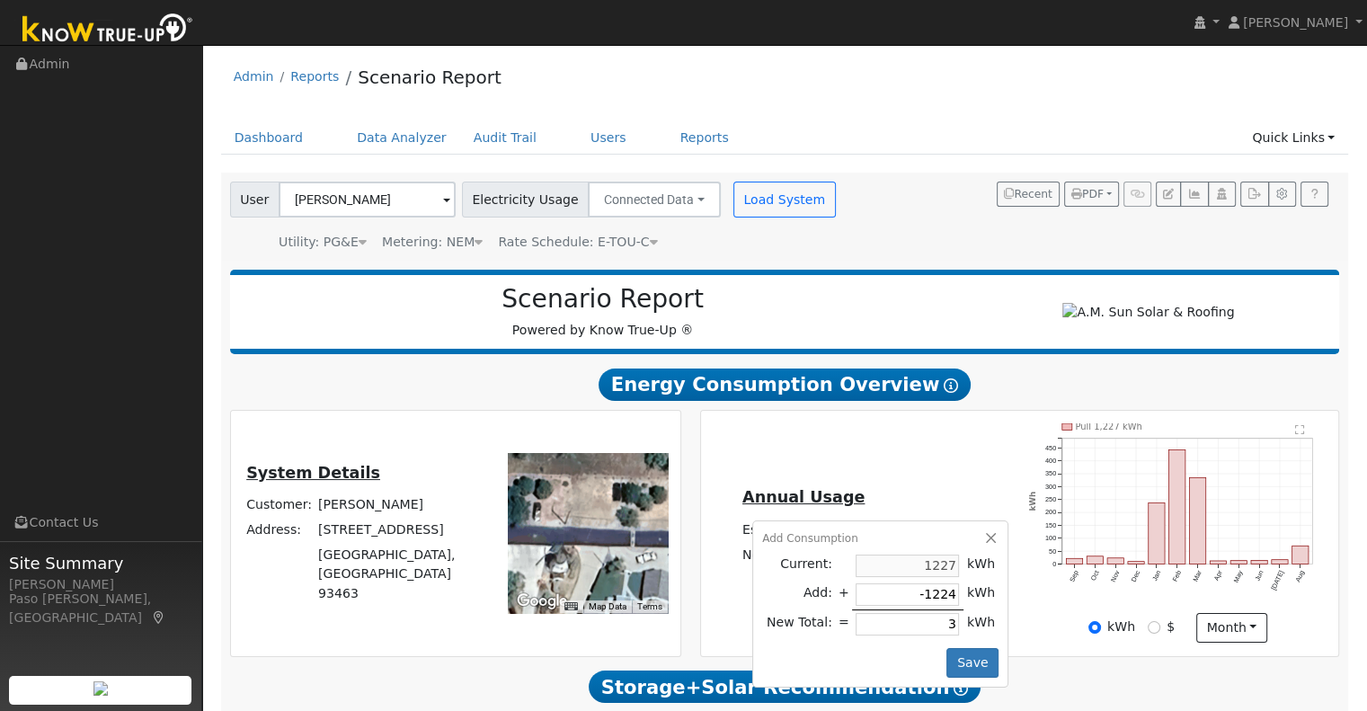
type input "37"
type input "-851"
type input "376"
type input "2542"
type input "3769"
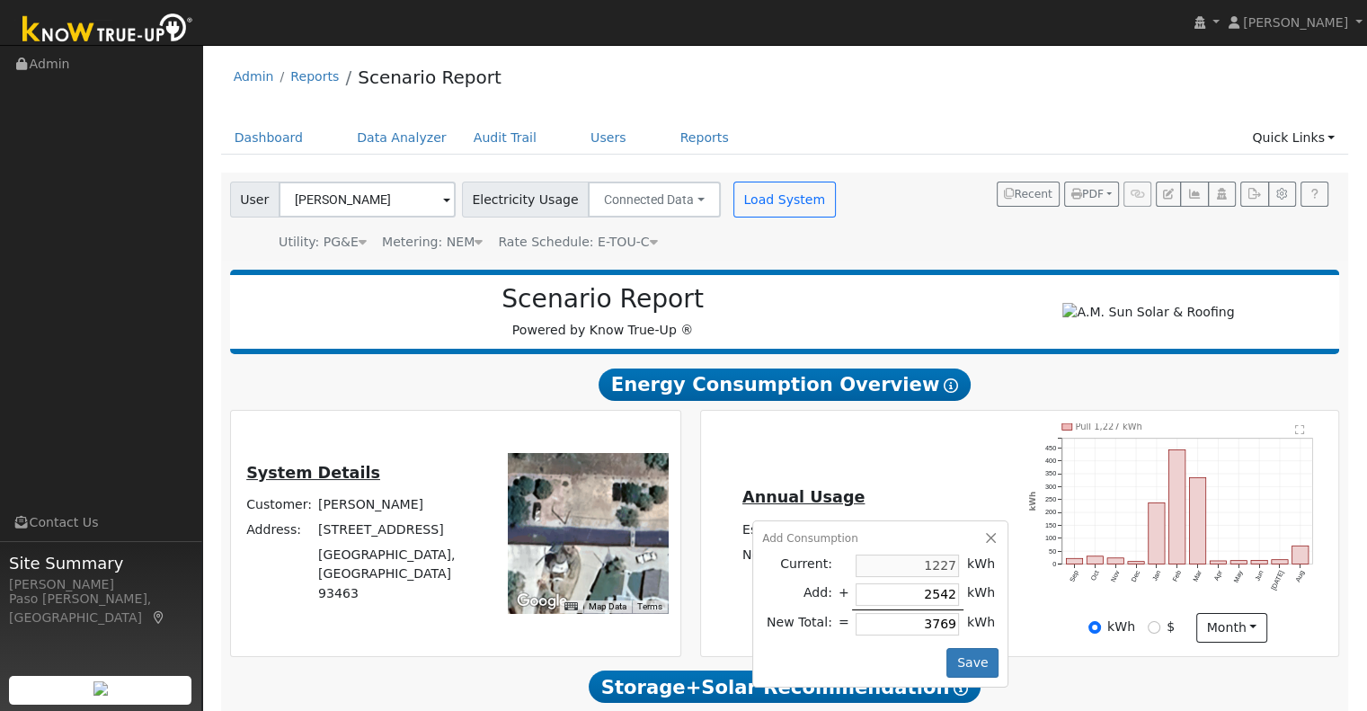
click at [966, 652] on div "Add Consumption Current: 1227 kWh Add: + 2542 kWh New Total: = 3769 kWh Save" at bounding box center [880, 603] width 256 height 167
click at [974, 662] on button "Save" at bounding box center [973, 663] width 52 height 31
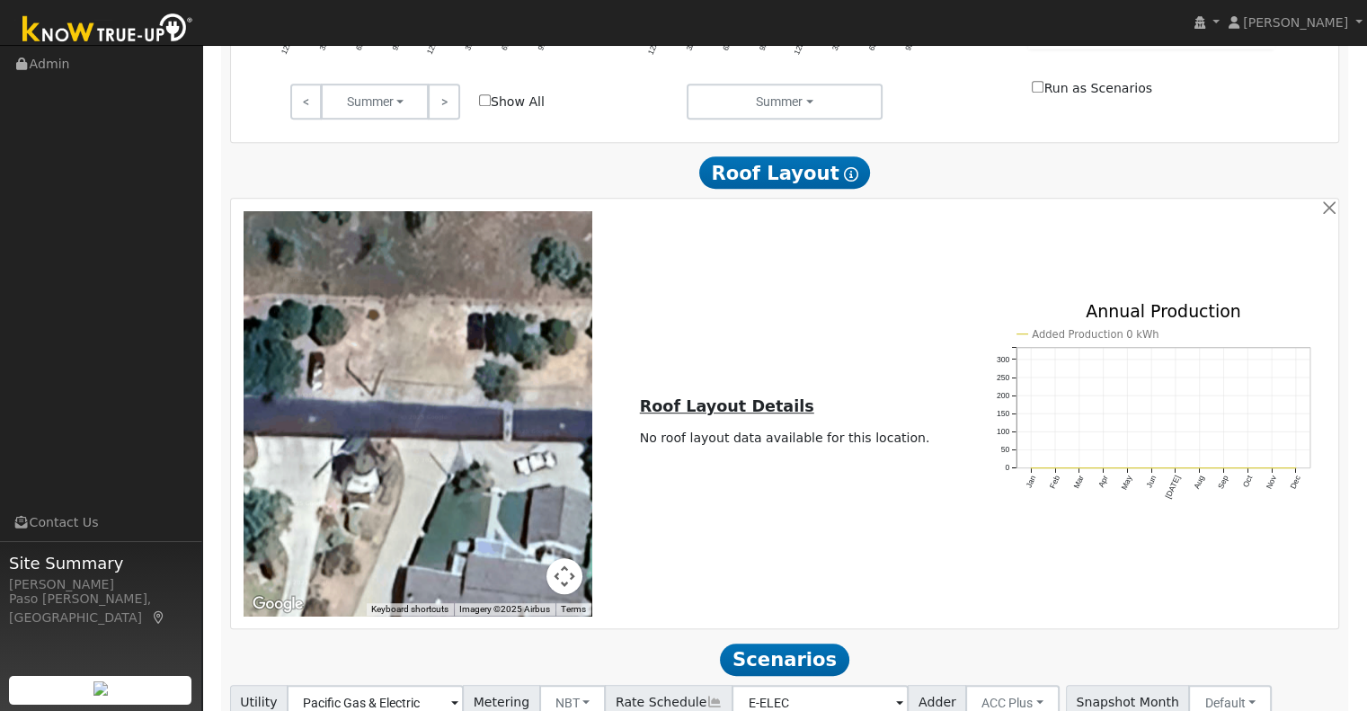
scroll to position [1009, 0]
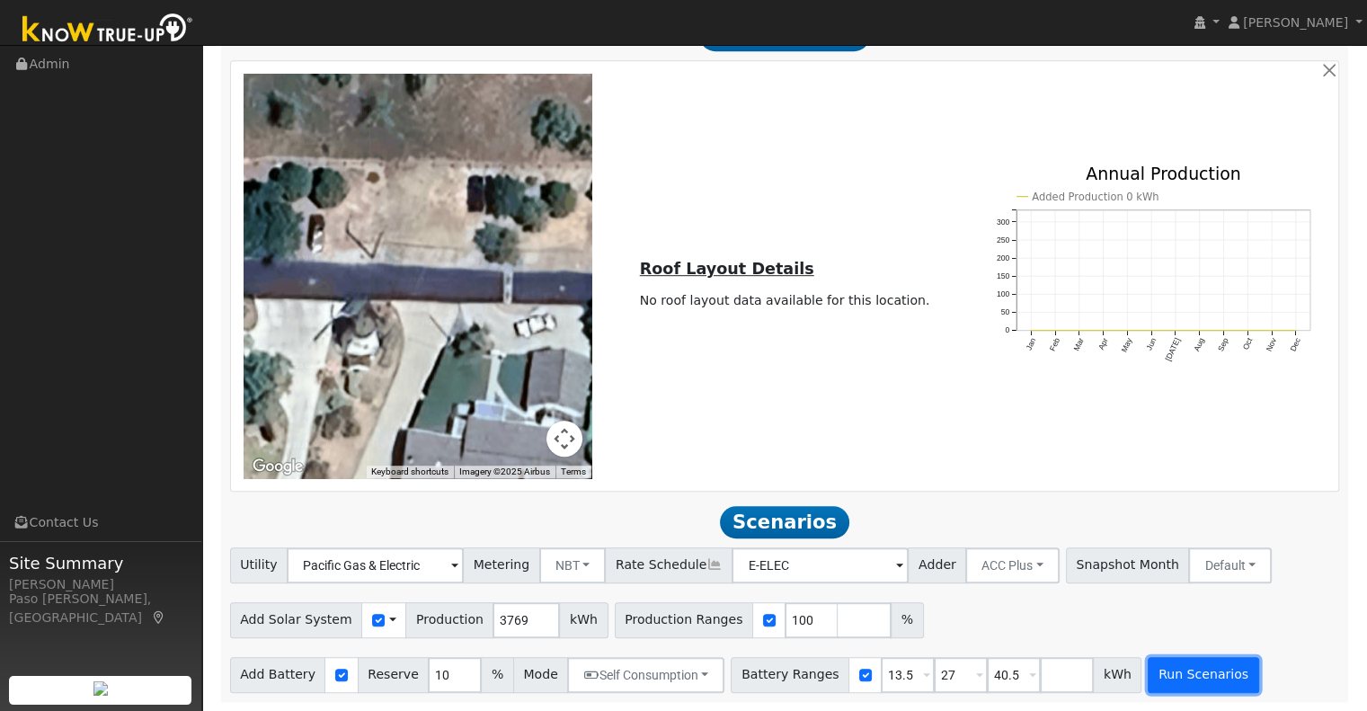
click at [1155, 673] on button "Run Scenarios" at bounding box center [1203, 675] width 111 height 36
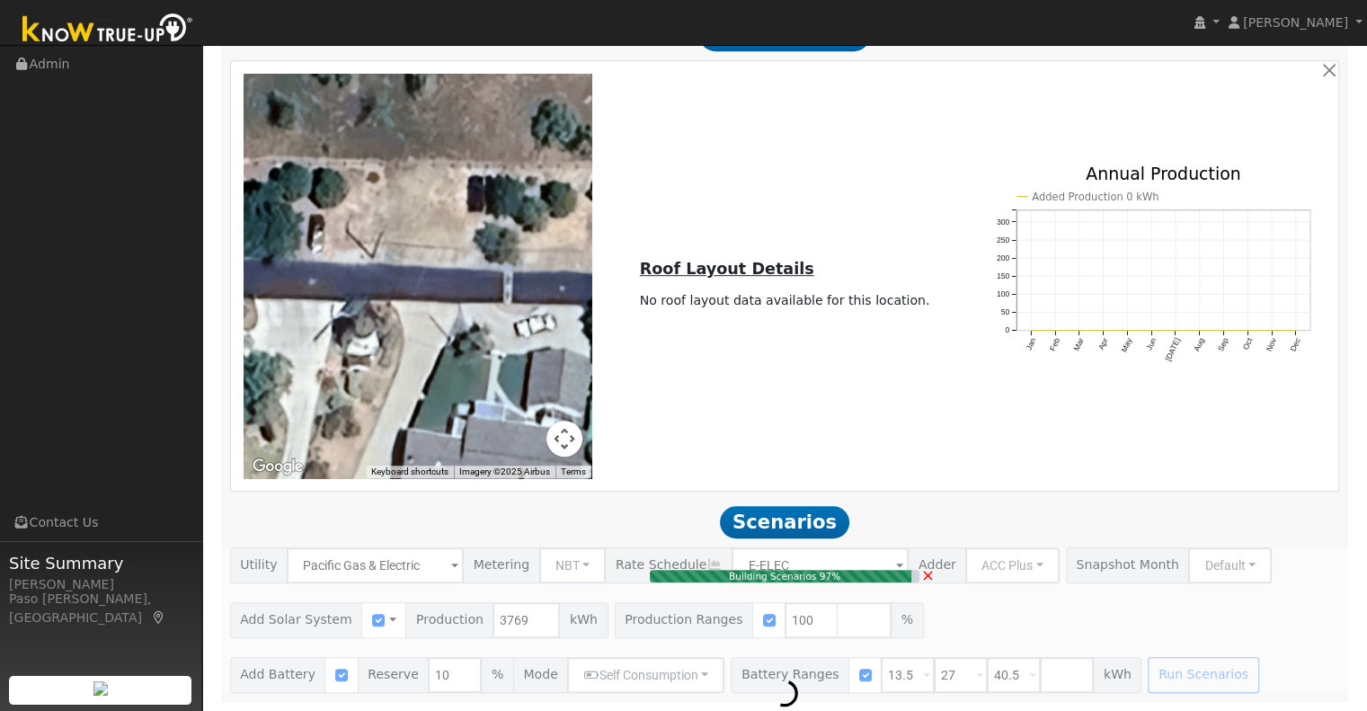
type input "2.5"
type input "$7,498"
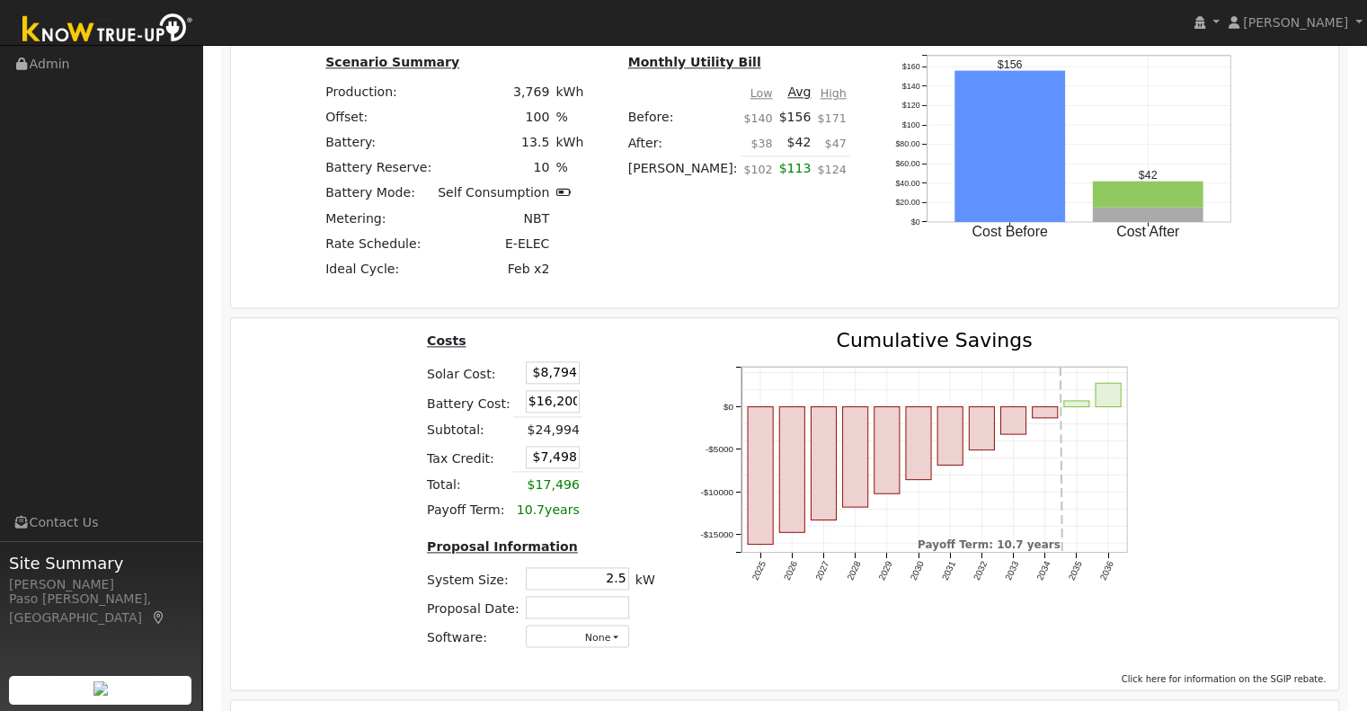
scroll to position [2268, 0]
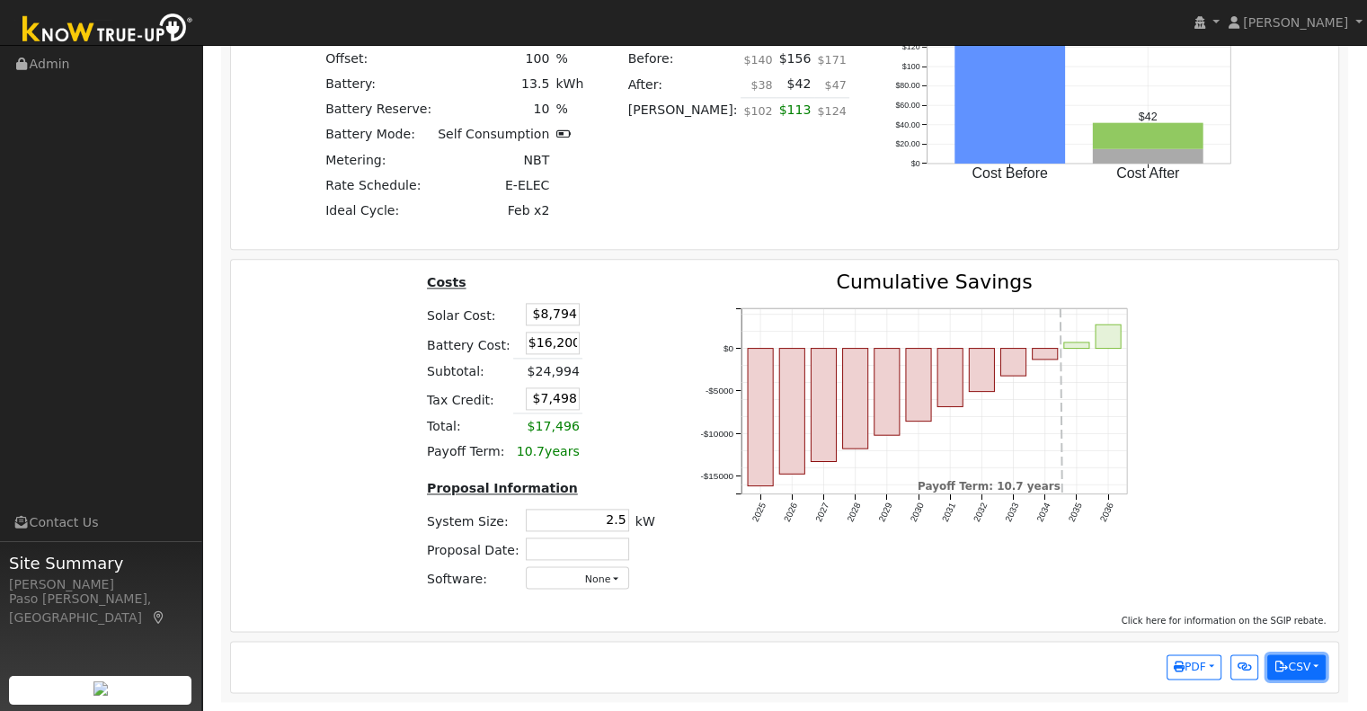
click at [1300, 658] on button "CSV" at bounding box center [1296, 666] width 58 height 25
click at [1204, 611] on link "Scenario Interval Data (Before)" at bounding box center [1214, 607] width 222 height 25
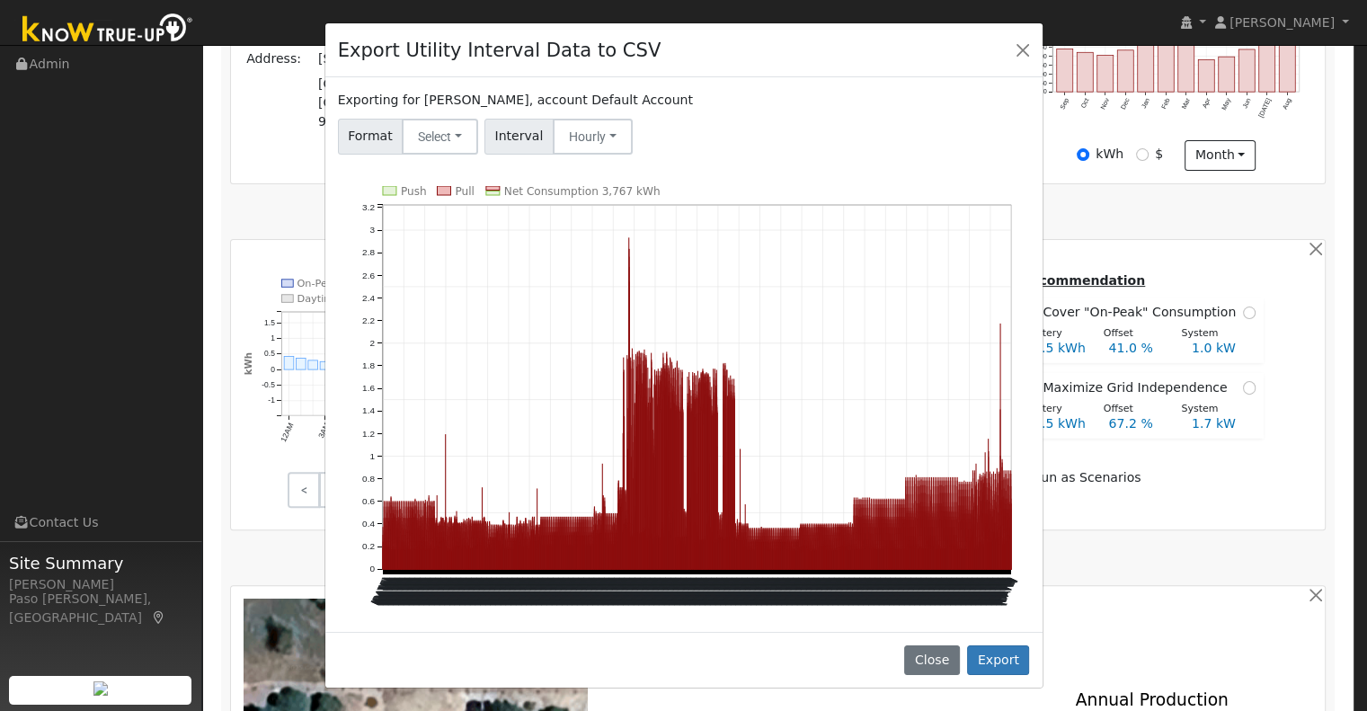
scroll to position [471, 0]
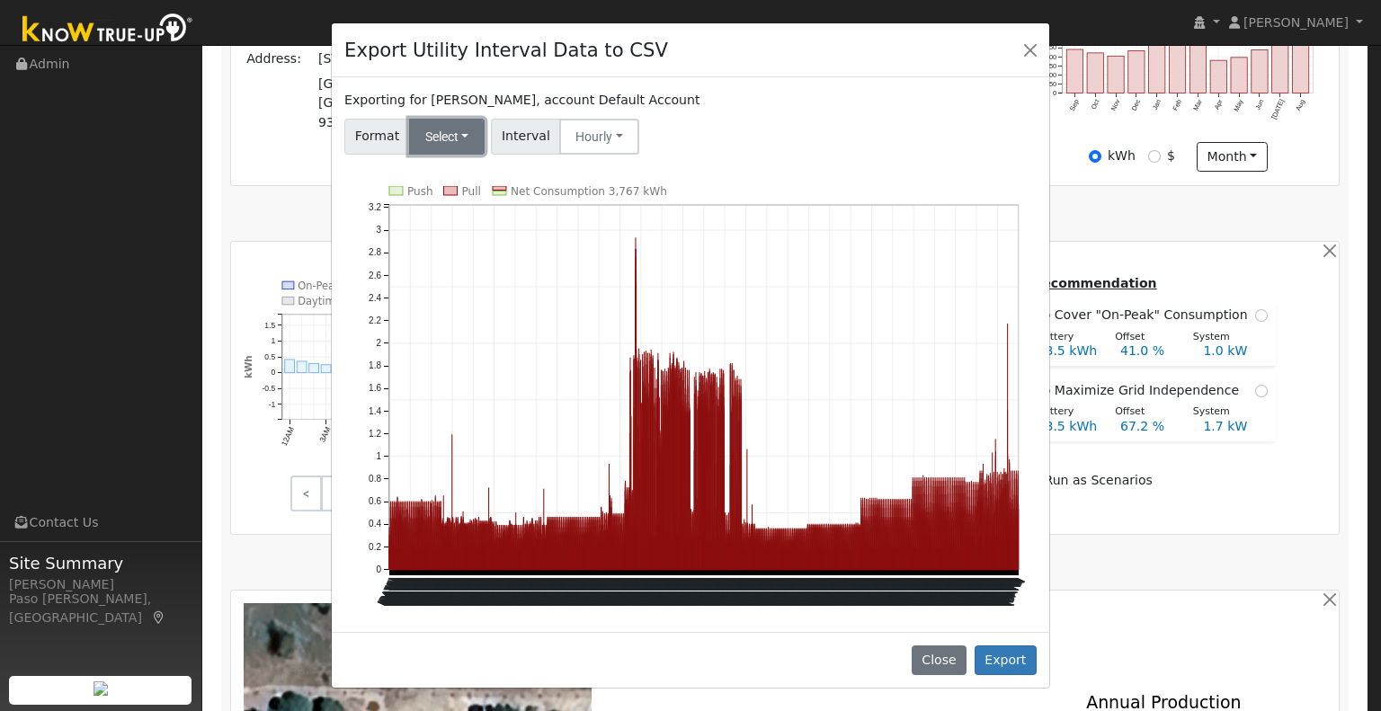
click at [440, 138] on button "Select" at bounding box center [447, 137] width 76 height 36
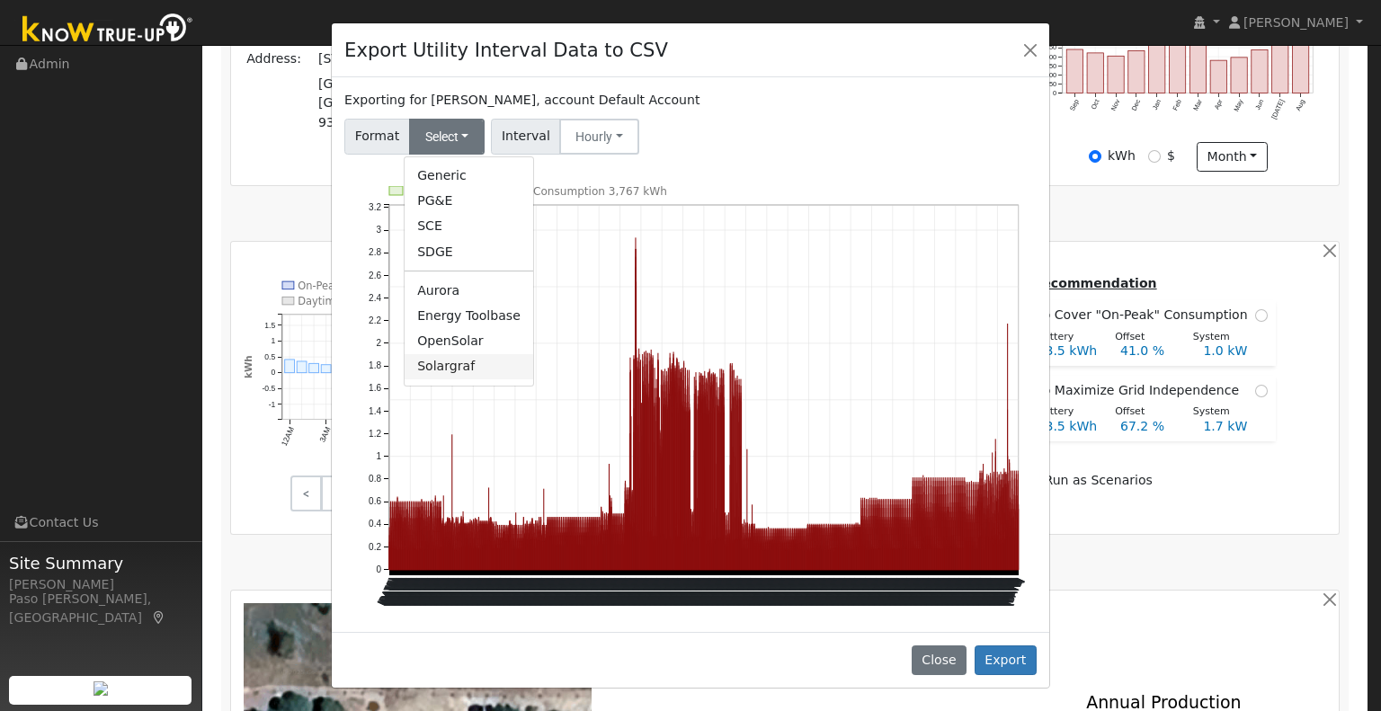
click at [439, 360] on link "Solargraf" at bounding box center [468, 366] width 129 height 25
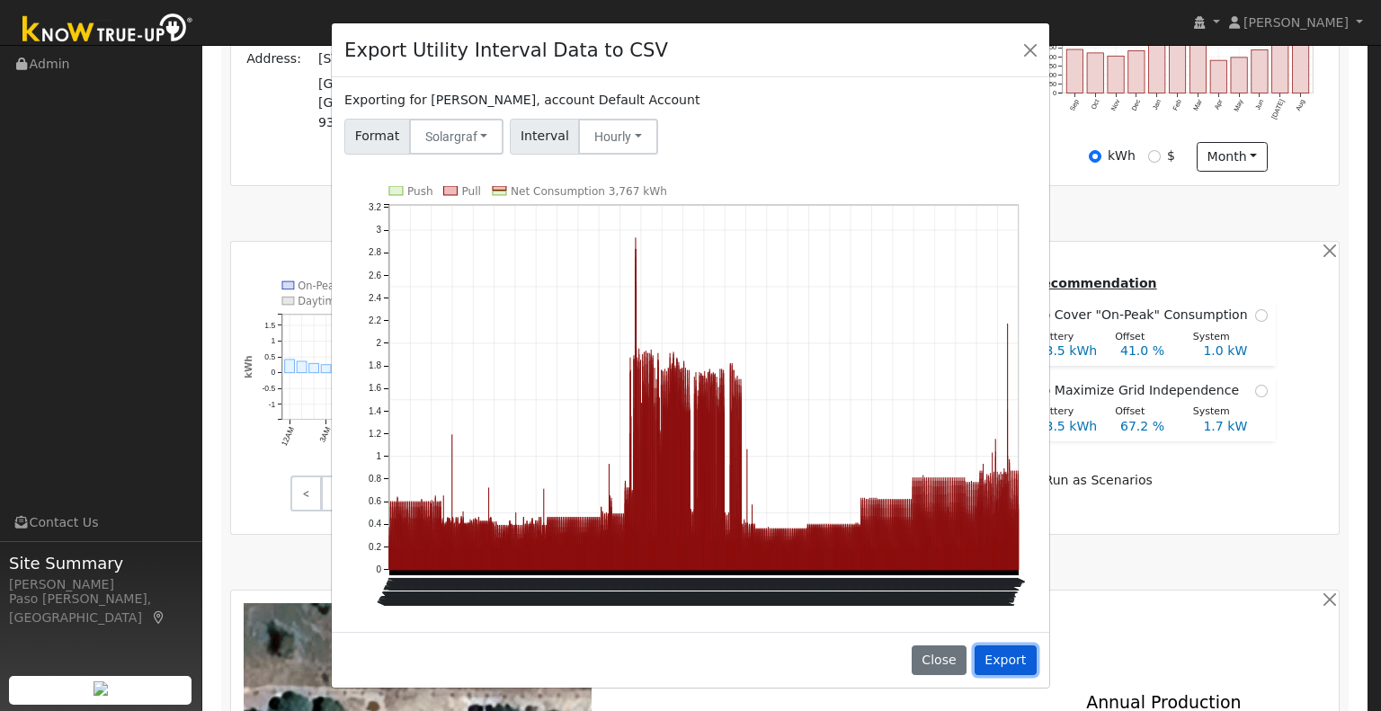
click at [993, 645] on button "Export" at bounding box center [1005, 660] width 62 height 31
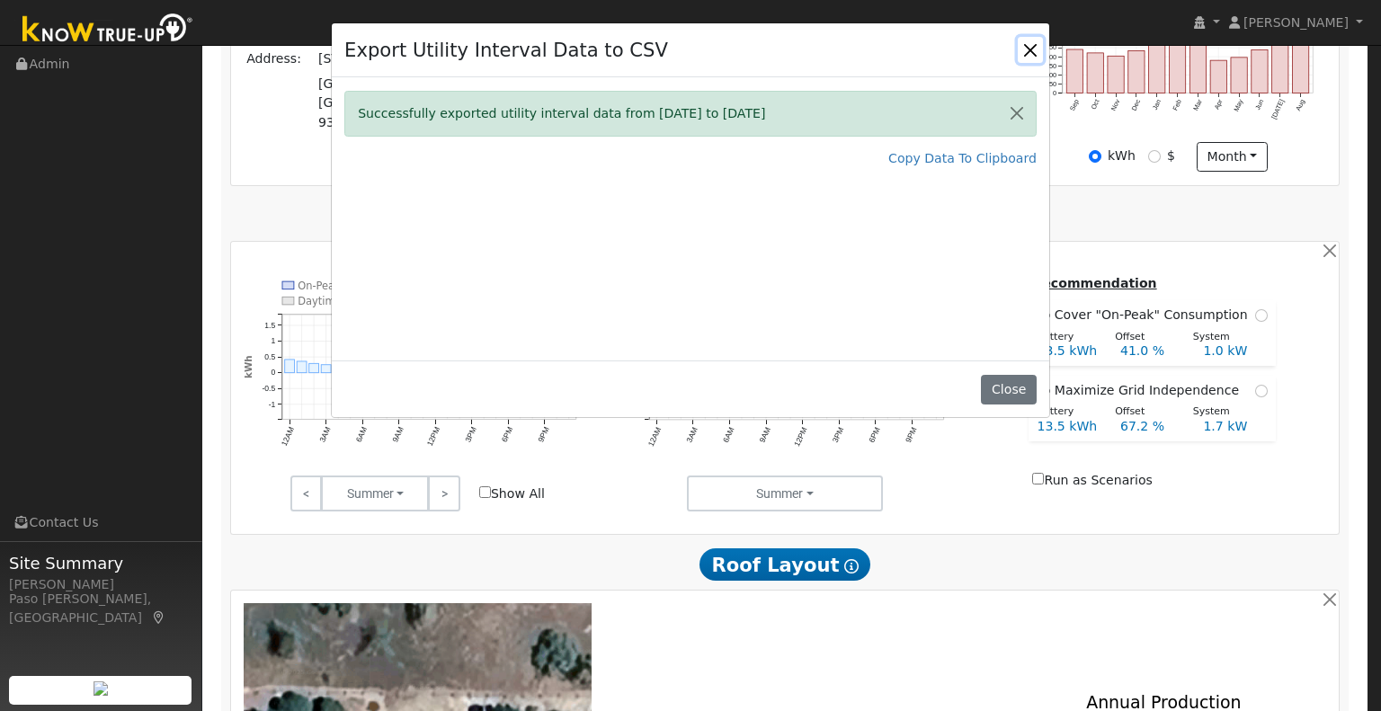
drag, startPoint x: 1028, startPoint y: 47, endPoint x: 1060, endPoint y: 46, distance: 31.5
click at [1028, 48] on button "Close" at bounding box center [1030, 49] width 25 height 25
